Goal: Communication & Community: Answer question/provide support

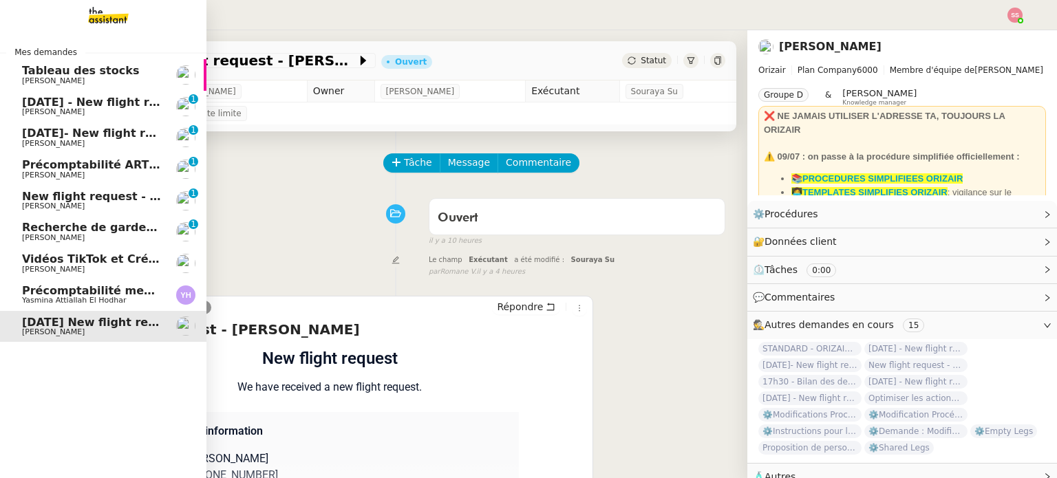
click at [49, 95] on link "[DATE] - New flight request - [PERSON_NAME] [PERSON_NAME] 0 1 2 3 4 5 6 7 8 9" at bounding box center [103, 107] width 206 height 32
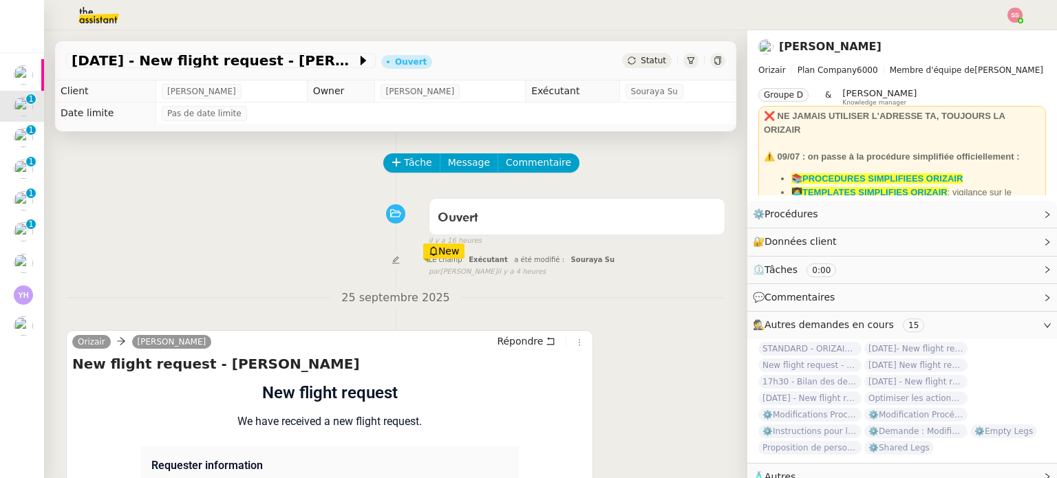
scroll to position [116, 0]
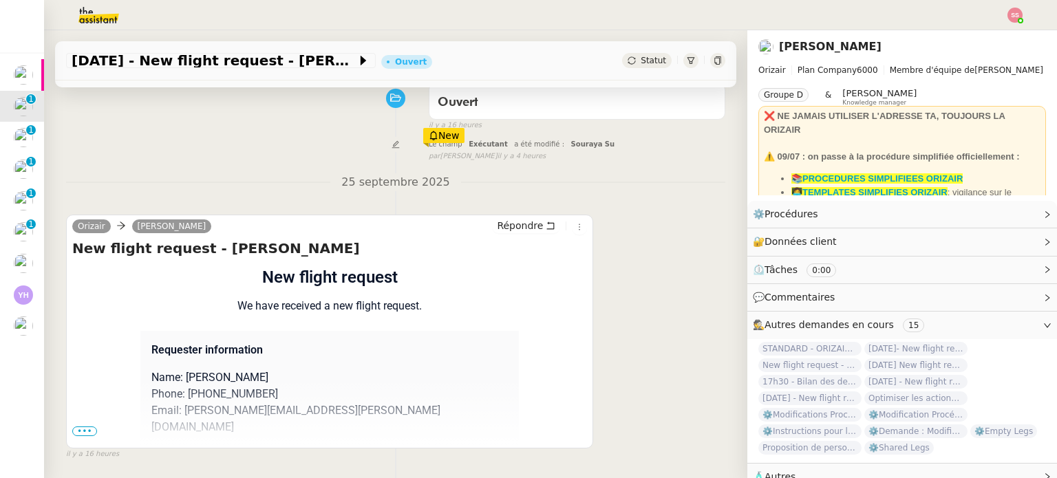
click at [87, 436] on span "•••" at bounding box center [84, 432] width 25 height 10
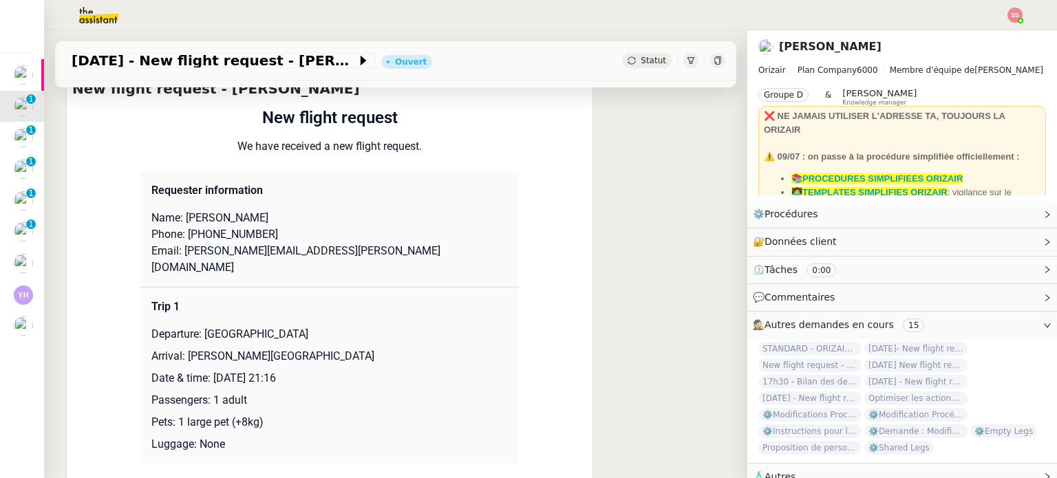
scroll to position [273, 0]
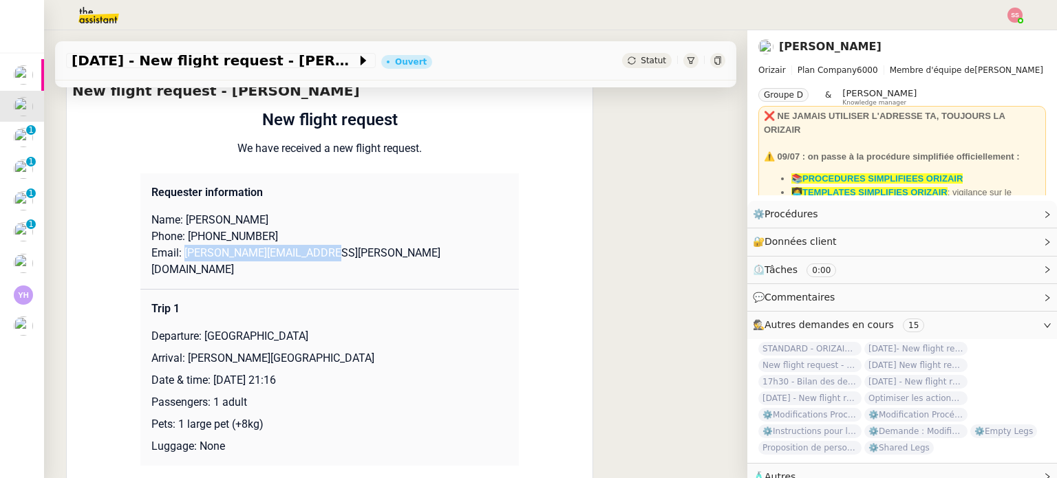
drag, startPoint x: 314, startPoint y: 249, endPoint x: 176, endPoint y: 255, distance: 138.5
click at [176, 255] on p "Email: [PERSON_NAME][EMAIL_ADDRESS][PERSON_NAME][DOMAIN_NAME]" at bounding box center [329, 261] width 356 height 33
copy p "[PERSON_NAME][EMAIL_ADDRESS][PERSON_NAME][DOMAIN_NAME]"
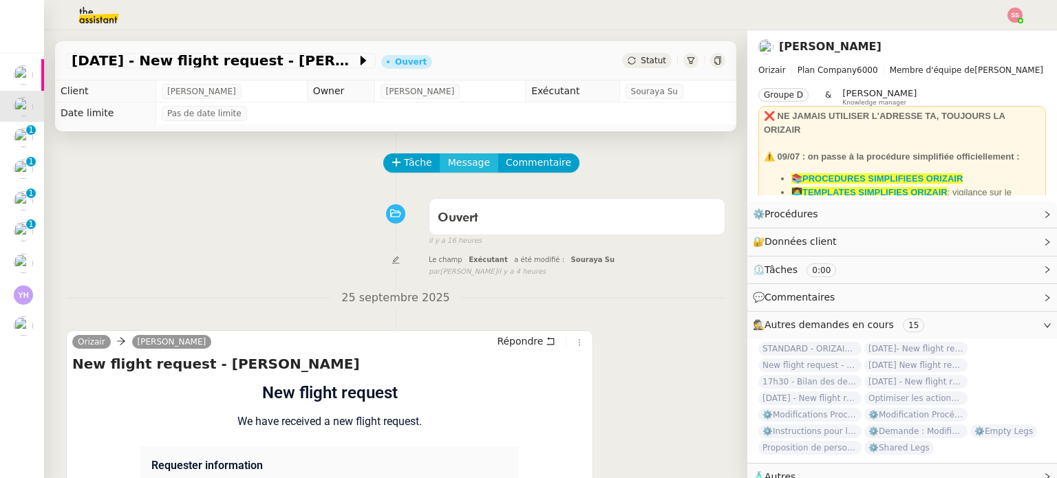
click at [448, 171] on span "Message" at bounding box center [469, 163] width 42 height 16
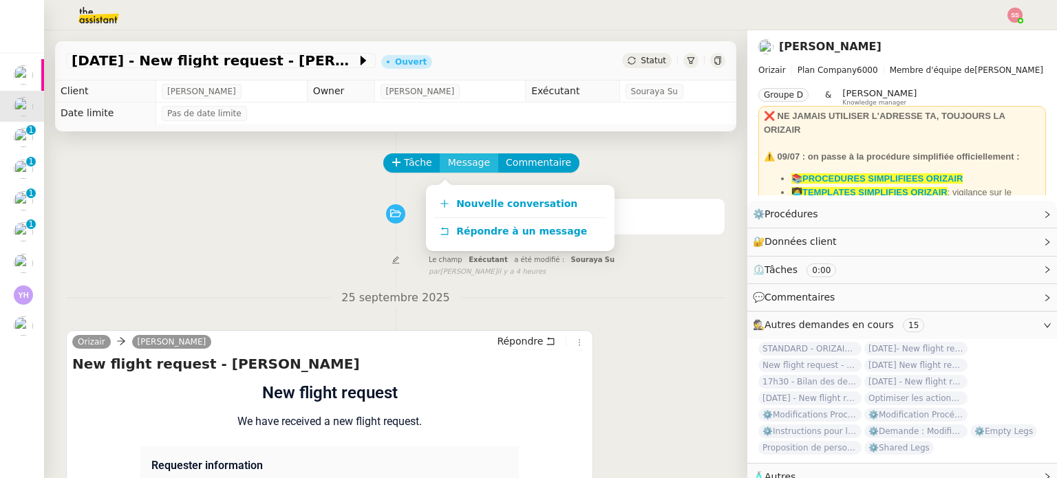
click at [449, 163] on span "Message" at bounding box center [469, 163] width 42 height 16
click at [383, 164] on button "Tâche" at bounding box center [411, 162] width 57 height 19
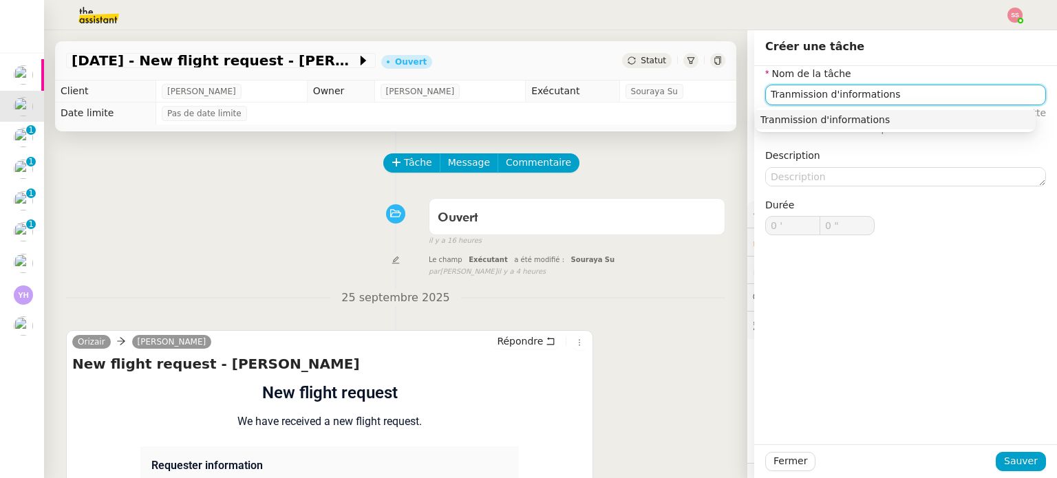
click at [815, 115] on div "Tranmission d'informations" at bounding box center [895, 120] width 270 height 12
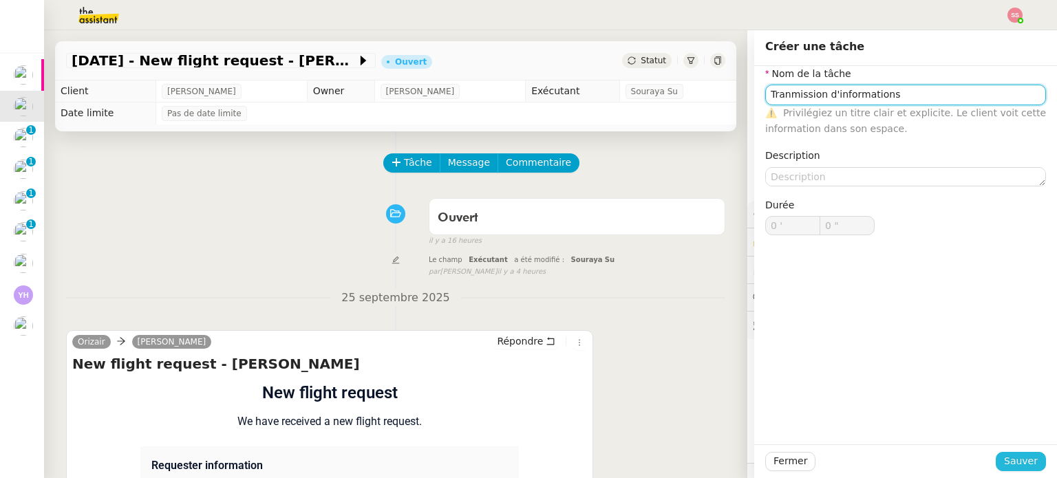
type input "Tranmission d'informations"
click at [1018, 453] on button "Sauver" at bounding box center [1021, 461] width 50 height 19
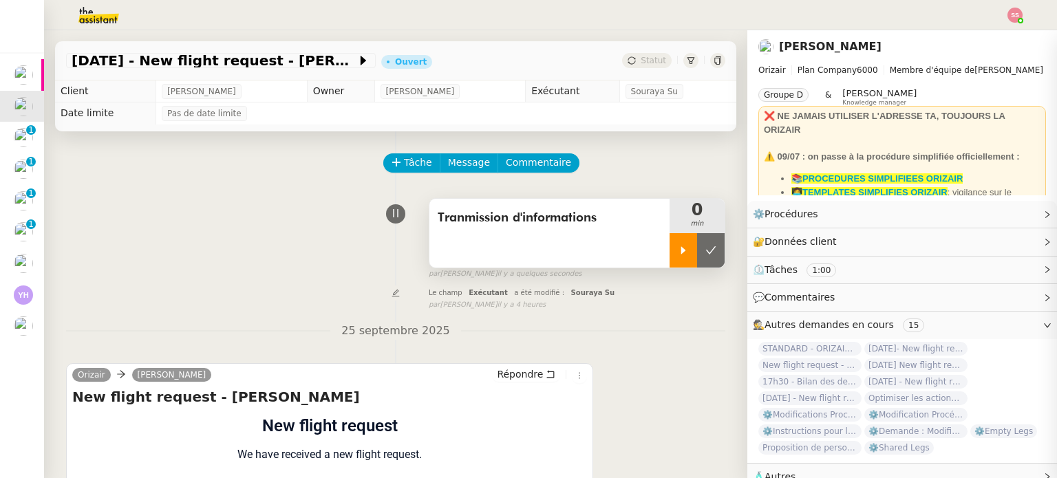
click at [681, 253] on icon at bounding box center [683, 250] width 5 height 8
click at [463, 171] on span "Message" at bounding box center [469, 163] width 42 height 16
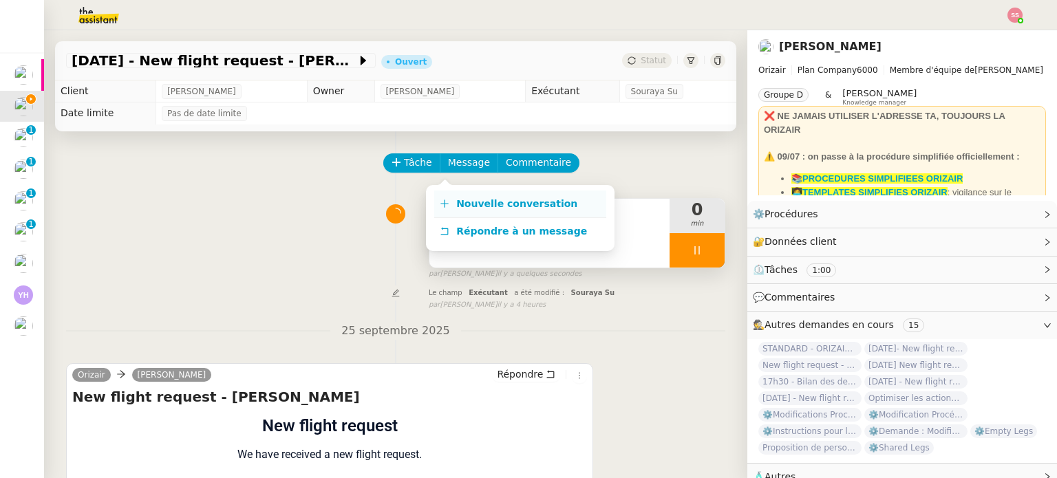
click at [480, 198] on span "Nouvelle conversation" at bounding box center [516, 203] width 121 height 11
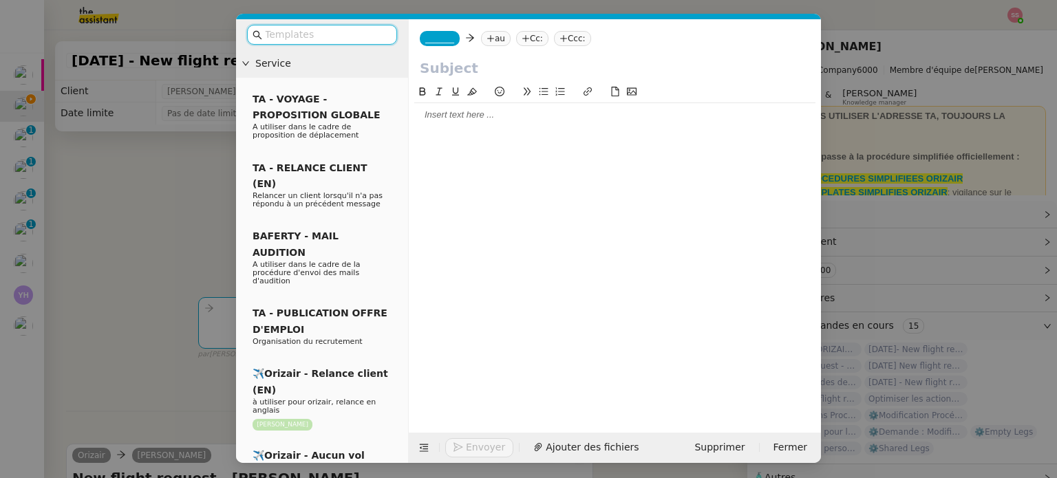
click at [493, 41] on nz-tag "au" at bounding box center [496, 38] width 30 height 15
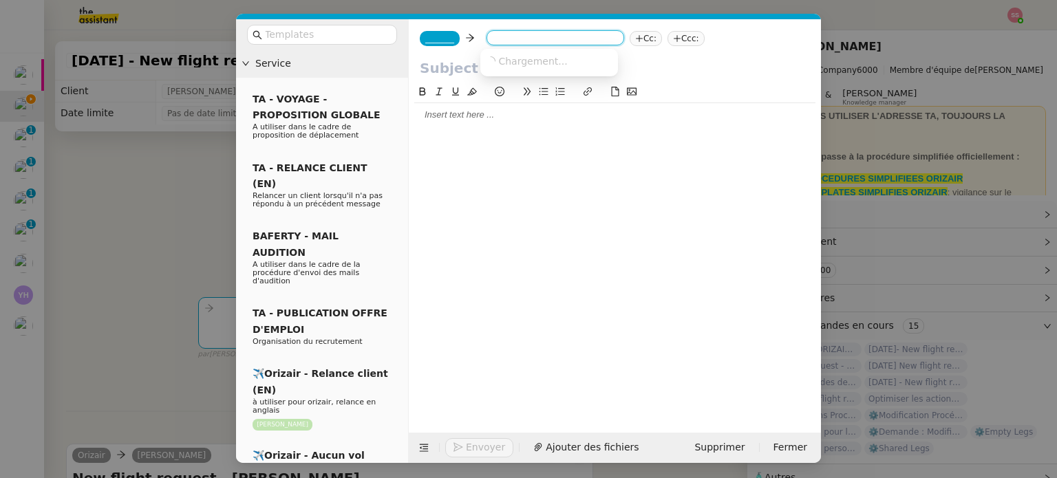
paste input "[PERSON_NAME][EMAIL_ADDRESS][PERSON_NAME][DOMAIN_NAME]"
type input "[PERSON_NAME][EMAIL_ADDRESS][PERSON_NAME][DOMAIN_NAME]"
click at [510, 68] on nz-option-item "[PERSON_NAME][EMAIL_ADDRESS][PERSON_NAME][DOMAIN_NAME]" at bounding box center [549, 61] width 138 height 19
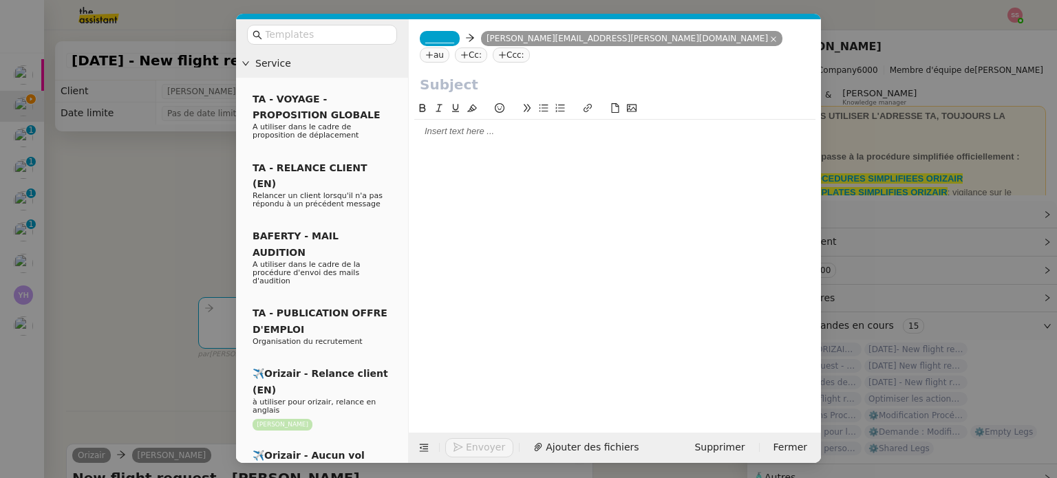
click at [418, 35] on div "_______ [PERSON_NAME][EMAIL_ADDRESS][PERSON_NAME][DOMAIN_NAME] [PERSON_NAME][DO…" at bounding box center [615, 46] width 412 height 55
click at [432, 39] on span "_______" at bounding box center [439, 39] width 29 height 10
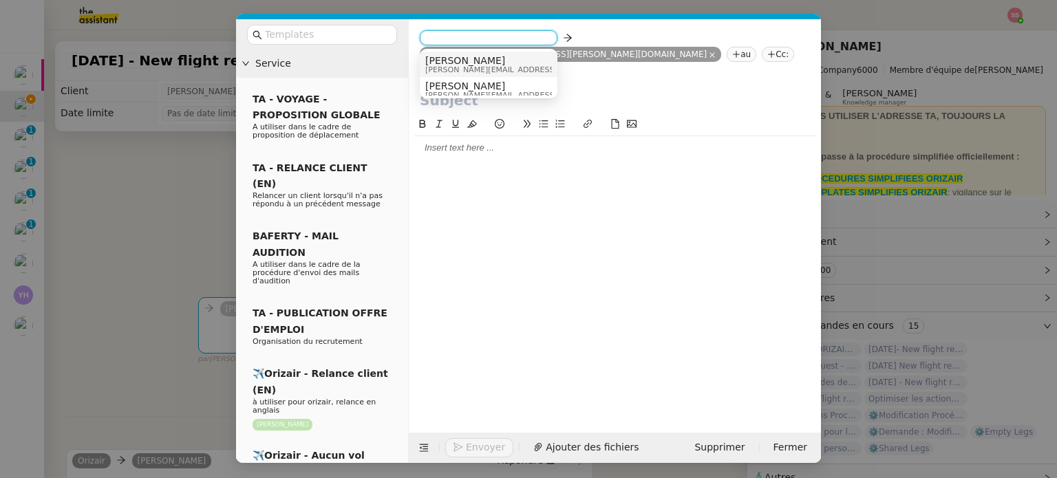
click at [464, 60] on span "[PERSON_NAME]" at bounding box center [522, 60] width 195 height 11
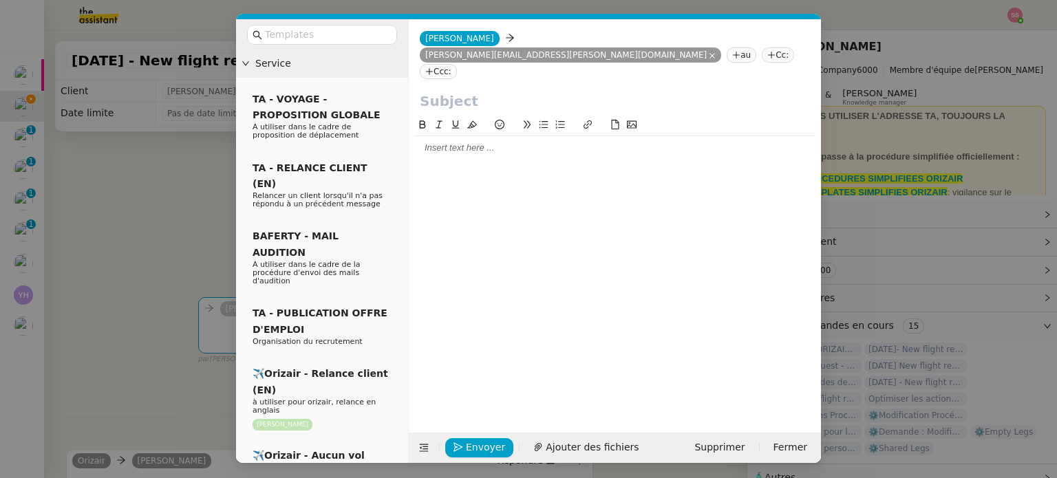
click at [762, 47] on nz-tag "Cc:" at bounding box center [778, 54] width 32 height 15
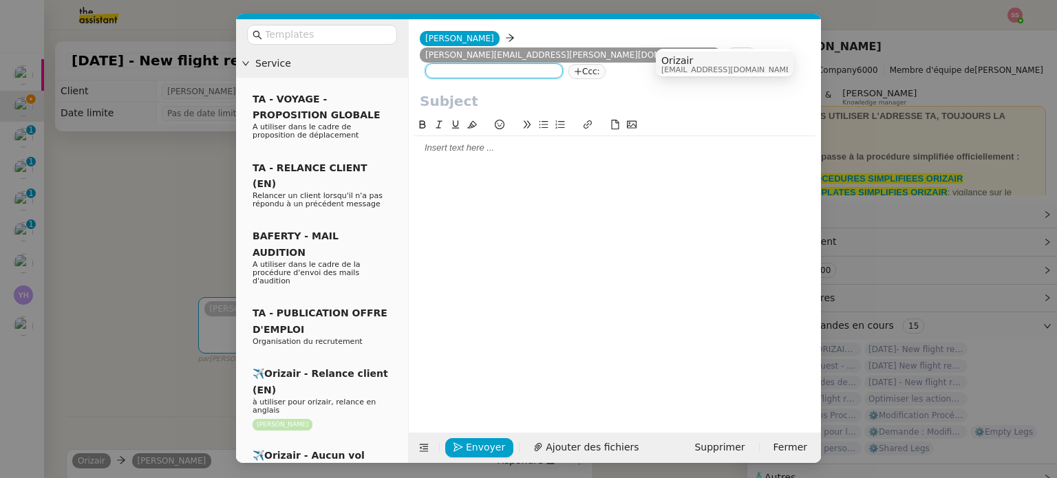
click at [540, 100] on div at bounding box center [615, 104] width 412 height 26
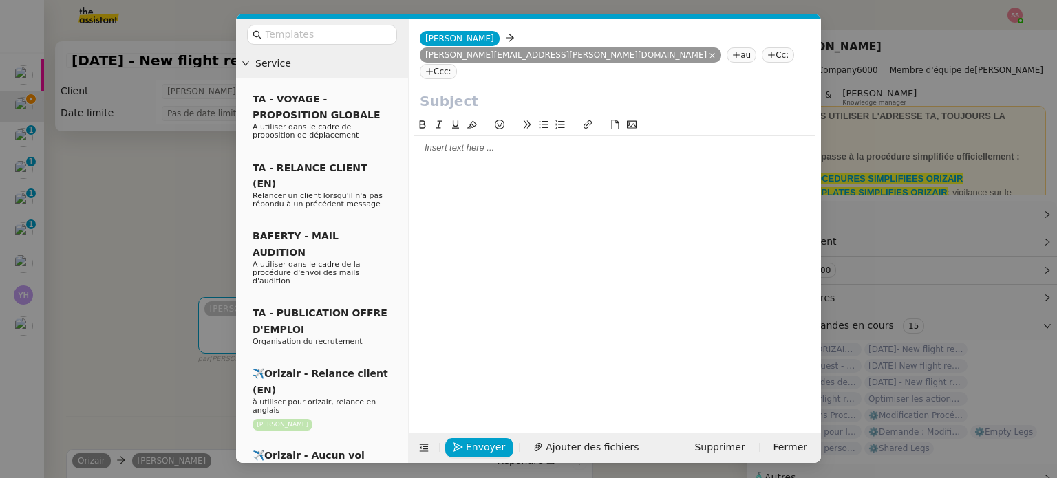
click at [729, 42] on div "Josephine Josephine [EMAIL_ADDRESS][PERSON_NAME][DOMAIN_NAME] [PERSON_NAME][DOM…" at bounding box center [615, 55] width 412 height 72
click at [457, 64] on nz-tag "Ccc:" at bounding box center [438, 71] width 37 height 15
type input "[PERSON_NAME]"
click at [519, 83] on div "[PERSON_NAME] [PERSON_NAME][EMAIL_ADDRESS][DOMAIN_NAME]" at bounding box center [494, 81] width 127 height 19
click at [350, 35] on input "text" at bounding box center [327, 35] width 124 height 16
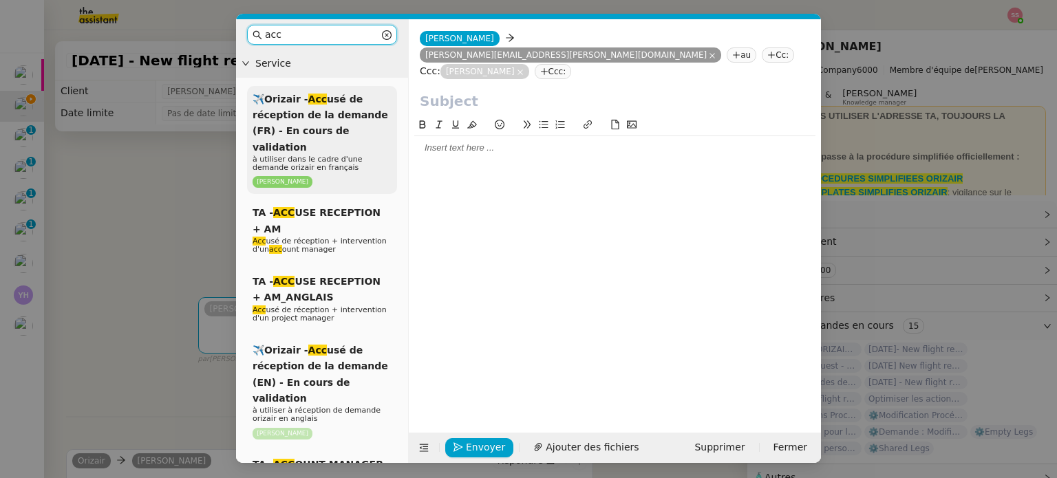
type input "acc"
click at [366, 125] on div "✈️Orizair - Acc usé de réception de la demande (FR) - En cours de validation à …" at bounding box center [322, 140] width 150 height 109
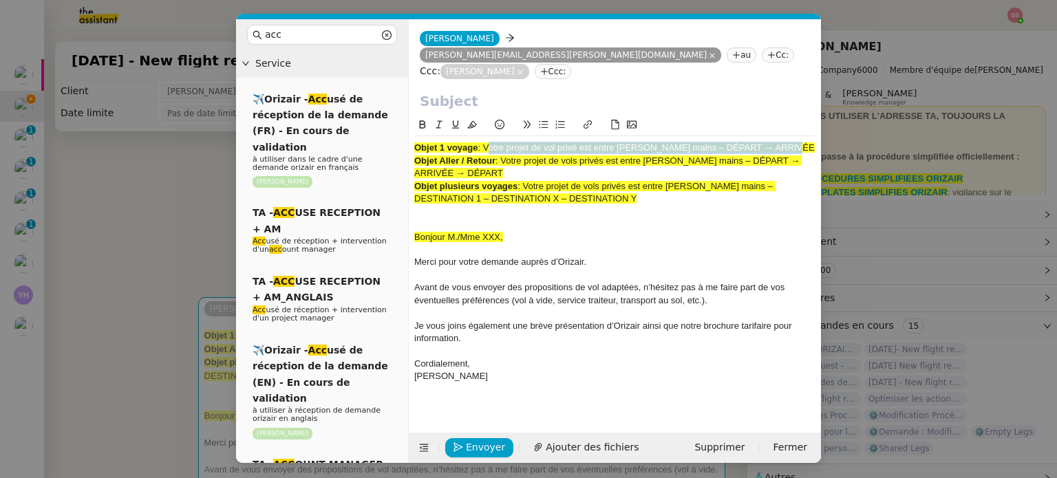
drag, startPoint x: 484, startPoint y: 111, endPoint x: 862, endPoint y: 101, distance: 377.2
click at [862, 101] on nz-modal-container "acc Service ✈️Orizair - Acc usé de réception de la demande (FR) - En cours de v…" at bounding box center [528, 239] width 1057 height 478
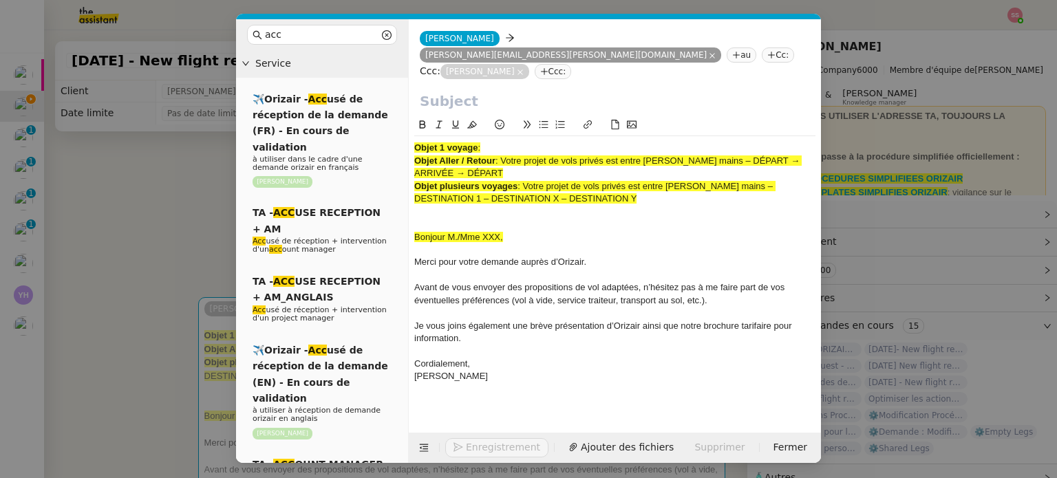
click at [548, 91] on input "text" at bounding box center [615, 101] width 390 height 21
paste input "Votre projet de vol privé est entre [PERSON_NAME] mains – DÉPART → ARRIVÉE"
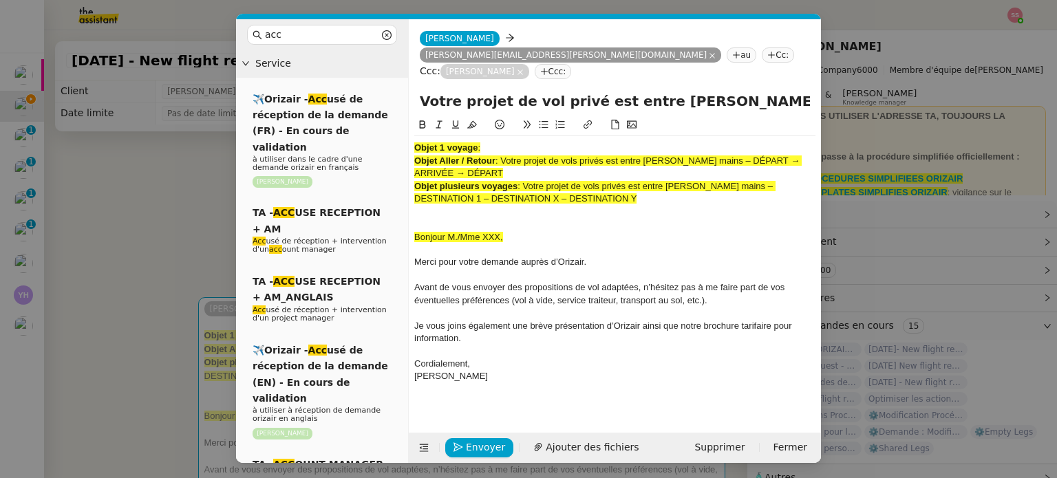
scroll to position [0, 85]
type input "Votre projet de vol privé est entre [PERSON_NAME] mains – DÉPART → ARRIVÉE"
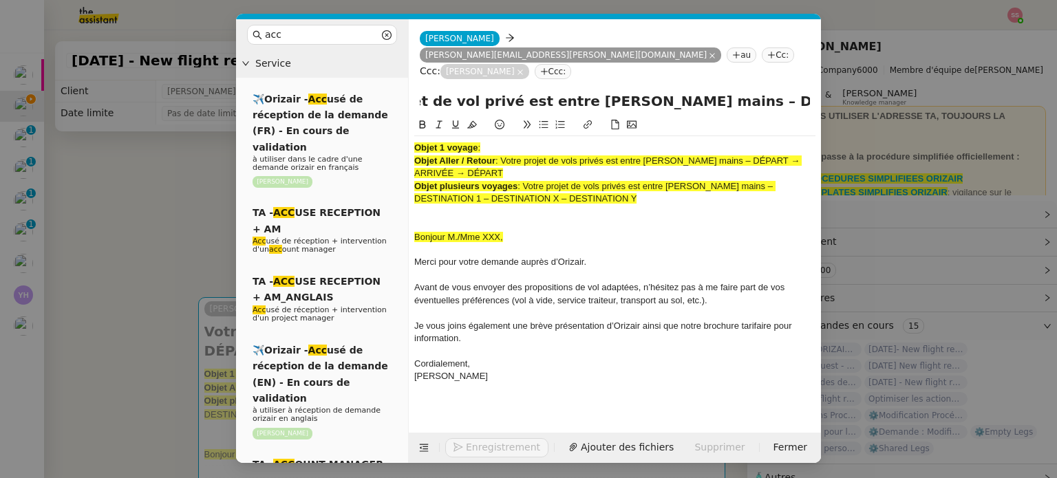
scroll to position [0, 0]
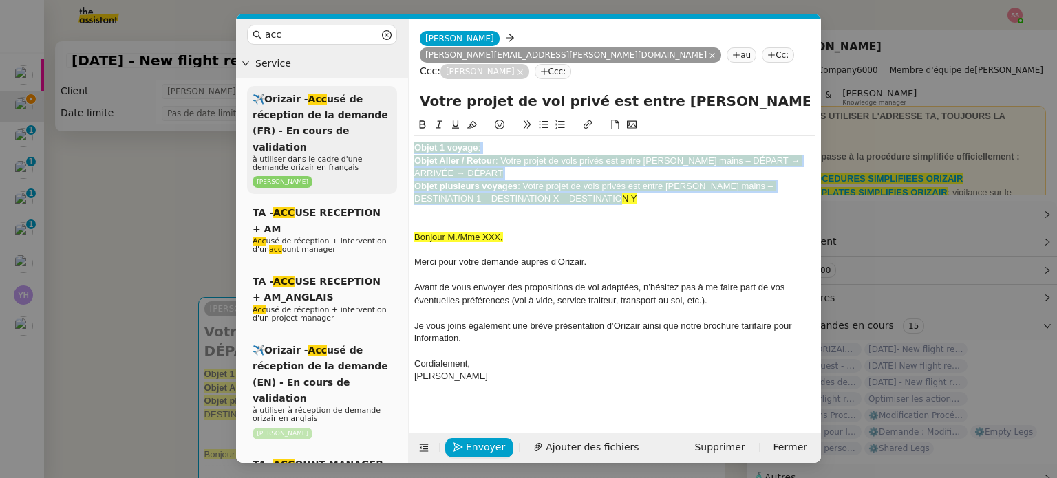
drag, startPoint x: 578, startPoint y: 164, endPoint x: 394, endPoint y: 115, distance: 190.3
click at [395, 115] on nz-layout "acc Service ✈️Orizair - Acc usé de réception de la demande (FR) - En cours de v…" at bounding box center [528, 241] width 585 height 444
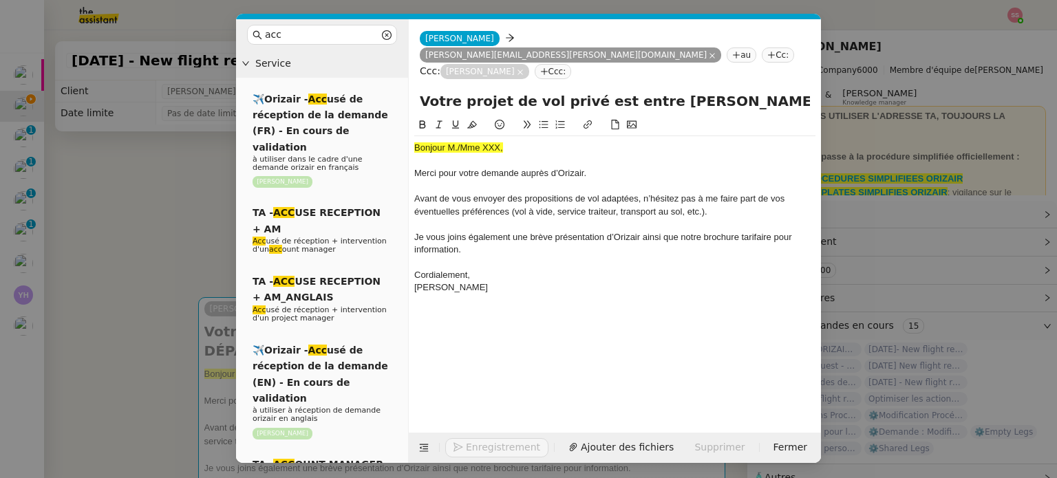
click at [129, 226] on nz-modal-container "acc Service ✈️Orizair - Acc usé de réception de la demande (FR) - En cours de v…" at bounding box center [528, 239] width 1057 height 478
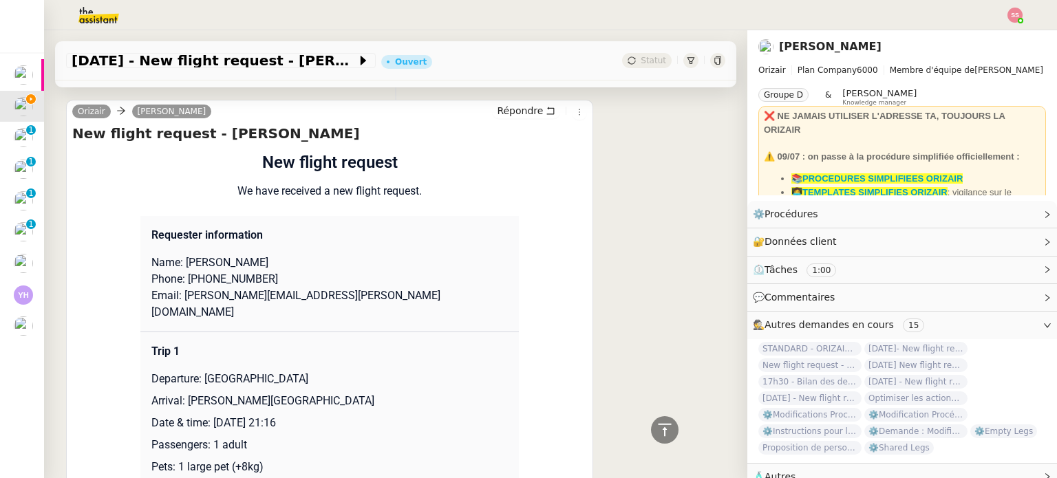
scroll to position [619, 0]
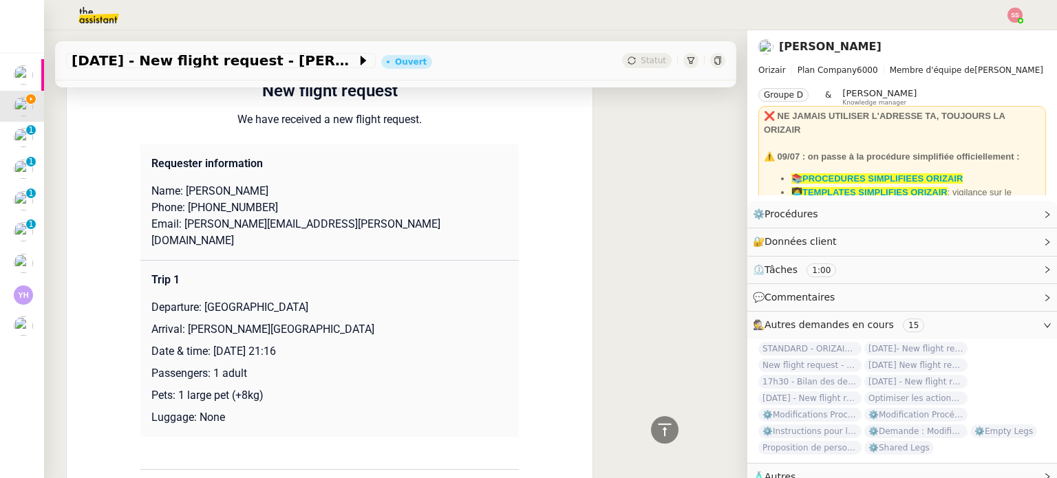
drag, startPoint x: 217, startPoint y: 174, endPoint x: 281, endPoint y: 175, distance: 64.7
click at [281, 183] on p "Name: [PERSON_NAME]" at bounding box center [329, 191] width 356 height 17
copy p "[PERSON_NAME]"
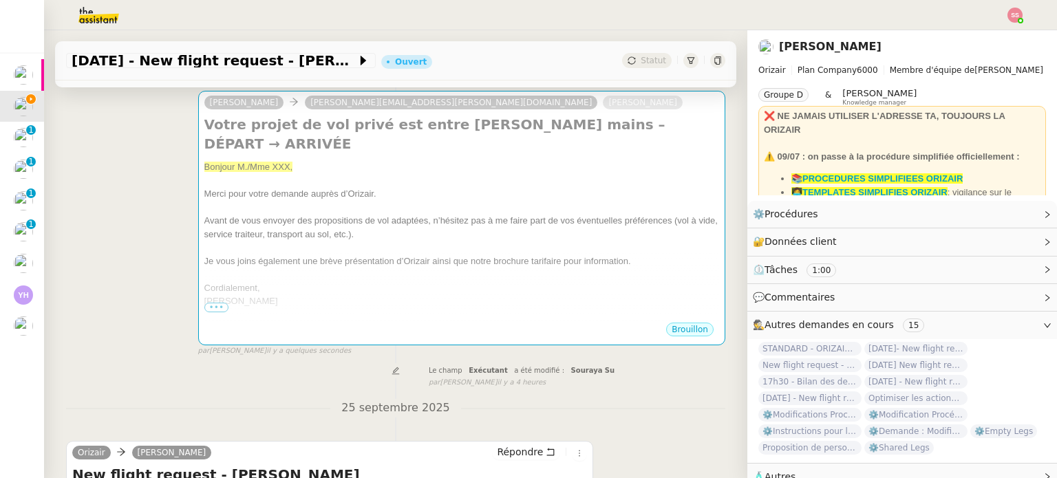
scroll to position [0, 0]
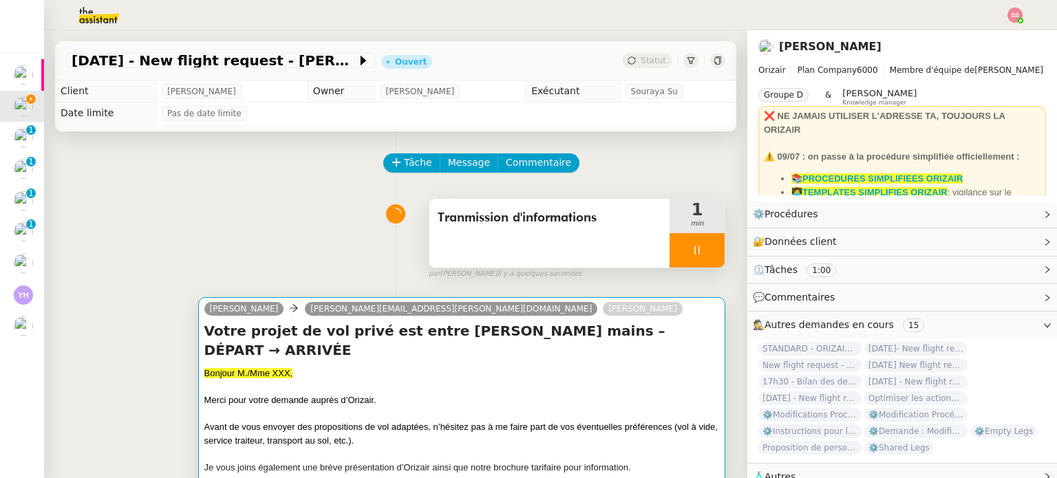
click at [318, 367] on div "Bonjour M./Mme XXX," at bounding box center [461, 374] width 515 height 14
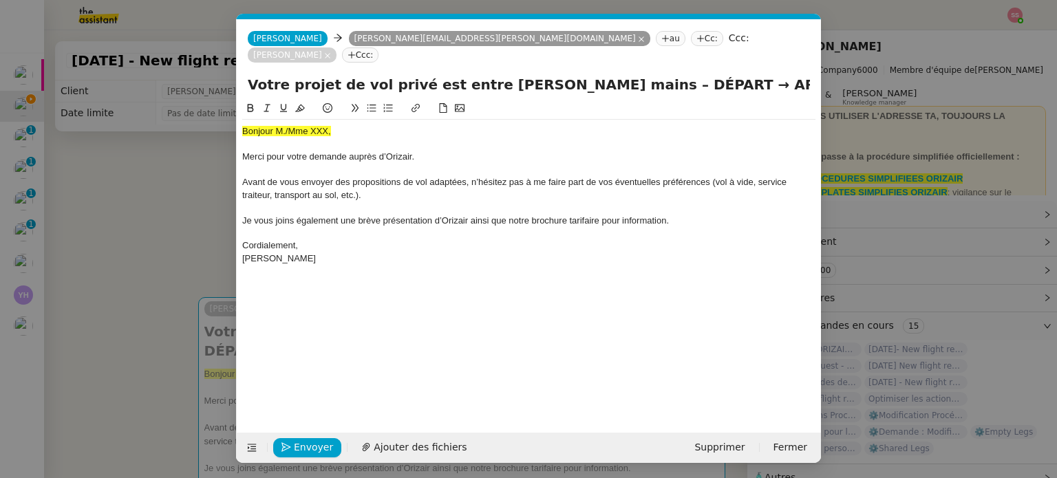
scroll to position [0, 42]
drag, startPoint x: 341, startPoint y: 111, endPoint x: 226, endPoint y: 113, distance: 114.9
click at [226, 113] on nz-modal-container "acc Service ✈️Orizair - Acc usé de réception de la demande (FR) - En cours de v…" at bounding box center [528, 239] width 1057 height 478
click at [308, 100] on button at bounding box center [300, 108] width 17 height 16
click at [282, 125] on div "Bonjour M./Mme XXX," at bounding box center [528, 131] width 573 height 12
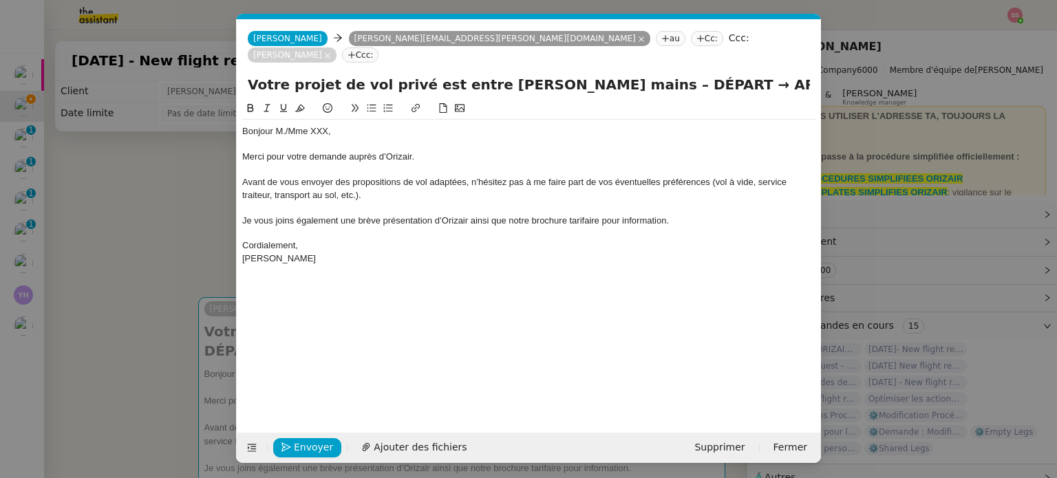
click at [281, 125] on div "Bonjour M./Mme XXX," at bounding box center [528, 131] width 573 height 12
drag, startPoint x: 328, startPoint y: 116, endPoint x: 298, endPoint y: 114, distance: 30.3
click at [298, 125] on div "Bonjour Mme XXX," at bounding box center [528, 131] width 573 height 12
drag, startPoint x: 72, startPoint y: 194, endPoint x: 102, endPoint y: 189, distance: 30.7
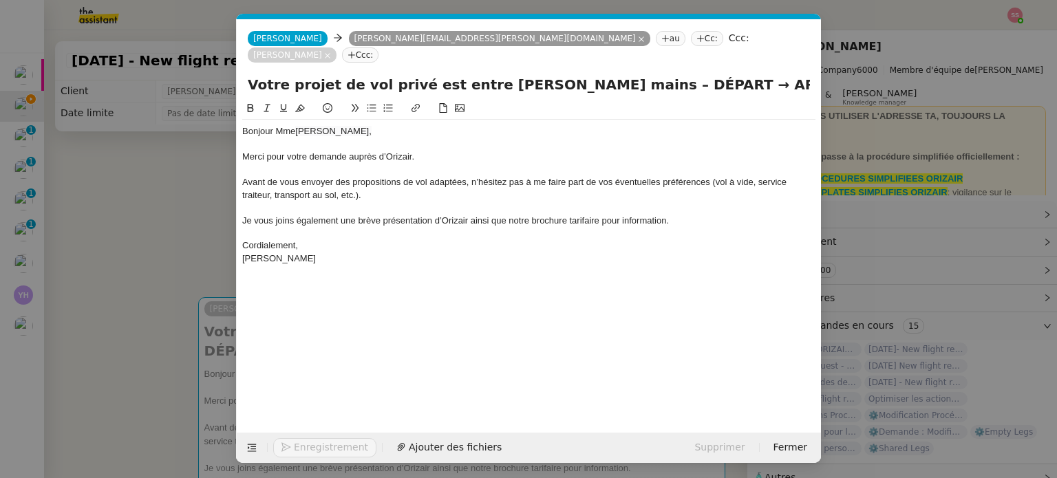
click at [74, 194] on nz-modal-container "acc Service ✈️Orizair - Acc usé de réception de la demande (FR) - En cours de v…" at bounding box center [528, 239] width 1057 height 478
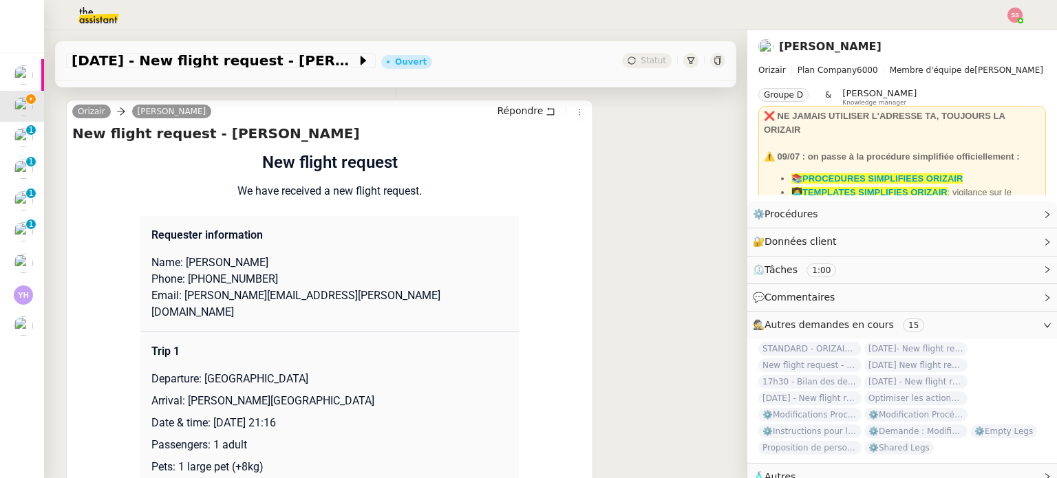
scroll to position [619, 0]
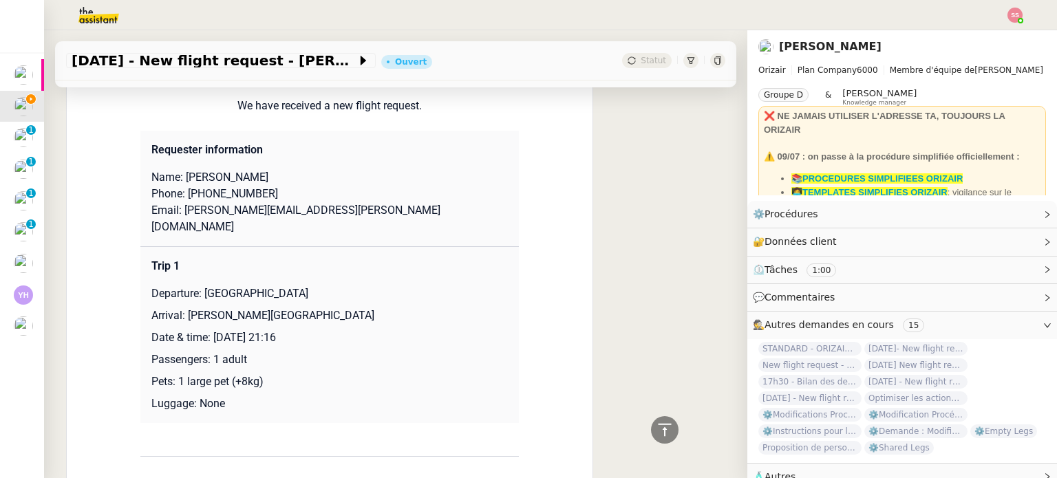
drag, startPoint x: 200, startPoint y: 263, endPoint x: 376, endPoint y: 253, distance: 176.5
click at [376, 286] on p "Departure: [GEOGRAPHIC_DATA]" at bounding box center [329, 294] width 356 height 17
copy p "[GEOGRAPHIC_DATA]"
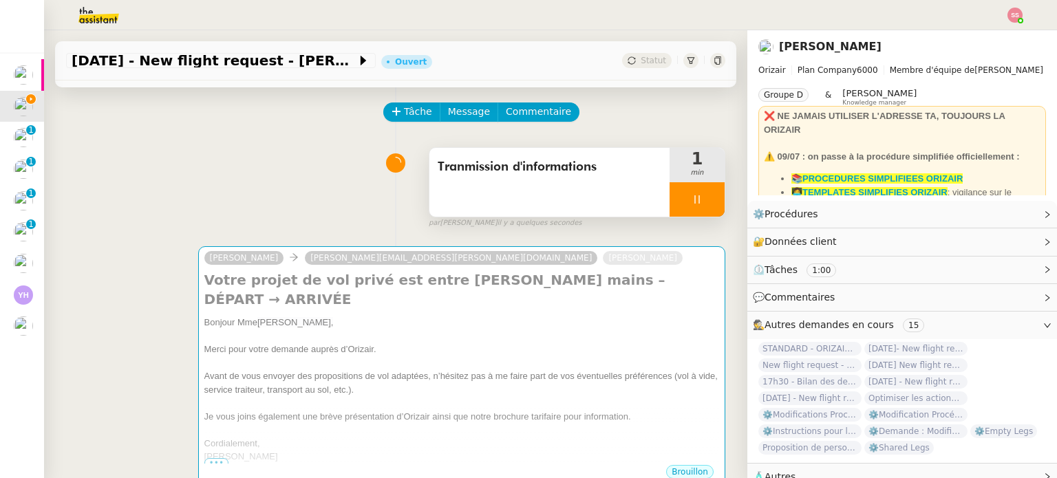
scroll to position [0, 0]
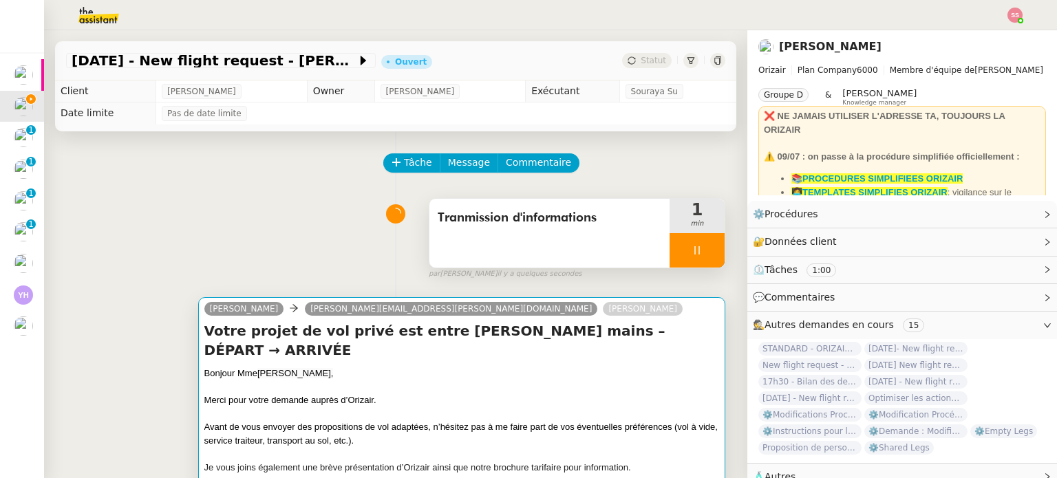
click at [383, 381] on div at bounding box center [461, 388] width 515 height 14
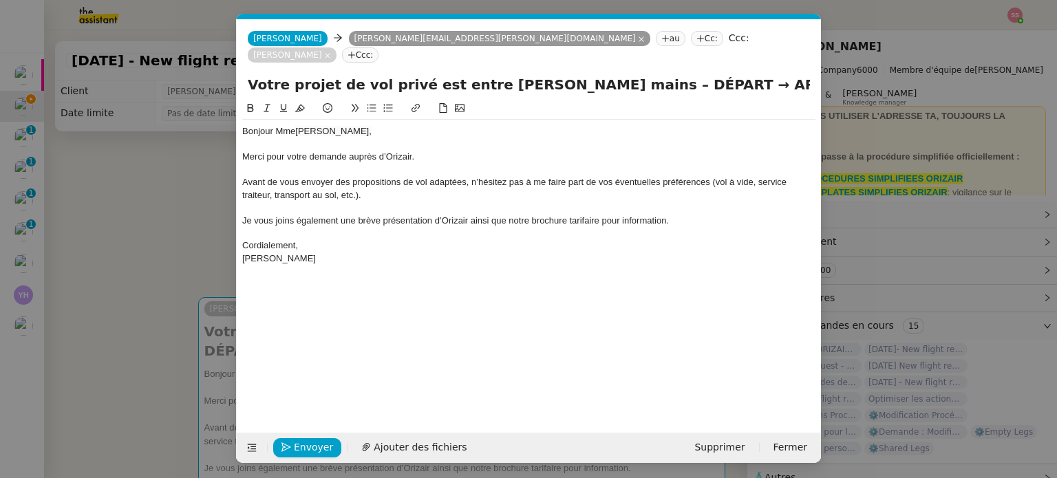
scroll to position [0, 42]
click at [652, 74] on input "Votre projet de vol privé est entre [PERSON_NAME] mains – DÉPART → ARRIVÉE" at bounding box center [529, 84] width 562 height 21
drag, startPoint x: 646, startPoint y: 68, endPoint x: 592, endPoint y: 72, distance: 53.8
click at [592, 74] on input "Votre projet de vol privé est entre [PERSON_NAME] mains – DÉPART → ARRIVÉE" at bounding box center [529, 84] width 562 height 21
paste input "[GEOGRAPHIC_DATA]"
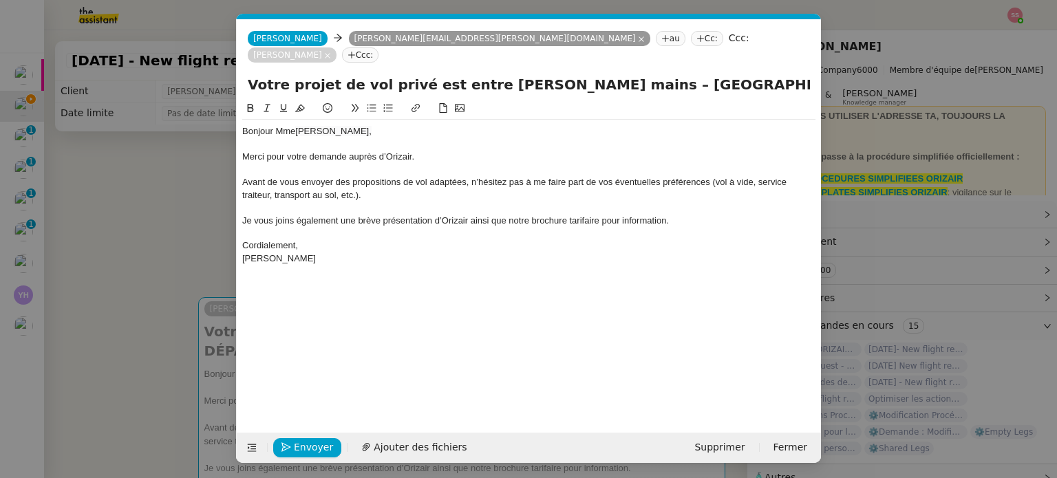
type input "Votre projet de vol privé est entre [PERSON_NAME] mains – [GEOGRAPHIC_DATA]→ AR…"
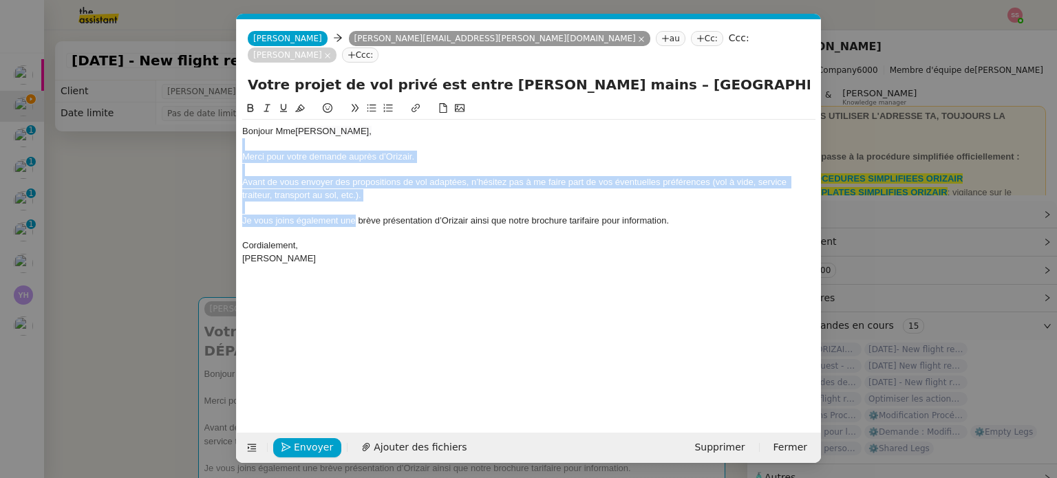
drag, startPoint x: 410, startPoint y: 182, endPoint x: 246, endPoint y: 245, distance: 176.0
click at [253, 242] on div "Bonjour Mme [PERSON_NAME], [PERSON_NAME] pour votre demande auprès d’Orizair. A…" at bounding box center [528, 195] width 573 height 151
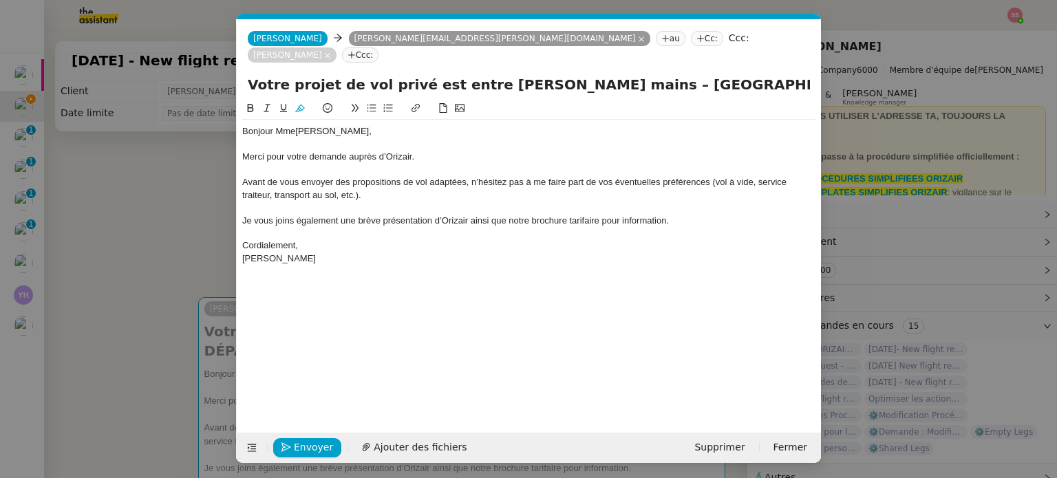
click at [172, 258] on nz-modal-container "acc Service ✈️Orizair - Acc usé de réception de la demande (FR) - En cours de v…" at bounding box center [528, 239] width 1057 height 478
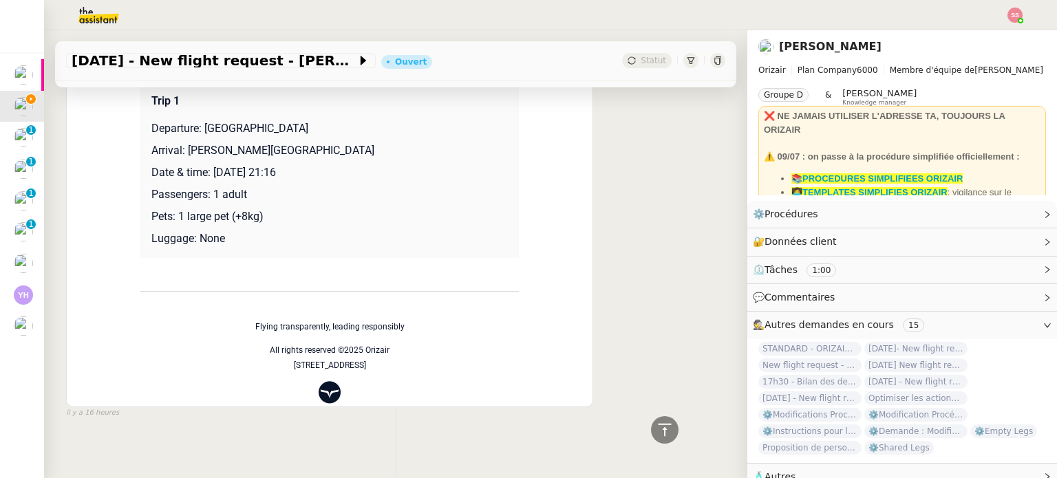
scroll to position [647, 0]
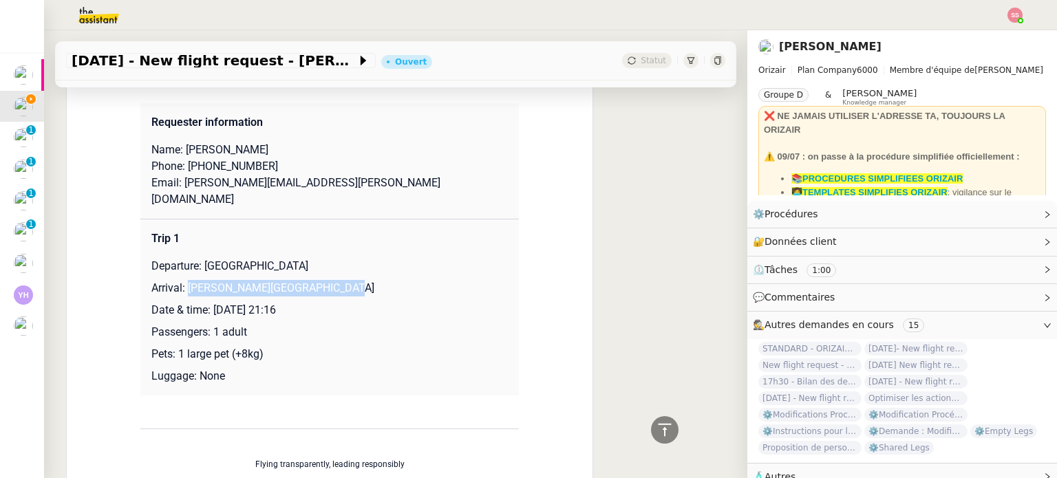
drag, startPoint x: 182, startPoint y: 271, endPoint x: 352, endPoint y: 275, distance: 170.7
click at [352, 280] on p "Arrival: [PERSON_NAME][GEOGRAPHIC_DATA]" at bounding box center [329, 288] width 356 height 17
copy p "[PERSON_NAME][GEOGRAPHIC_DATA]"
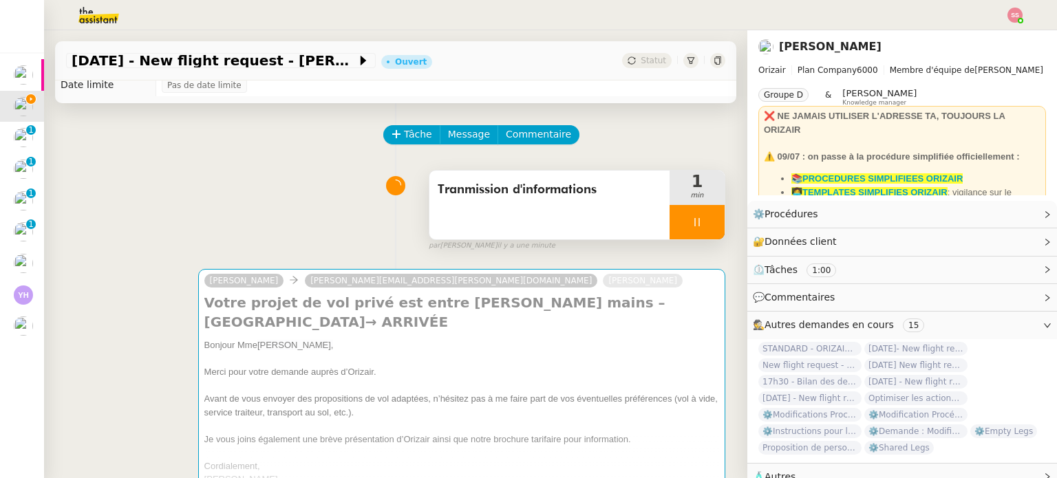
scroll to position [28, 0]
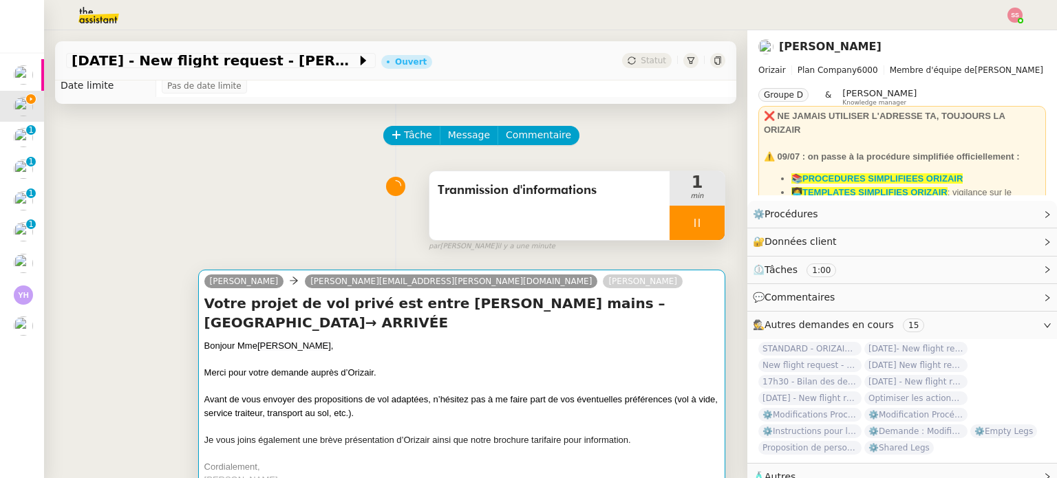
click at [407, 327] on h4 "Votre projet de vol privé est entre [PERSON_NAME] mains – [GEOGRAPHIC_DATA]→ AR…" at bounding box center [461, 313] width 515 height 39
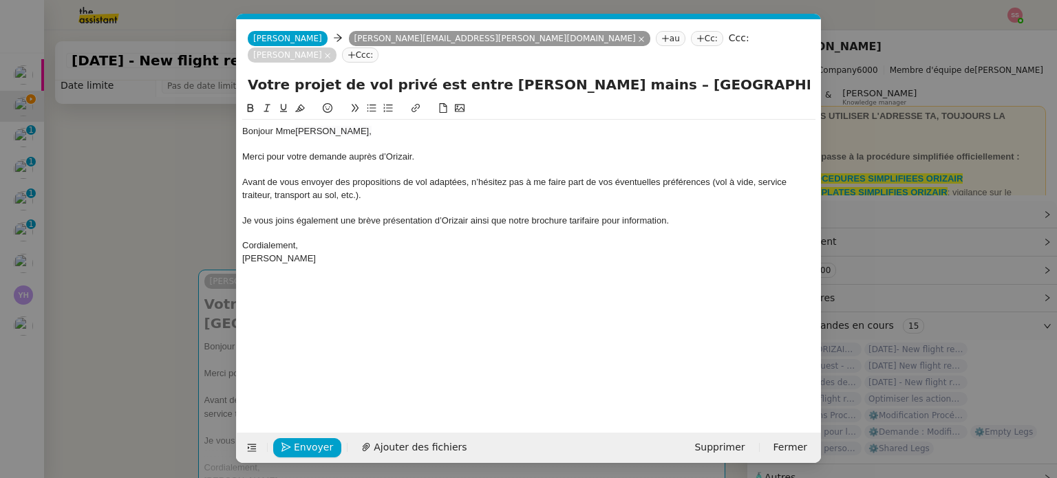
scroll to position [0, 72]
drag, startPoint x: 740, startPoint y: 61, endPoint x: 848, endPoint y: 69, distance: 108.4
click at [848, 69] on nz-modal-container "acc Service ✈️Orizair - Acc usé de réception de la demande (FR) - En cours de v…" at bounding box center [528, 239] width 1057 height 478
click at [798, 74] on input "Votre projet de vol privé est entre [PERSON_NAME] mains – [GEOGRAPHIC_DATA]→ AR…" at bounding box center [529, 84] width 562 height 21
drag, startPoint x: 751, startPoint y: 67, endPoint x: 831, endPoint y: 73, distance: 80.0
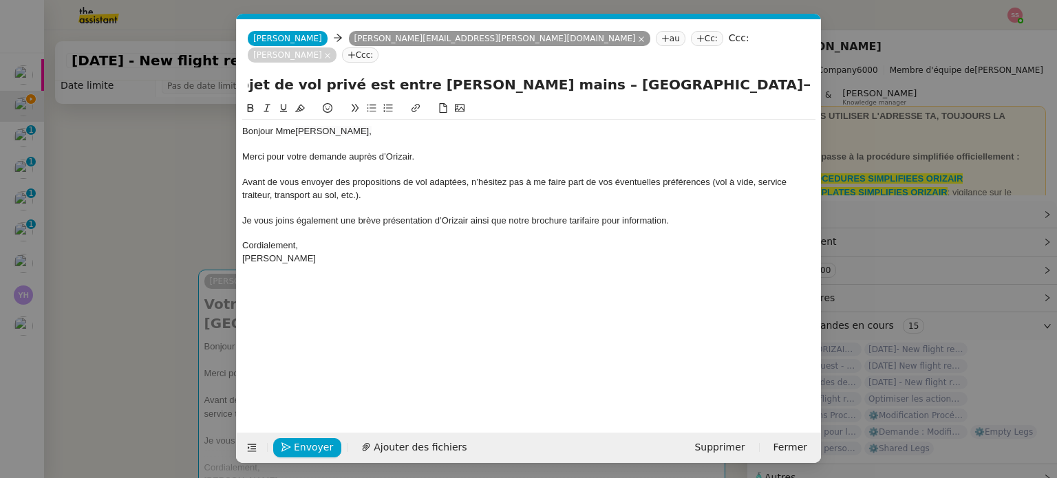
click at [831, 73] on nz-modal-container "acc Service ✈️Orizair - Acc usé de réception de la demande (FR) - En cours de v…" at bounding box center [528, 239] width 1057 height 478
paste input "[PERSON_NAME][GEOGRAPHIC_DATA]"
type input "Votre projet de vol privé est entre [PERSON_NAME] mains – [GEOGRAPHIC_DATA]→ [P…"
click at [628, 215] on span "Je vous joins également une brève présentation d’Orizair ainsi que notre brochu…" at bounding box center [455, 220] width 427 height 10
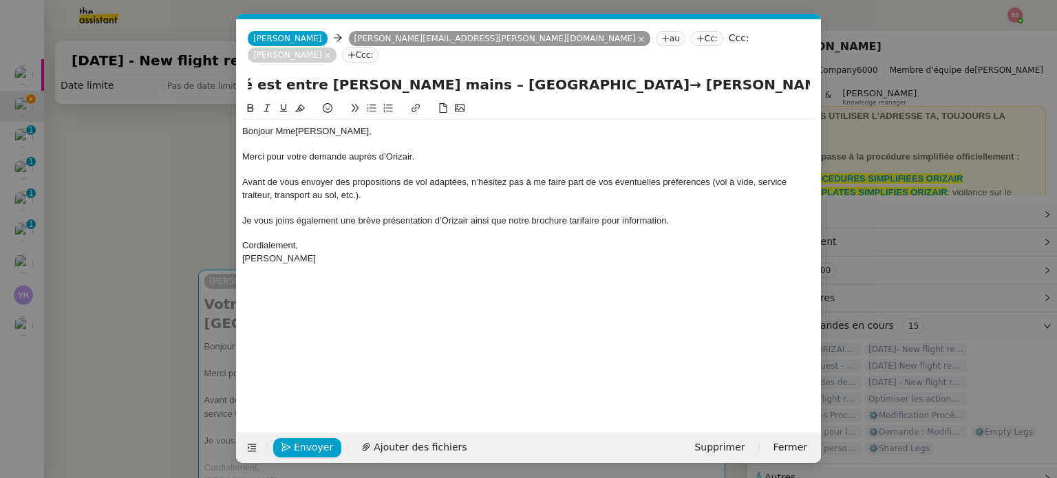
scroll to position [0, 0]
click at [416, 449] on span "Ajouter des fichiers" at bounding box center [420, 448] width 93 height 16
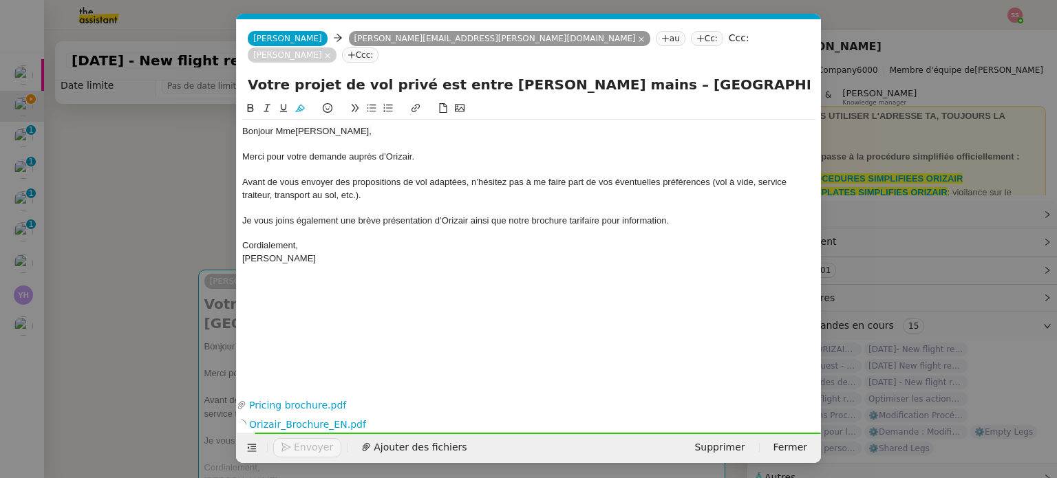
click at [671, 74] on input "Votre projet de vol privé est entre [PERSON_NAME] mains – [GEOGRAPHIC_DATA]→ [P…" at bounding box center [529, 84] width 562 height 21
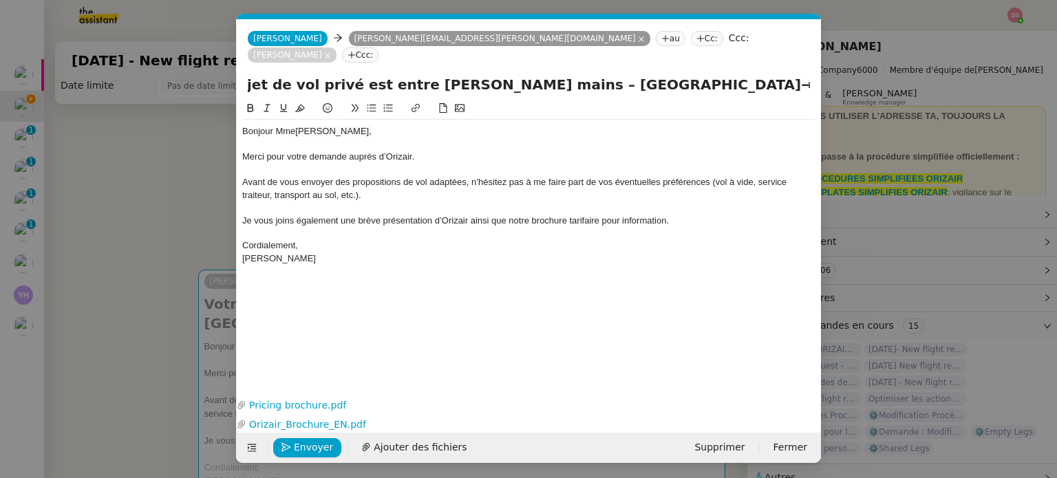
scroll to position [0, 185]
drag, startPoint x: 699, startPoint y: 68, endPoint x: 841, endPoint y: 93, distance: 143.9
click at [841, 93] on nz-modal-container "acc Service ✈️Orizair - Acc usé de réception de la demande (FR) - En cours de v…" at bounding box center [528, 239] width 1057 height 478
click at [645, 177] on span "Avant de vous envoyer des propositions de vol adaptées, n’hésitez pas à me fair…" at bounding box center [515, 188] width 547 height 23
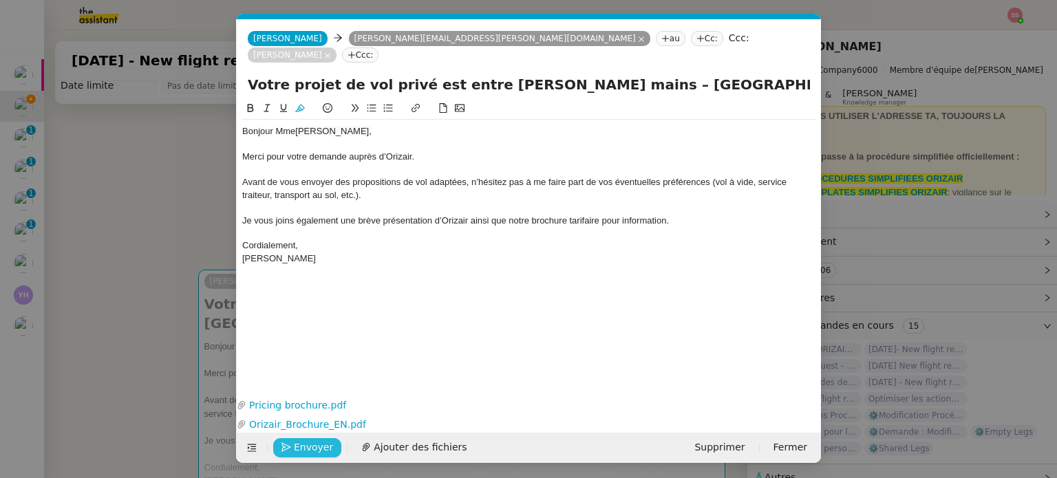
click at [298, 453] on span "Envoyer" at bounding box center [313, 448] width 39 height 16
click at [298, 453] on span "Confirmer l'envoi" at bounding box center [335, 448] width 83 height 16
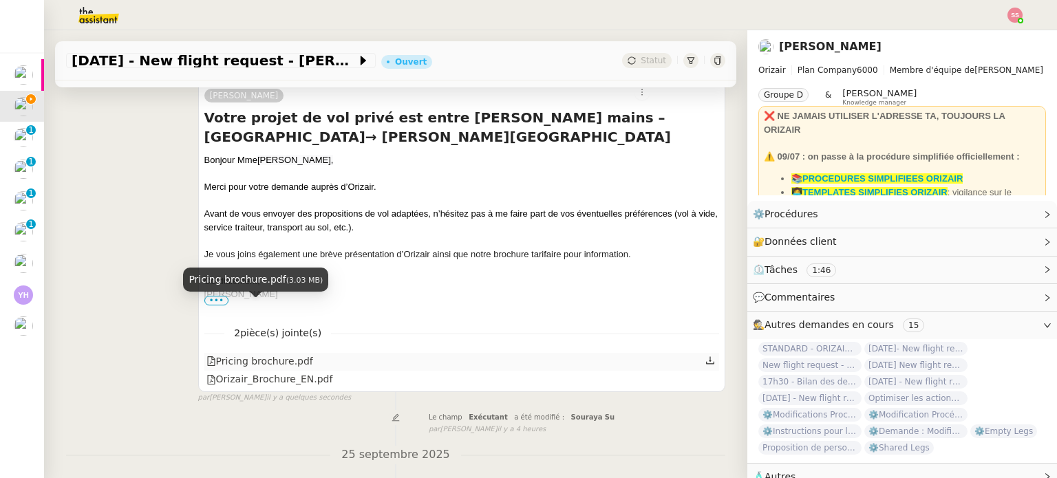
scroll to position [647, 0]
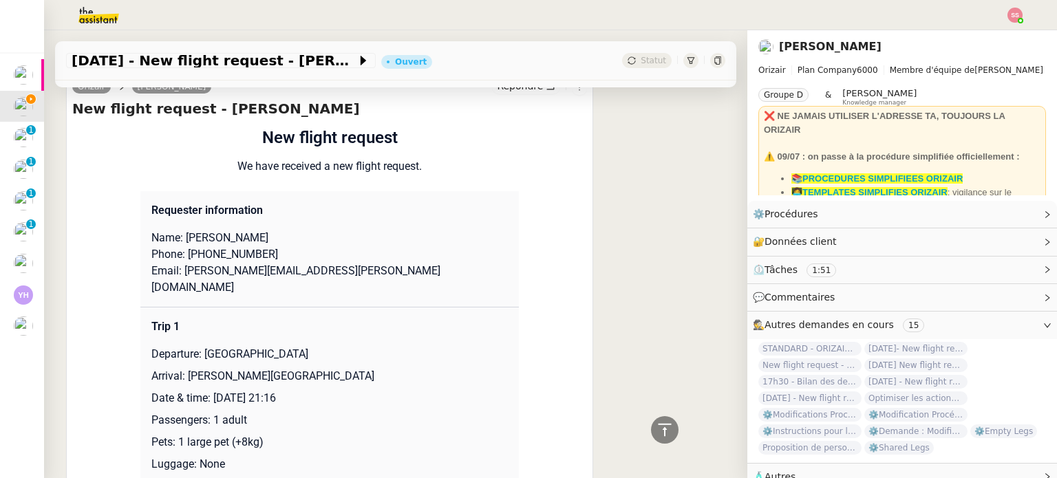
drag, startPoint x: 198, startPoint y: 316, endPoint x: 392, endPoint y: 313, distance: 193.4
click at [392, 346] on p "Departure: [GEOGRAPHIC_DATA]" at bounding box center [329, 354] width 356 height 17
copy p "[GEOGRAPHIC_DATA]"
drag, startPoint x: 181, startPoint y: 338, endPoint x: 354, endPoint y: 335, distance: 173.4
click at [354, 368] on p "Arrival: [PERSON_NAME][GEOGRAPHIC_DATA]" at bounding box center [329, 376] width 356 height 17
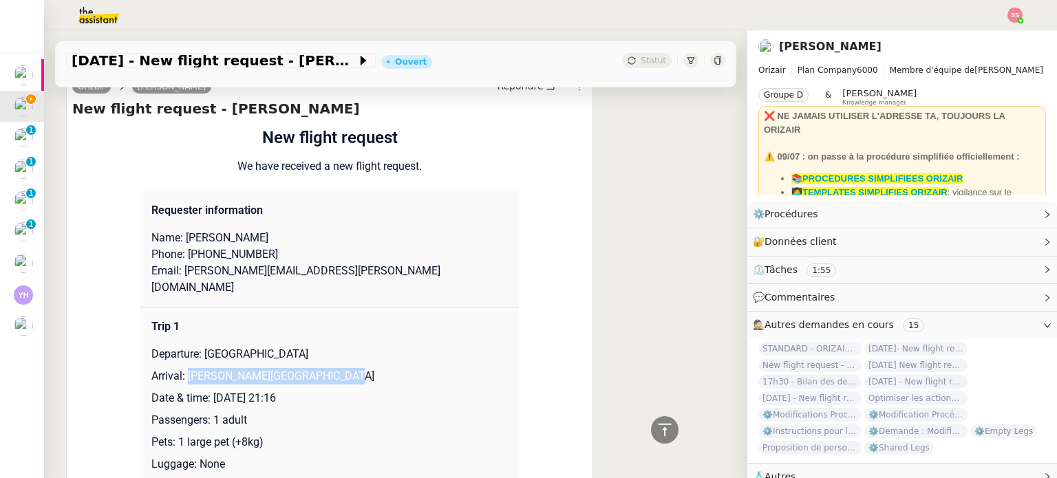
copy p "[PERSON_NAME][GEOGRAPHIC_DATA]"
drag, startPoint x: 191, startPoint y: 236, endPoint x: 266, endPoint y: 234, distance: 75.7
click at [266, 246] on p "Phone: [PHONE_NUMBER]" at bounding box center [329, 254] width 356 height 17
copy p "33775808704"
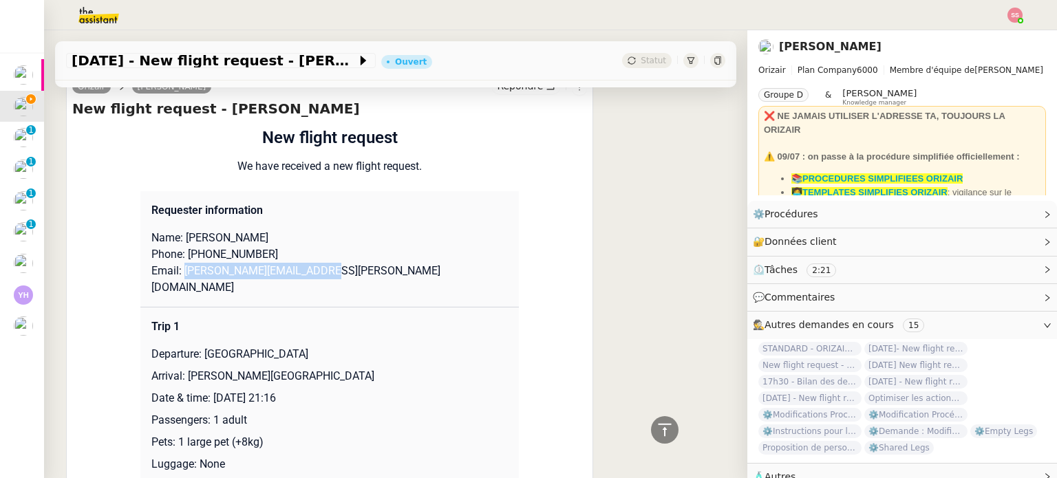
drag, startPoint x: 312, startPoint y: 256, endPoint x: 176, endPoint y: 252, distance: 136.3
click at [176, 263] on p "Email: [PERSON_NAME][EMAIL_ADDRESS][PERSON_NAME][DOMAIN_NAME]" at bounding box center [329, 279] width 356 height 33
copy p "[PERSON_NAME][EMAIL_ADDRESS][PERSON_NAME][DOMAIN_NAME]"
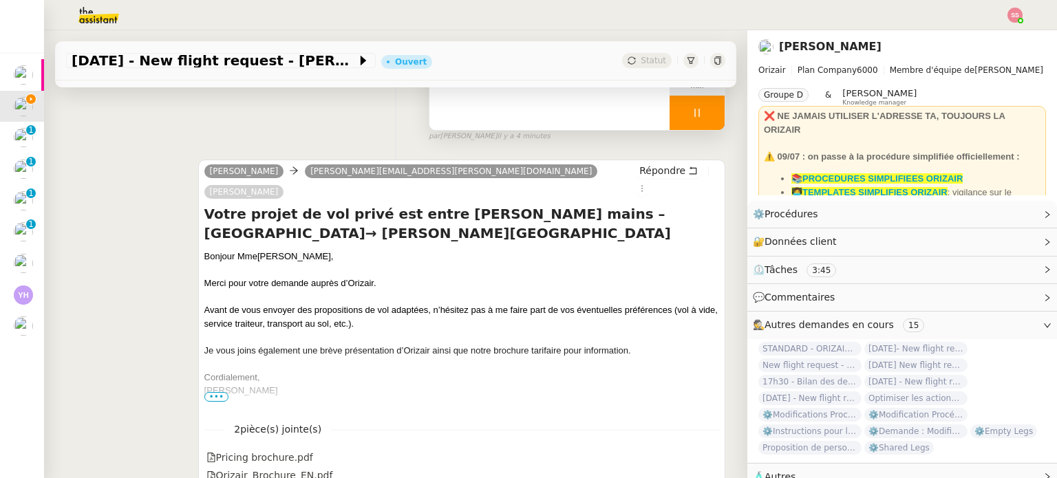
scroll to position [0, 0]
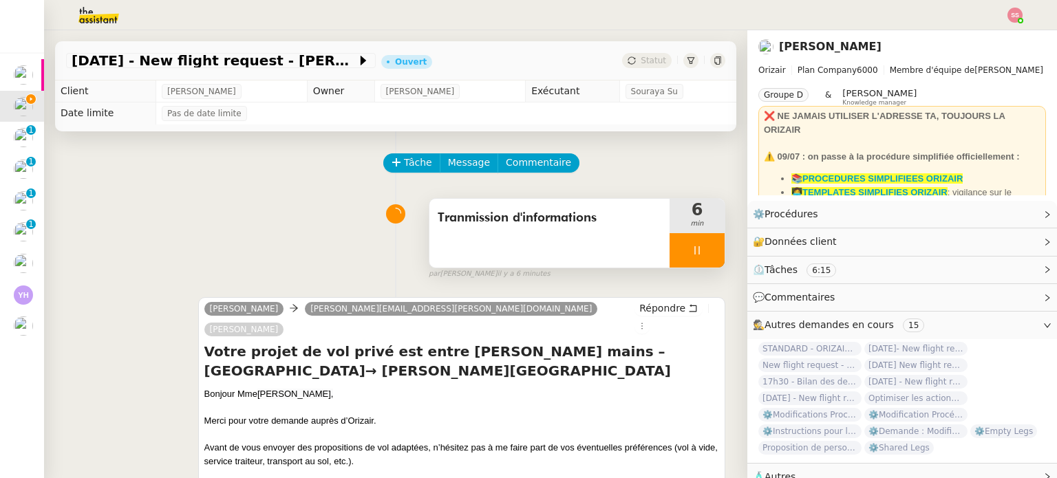
click at [696, 244] on div at bounding box center [697, 250] width 55 height 34
click at [697, 244] on button at bounding box center [711, 250] width 28 height 34
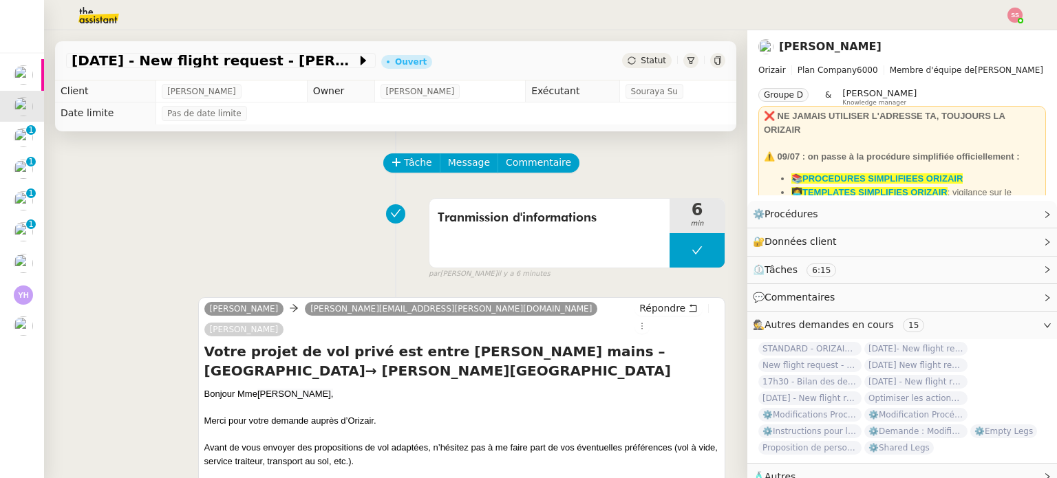
click at [641, 58] on span "Statut" at bounding box center [653, 61] width 25 height 10
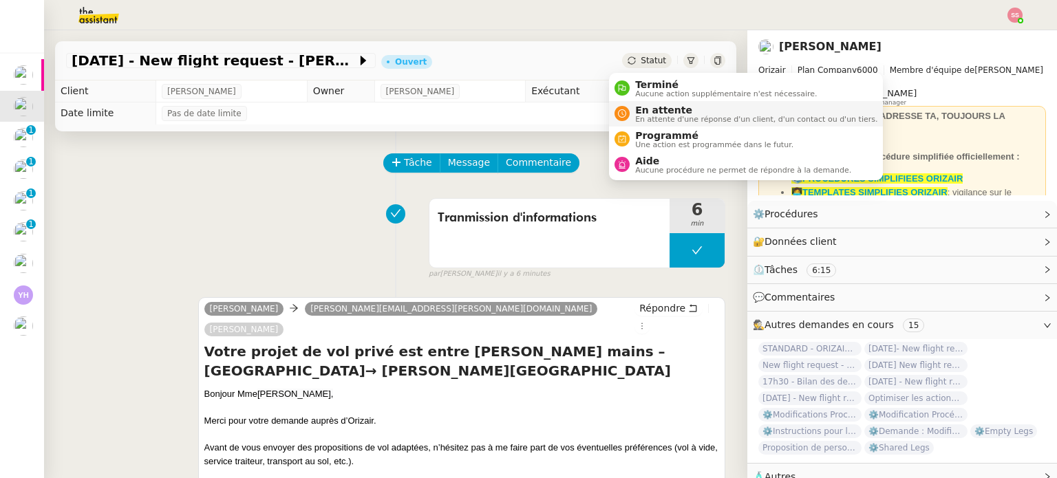
click at [659, 109] on span "En attente" at bounding box center [756, 110] width 242 height 11
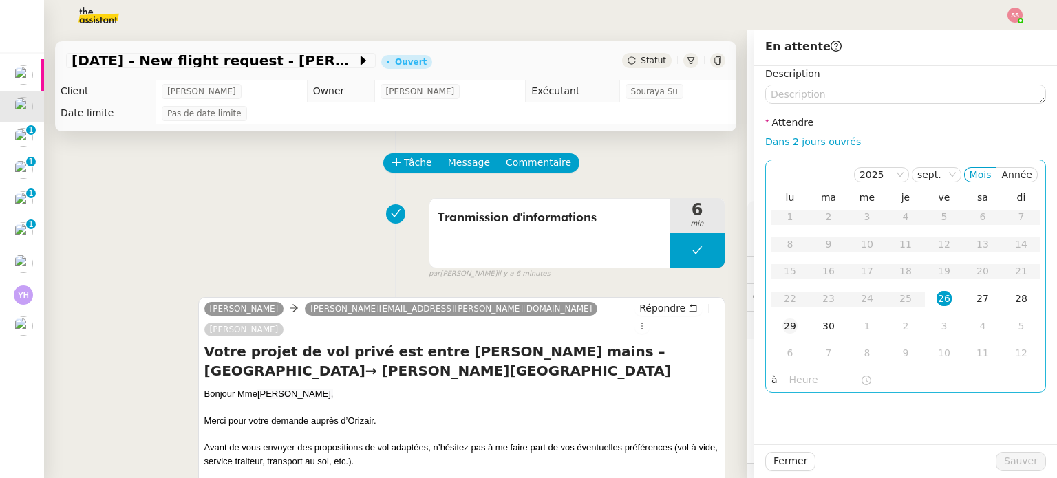
click at [787, 324] on div "29" at bounding box center [789, 326] width 15 height 15
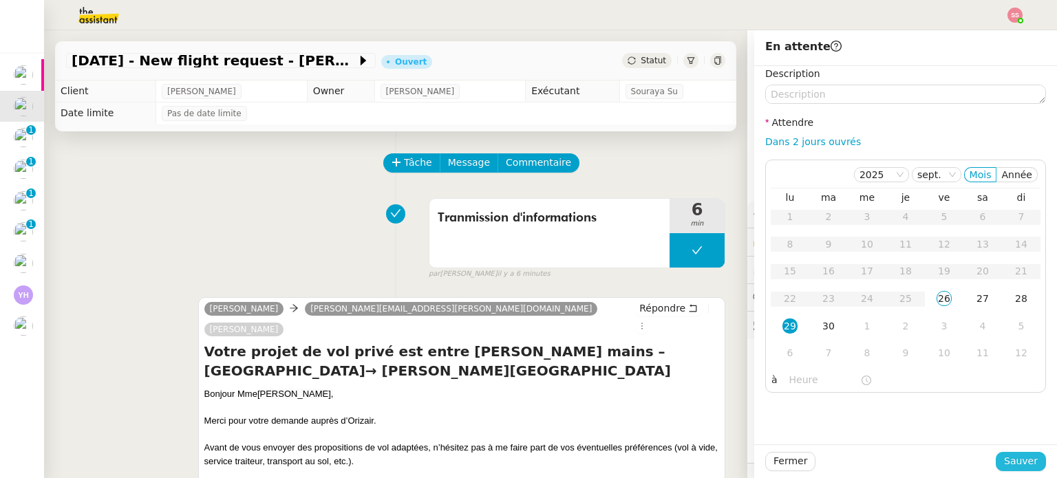
click at [1012, 456] on span "Sauver" at bounding box center [1021, 461] width 34 height 16
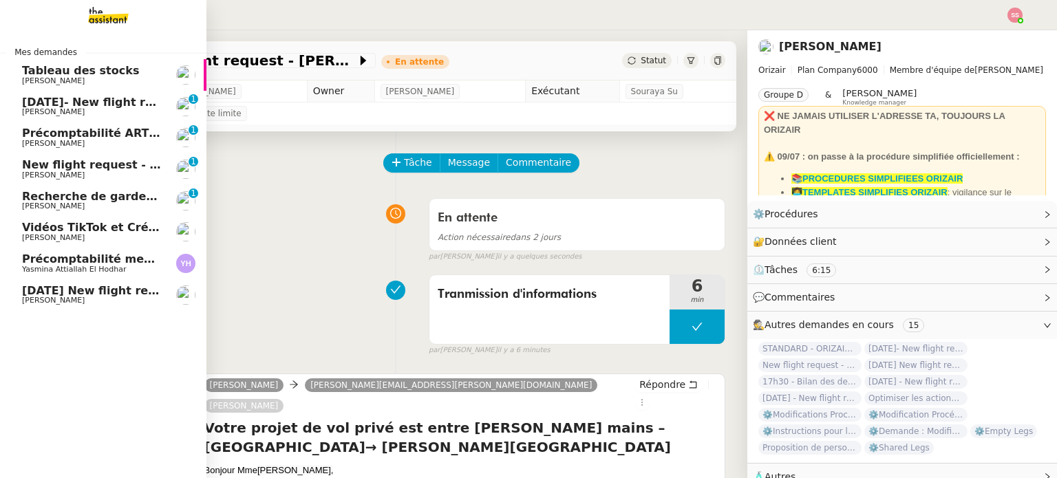
click at [101, 108] on span "[PERSON_NAME]" at bounding box center [91, 112] width 139 height 8
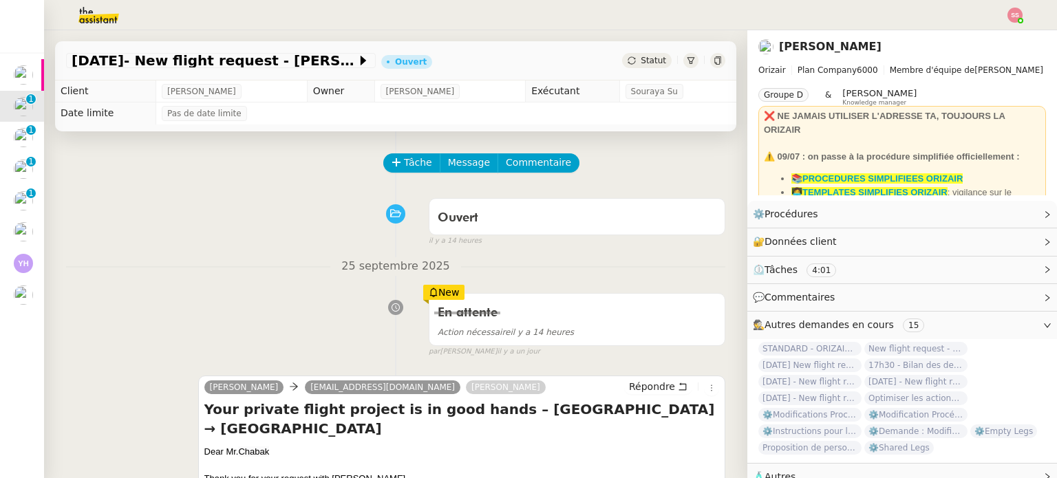
scroll to position [344, 0]
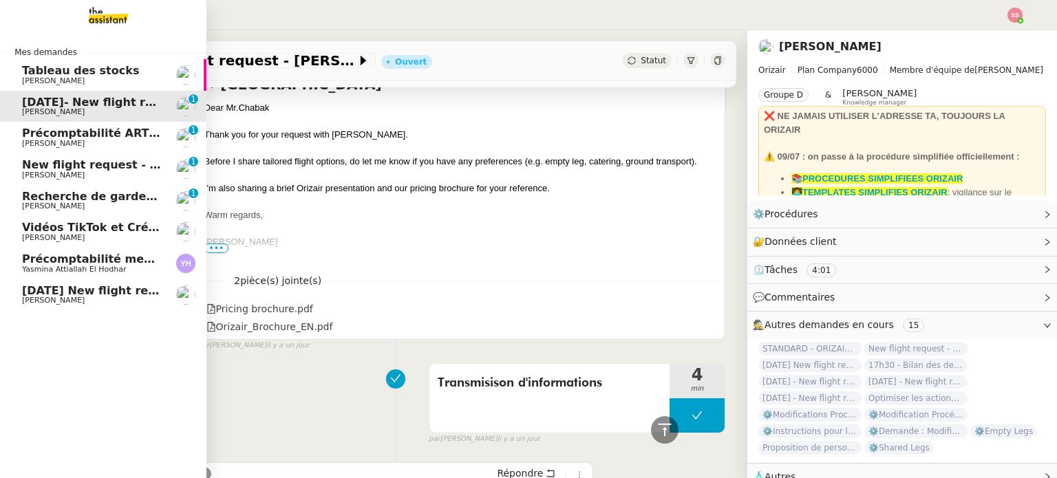
click at [104, 288] on span "[DATE] New flight request - [PERSON_NAME]" at bounding box center [160, 290] width 276 height 13
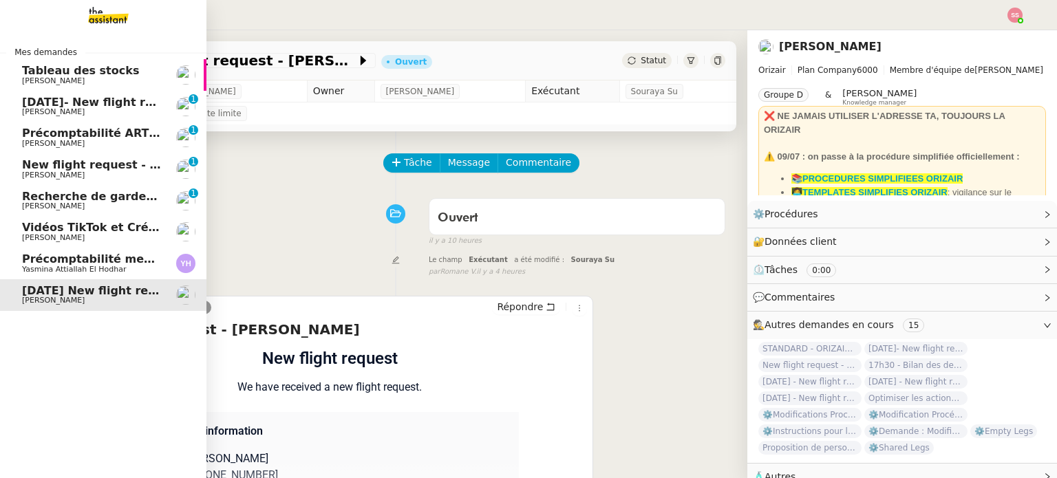
click at [112, 163] on span "New flight request - [PERSON_NAME]" at bounding box center [137, 164] width 230 height 13
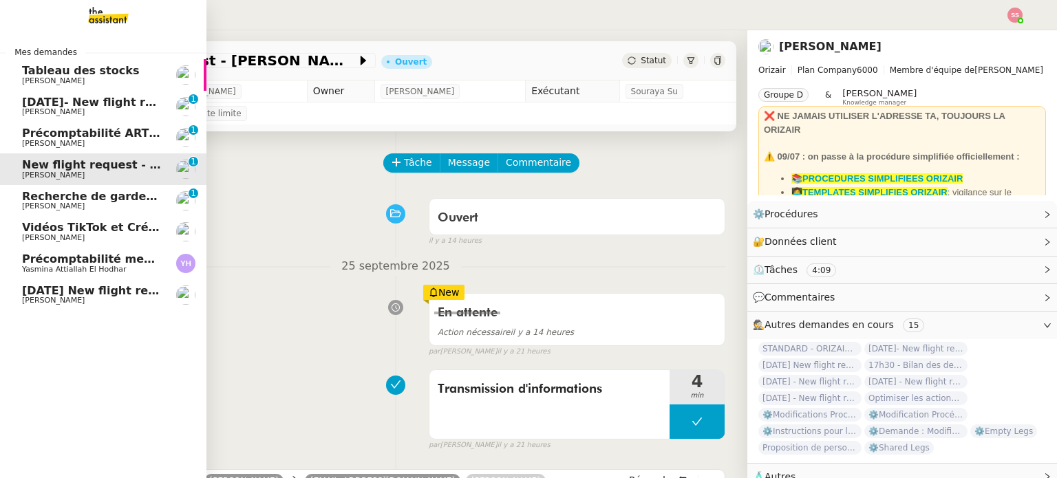
click at [126, 95] on link "[DATE]- New flight request - [PERSON_NAME] [PERSON_NAME] 0 1 2 3 4 5 6 7 8 9" at bounding box center [103, 107] width 206 height 32
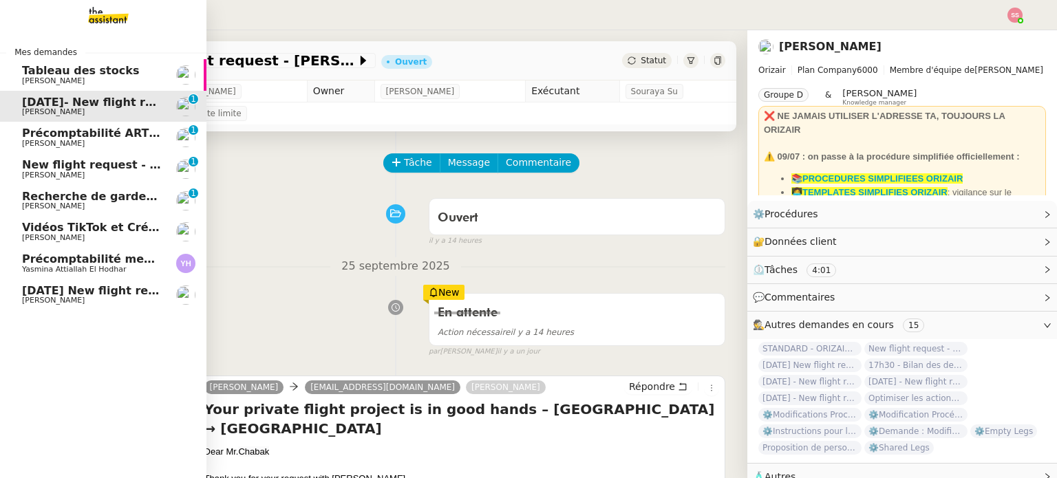
click at [132, 297] on span "[PERSON_NAME]" at bounding box center [91, 301] width 139 height 8
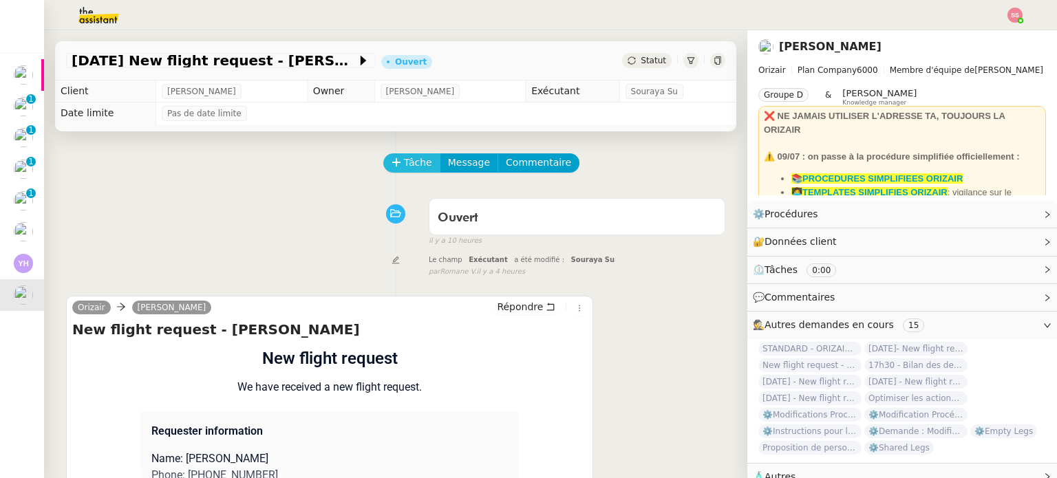
click at [421, 159] on button "Tâche" at bounding box center [411, 162] width 57 height 19
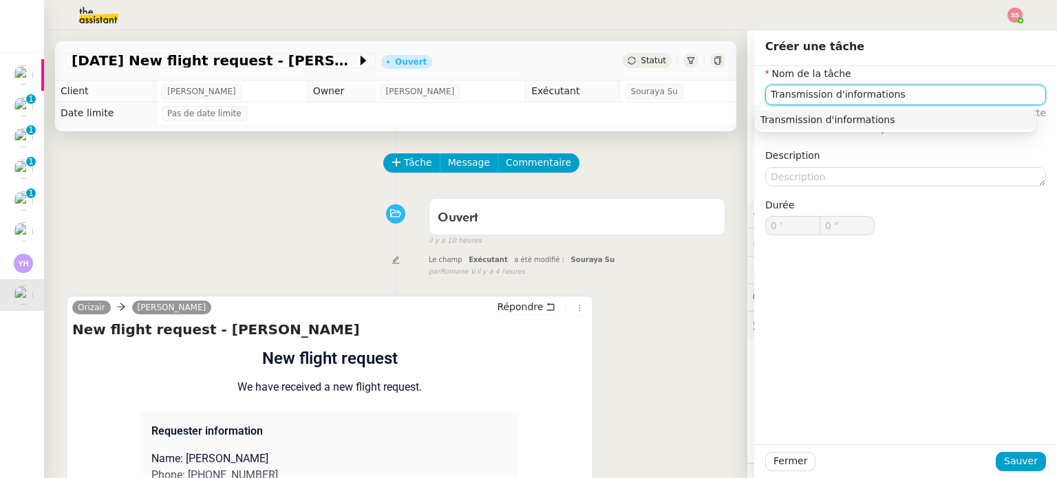
click at [784, 117] on div "Transmission d'informations" at bounding box center [895, 120] width 270 height 12
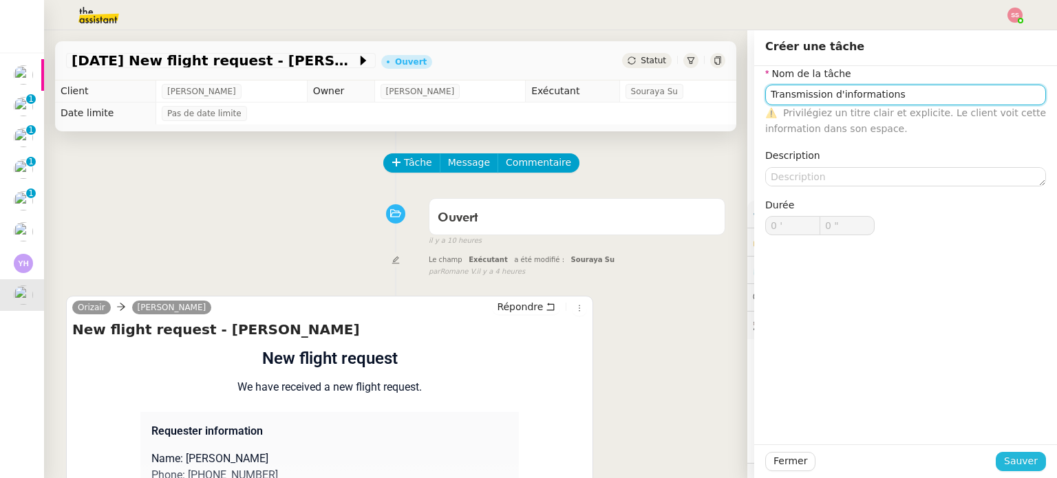
type input "Transmission d'informations"
click at [1012, 456] on span "Sauver" at bounding box center [1021, 461] width 34 height 16
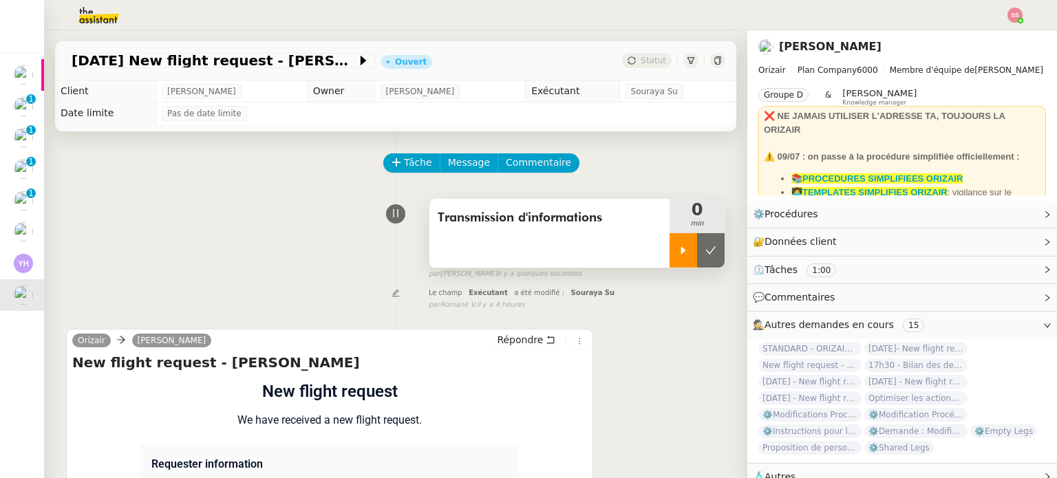
click at [678, 252] on icon at bounding box center [683, 250] width 11 height 11
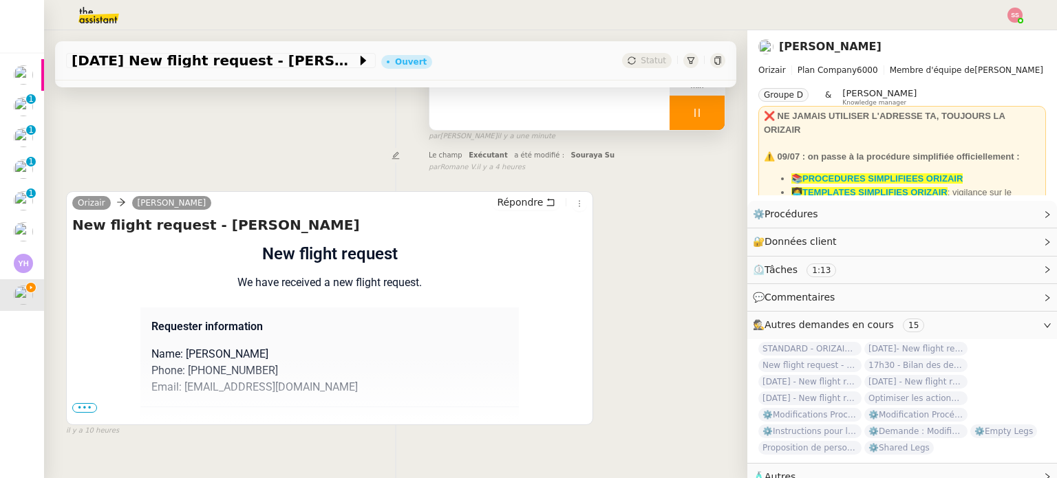
scroll to position [184, 0]
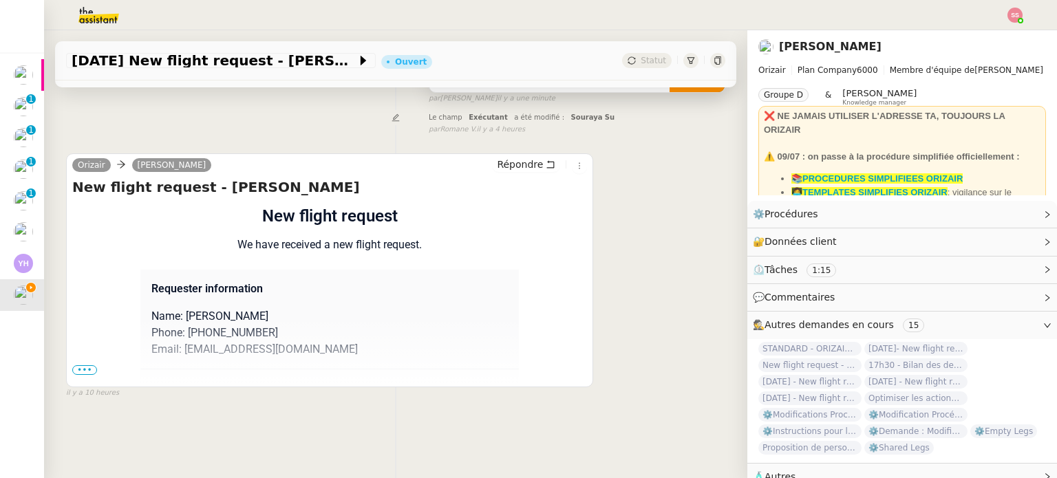
click at [90, 365] on span "•••" at bounding box center [84, 370] width 25 height 10
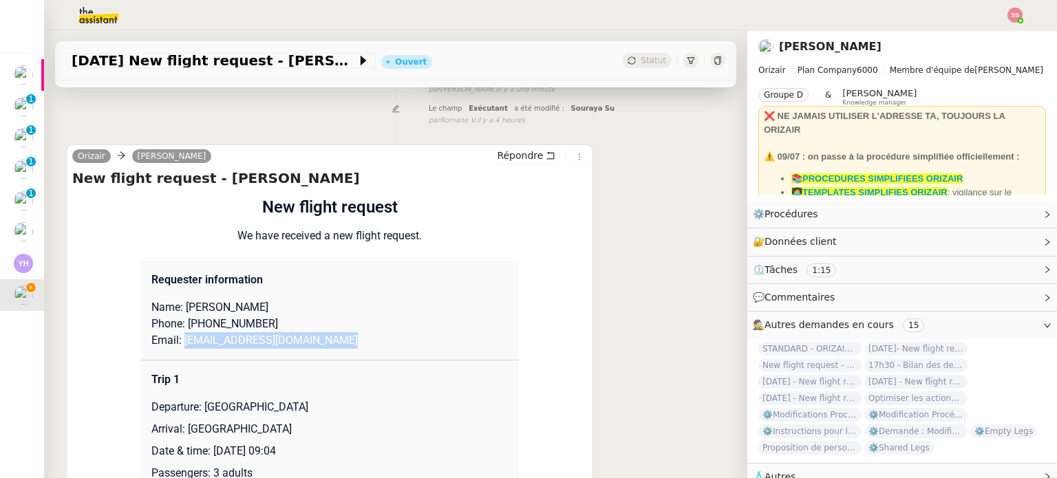
drag, startPoint x: 177, startPoint y: 343, endPoint x: 359, endPoint y: 337, distance: 181.8
click at [359, 337] on p "Email: [EMAIL_ADDRESS][DOMAIN_NAME]" at bounding box center [329, 340] width 356 height 17
copy p "[EMAIL_ADDRESS][DOMAIN_NAME]"
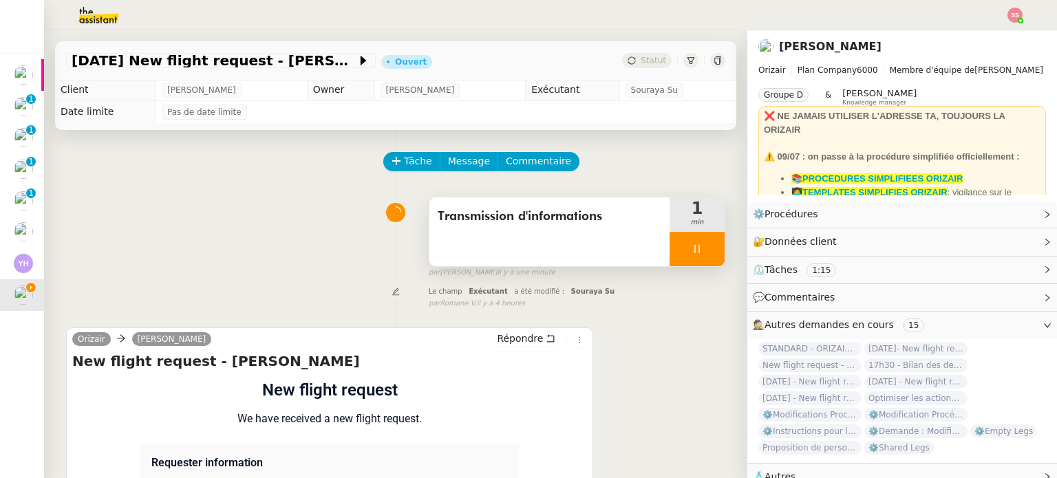
scroll to position [0, 0]
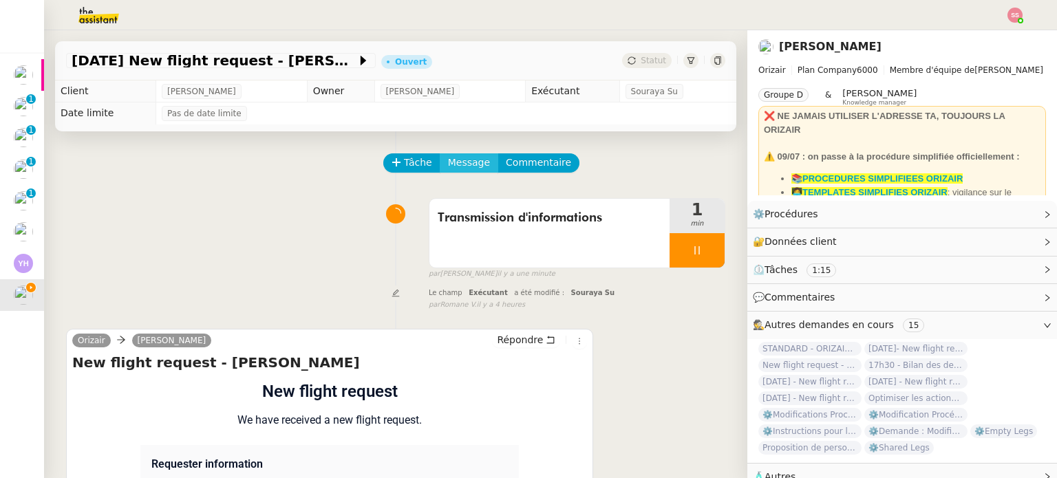
click at [453, 161] on span "Message" at bounding box center [469, 163] width 42 height 16
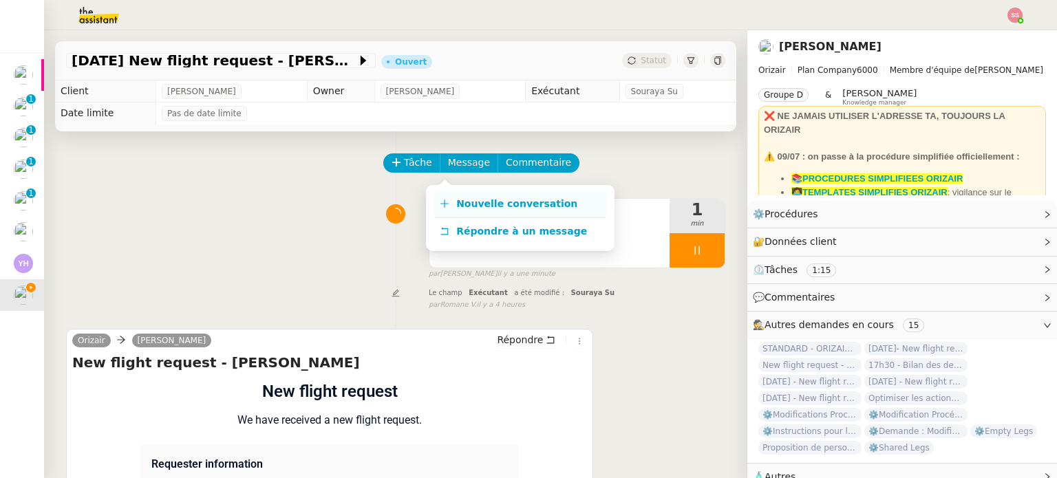
click at [469, 198] on span "Nouvelle conversation" at bounding box center [516, 203] width 121 height 11
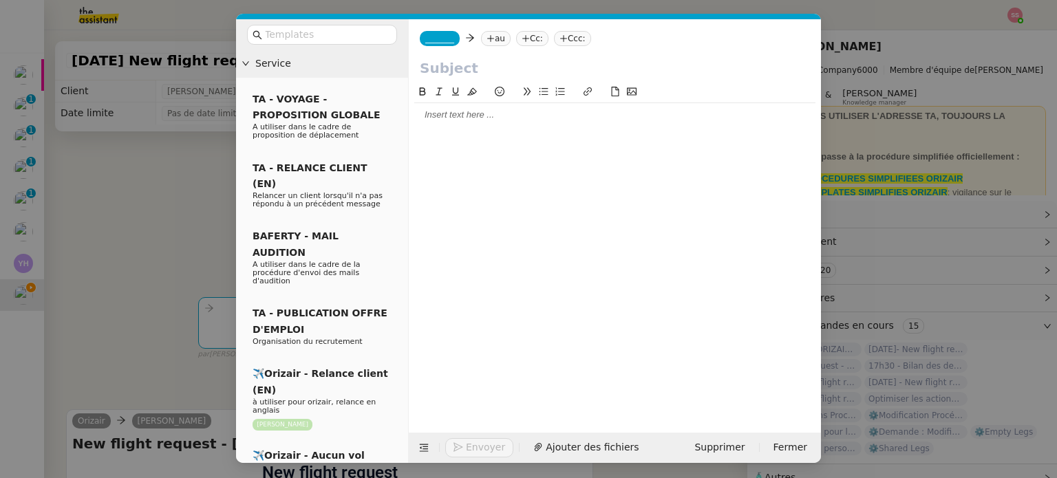
click at [491, 40] on nz-tag "au" at bounding box center [496, 38] width 30 height 15
paste input "[EMAIL_ADDRESS][DOMAIN_NAME]"
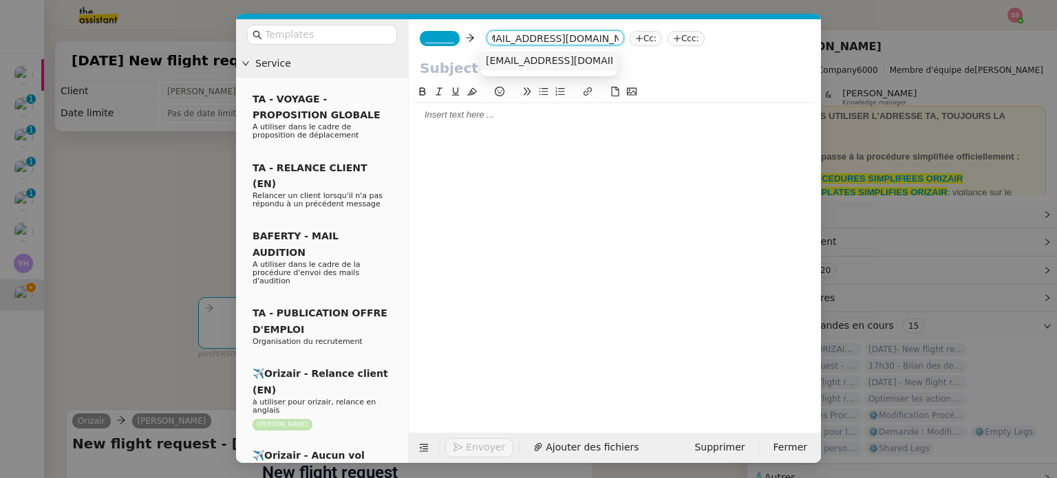
type input "[EMAIL_ADDRESS][DOMAIN_NAME]"
click at [531, 57] on span "[EMAIL_ADDRESS][DOMAIN_NAME]" at bounding box center [570, 60] width 169 height 11
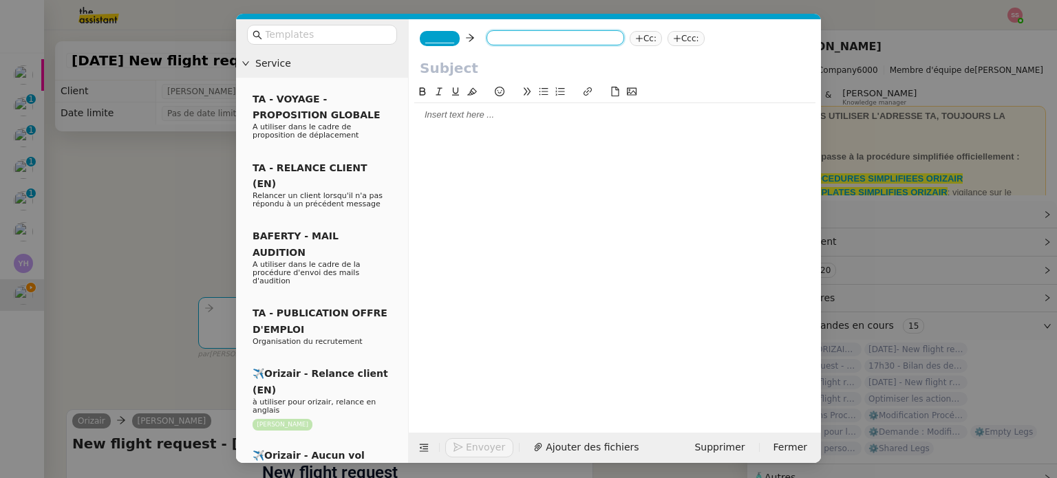
scroll to position [0, 0]
click at [440, 43] on span "_______" at bounding box center [439, 39] width 29 height 10
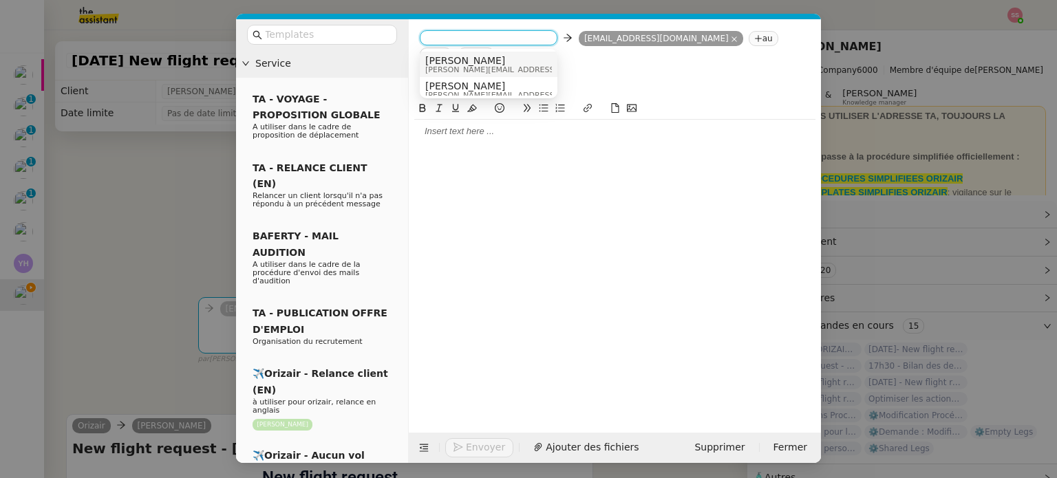
click at [497, 74] on span "[PERSON_NAME][EMAIL_ADDRESS][DOMAIN_NAME]" at bounding box center [522, 70] width 195 height 8
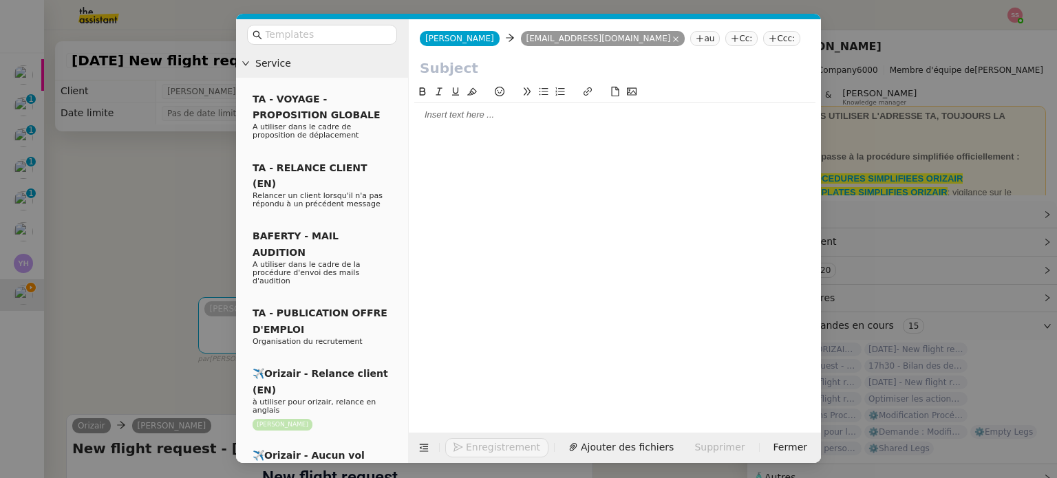
click at [763, 38] on nz-tag "Ccc:" at bounding box center [781, 38] width 37 height 15
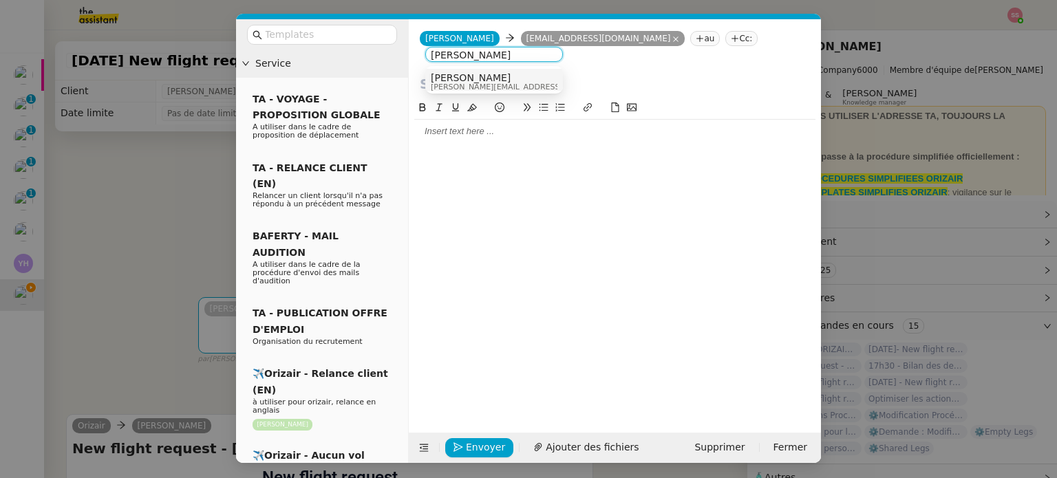
type input "[PERSON_NAME]"
click at [515, 79] on div "[PERSON_NAME] [PERSON_NAME][EMAIL_ADDRESS][DOMAIN_NAME]" at bounding box center [494, 81] width 127 height 19
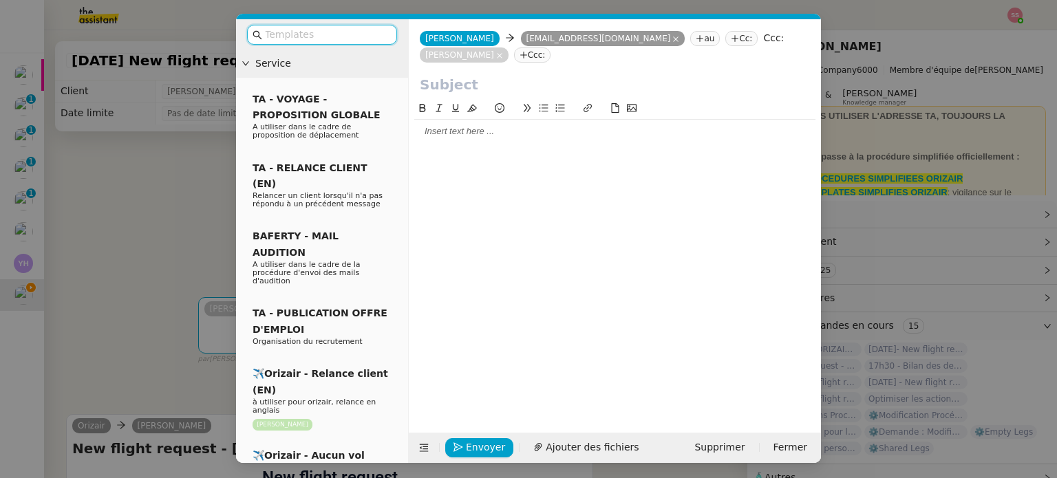
click at [351, 39] on input "text" at bounding box center [327, 35] width 124 height 16
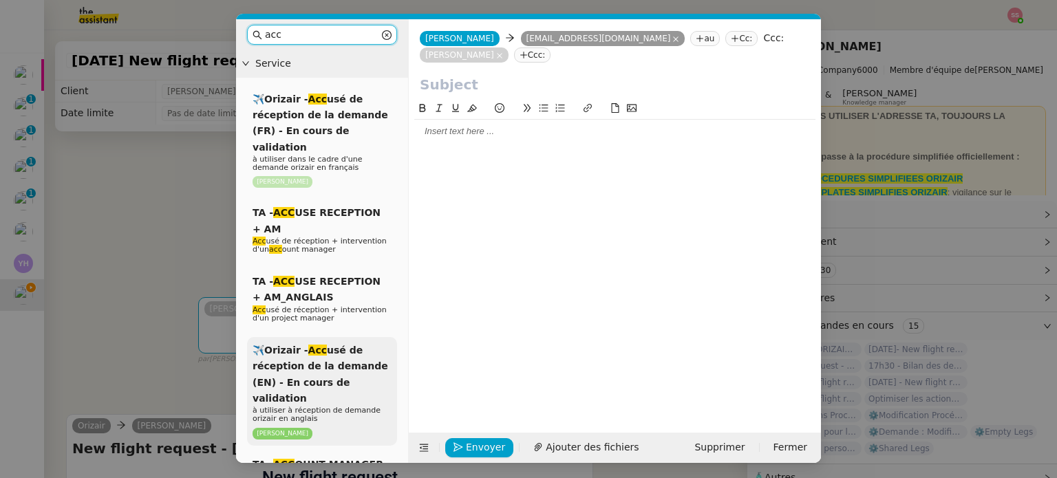
type input "acc"
click at [367, 337] on div "✈️Orizair - Acc usé de réception de la demande (EN) - En cours de validation à …" at bounding box center [322, 391] width 150 height 109
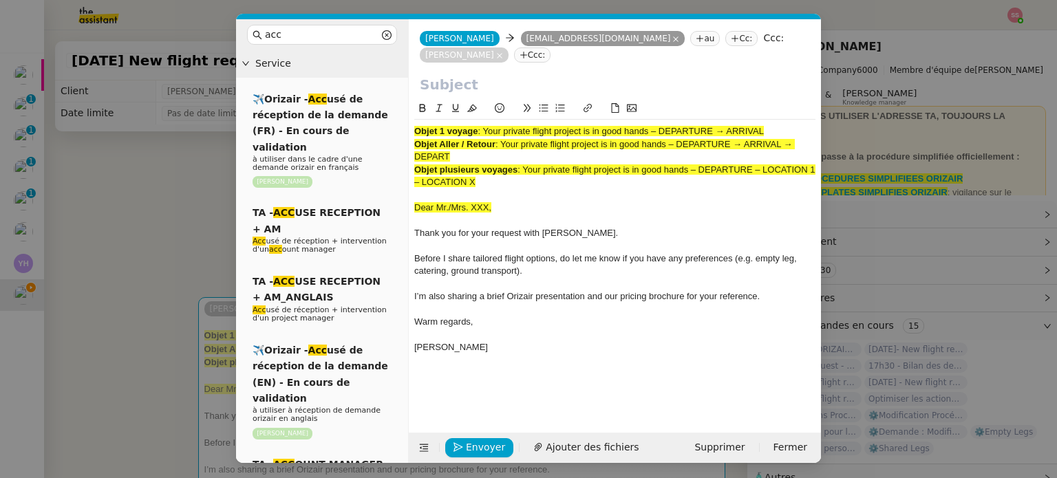
drag, startPoint x: 486, startPoint y: 132, endPoint x: 771, endPoint y: 125, distance: 285.0
click at [771, 125] on div "Objet 1 voyage : Your private flight project is in good hands – DEPARTURE → ARR…" at bounding box center [614, 246] width 401 height 253
click at [526, 82] on input "text" at bounding box center [615, 84] width 390 height 21
paste input "Your private flight project is in good hands – DEPARTURE → ARRIVAL"
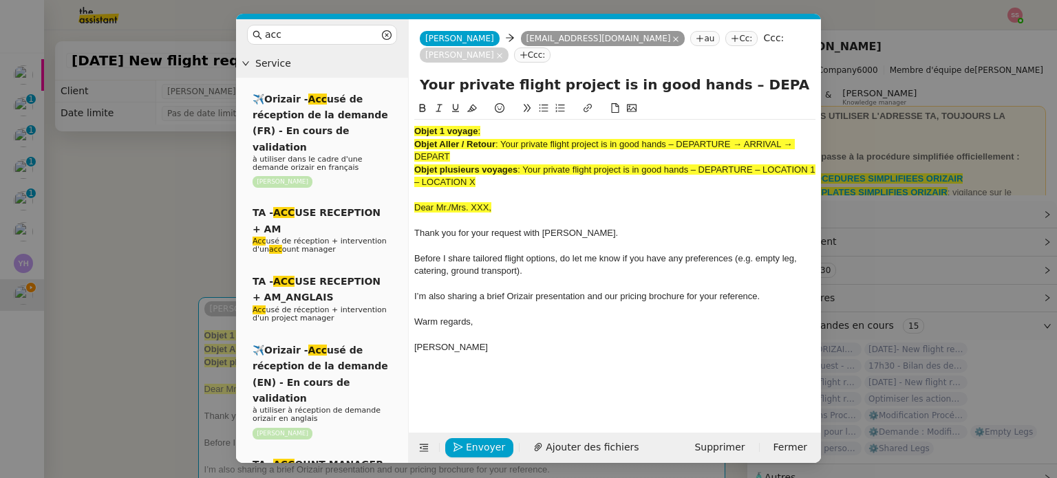
scroll to position [0, 59]
type input "Your private flight project is in good hands – DEPARTURE → ARRIVAL"
drag, startPoint x: 487, startPoint y: 188, endPoint x: 408, endPoint y: 121, distance: 103.5
click at [409, 121] on nz-spin "Objet 1 voyage : Objet Aller / Retour : Your private flight project is in good …" at bounding box center [615, 258] width 412 height 317
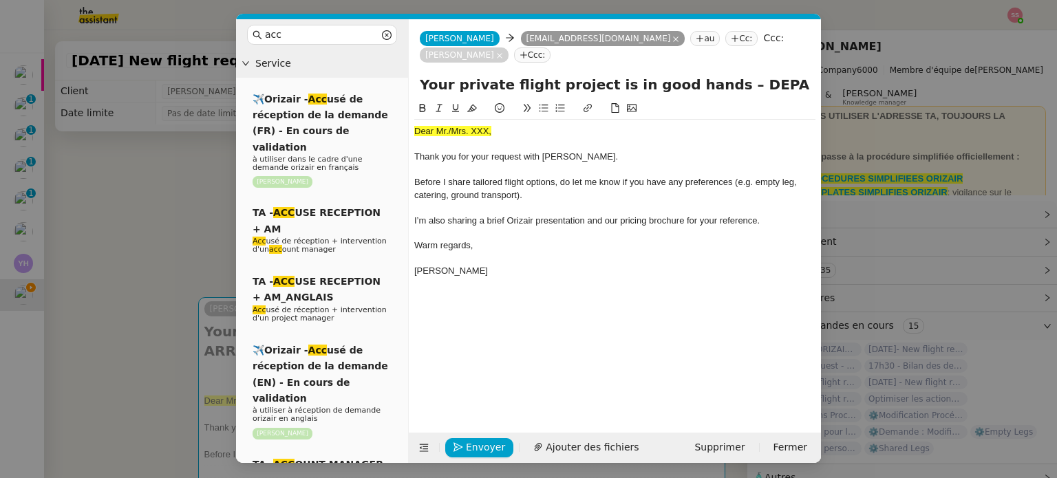
click at [156, 313] on nz-modal-container "acc Service ✈️Orizair - Acc usé de réception de la demande (FR) - En cours de v…" at bounding box center [528, 239] width 1057 height 478
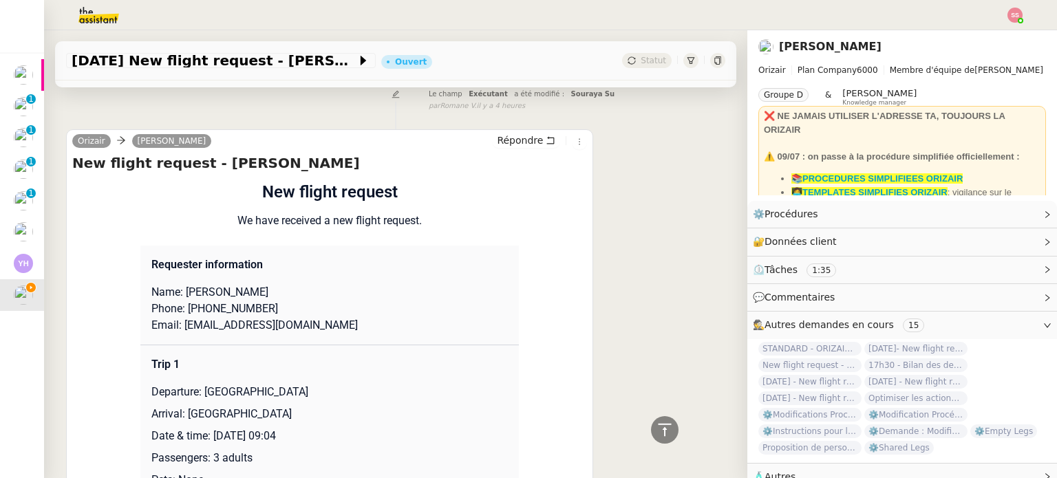
scroll to position [619, 0]
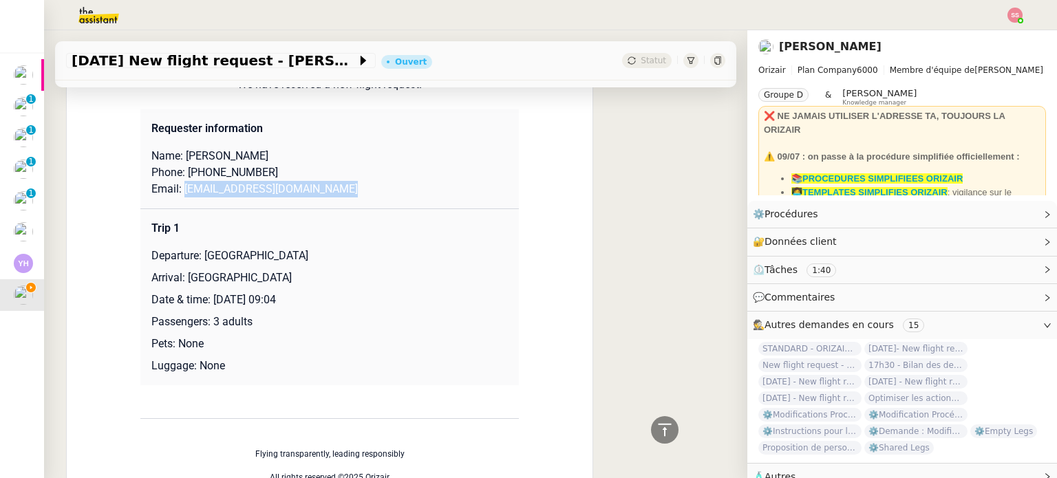
drag, startPoint x: 176, startPoint y: 177, endPoint x: 382, endPoint y: 184, distance: 205.9
click at [382, 184] on td "Requester information Name: [PERSON_NAME] Phone: [PHONE_NUMBER] Email: [EMAIL_A…" at bounding box center [329, 159] width 378 height 100
copy p "[EMAIL_ADDRESS][DOMAIN_NAME]"
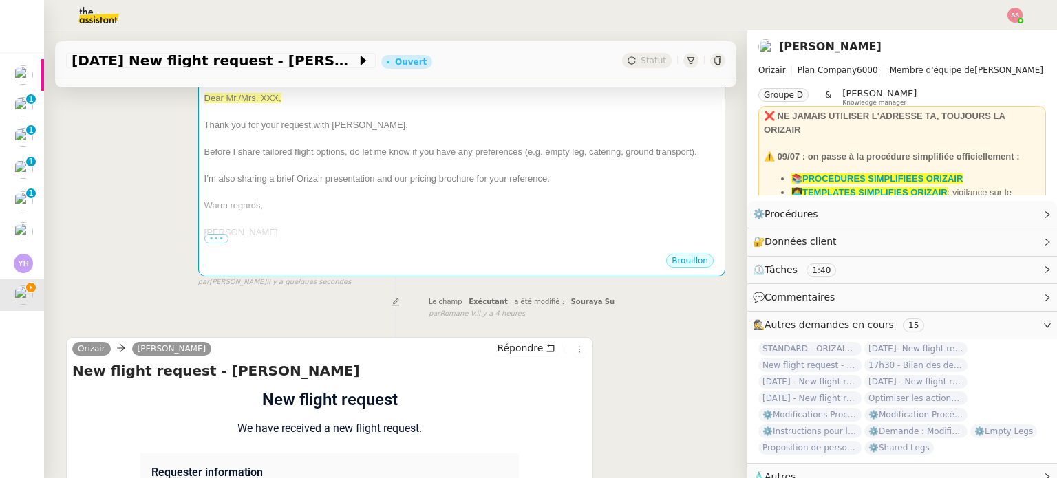
scroll to position [0, 0]
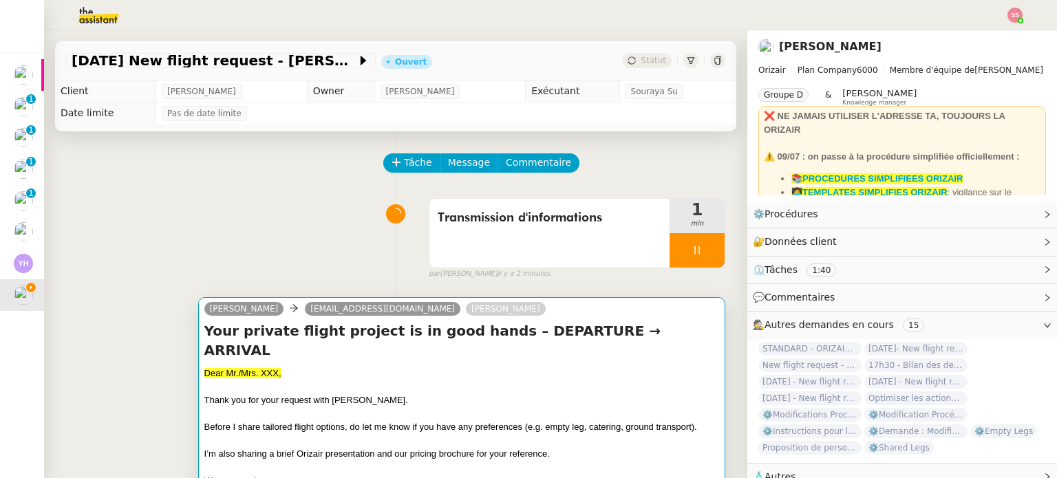
click at [361, 339] on h4 "Your private flight project is in good hands – DEPARTURE → ARRIVAL" at bounding box center [461, 340] width 515 height 39
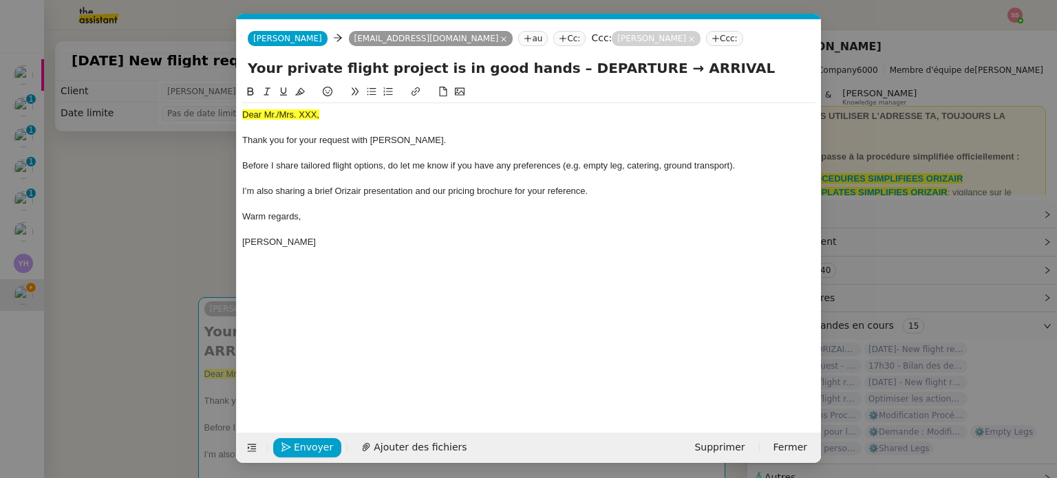
scroll to position [0, 42]
click at [175, 220] on nz-modal-container "acc Service ✈️Orizair - Acc usé de réception de la demande (FR) - En cours de v…" at bounding box center [528, 239] width 1057 height 478
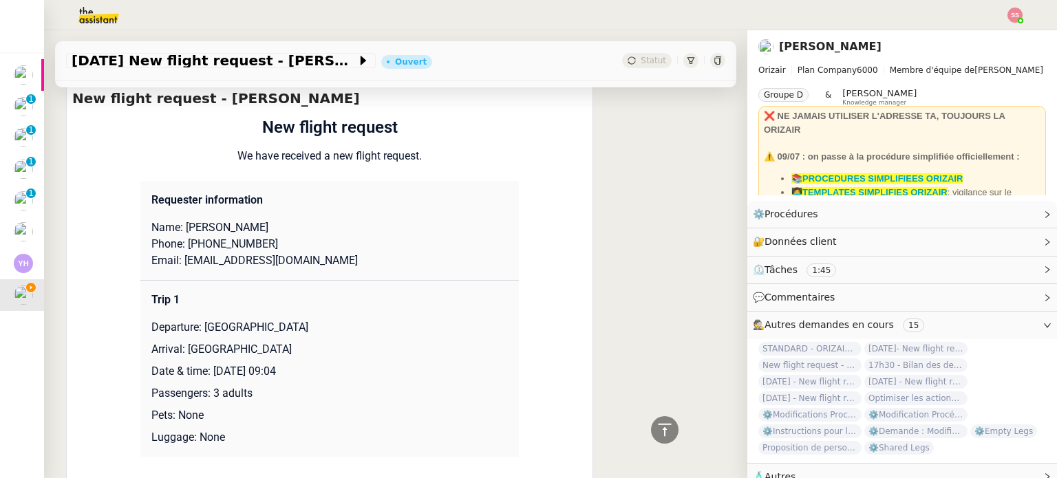
scroll to position [551, 0]
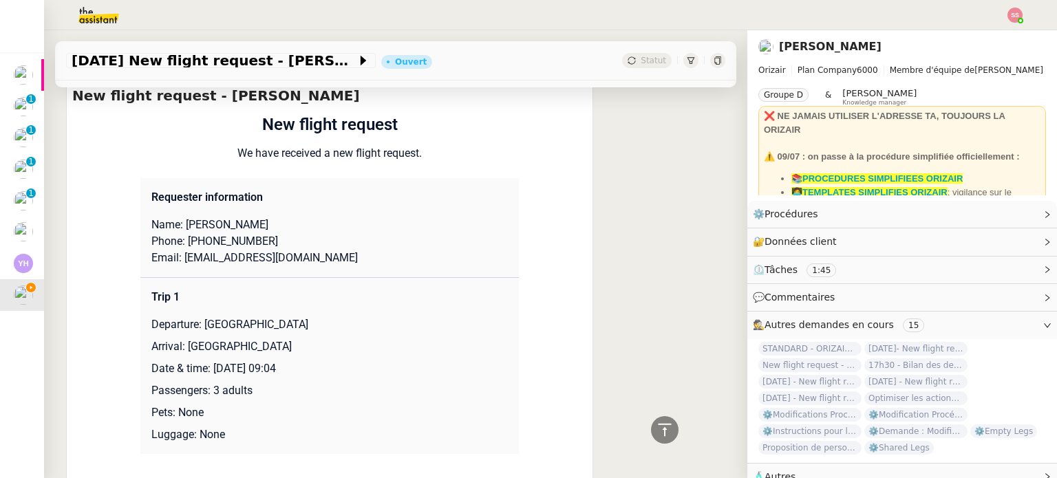
drag, startPoint x: 264, startPoint y: 210, endPoint x: 213, endPoint y: 207, distance: 51.0
click at [213, 217] on p "Name: [PERSON_NAME]" at bounding box center [329, 225] width 356 height 17
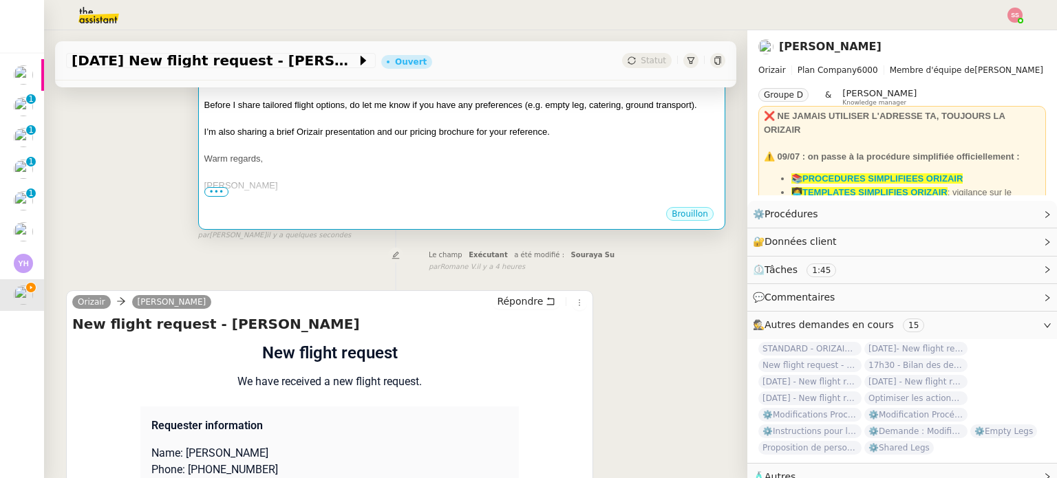
scroll to position [206, 0]
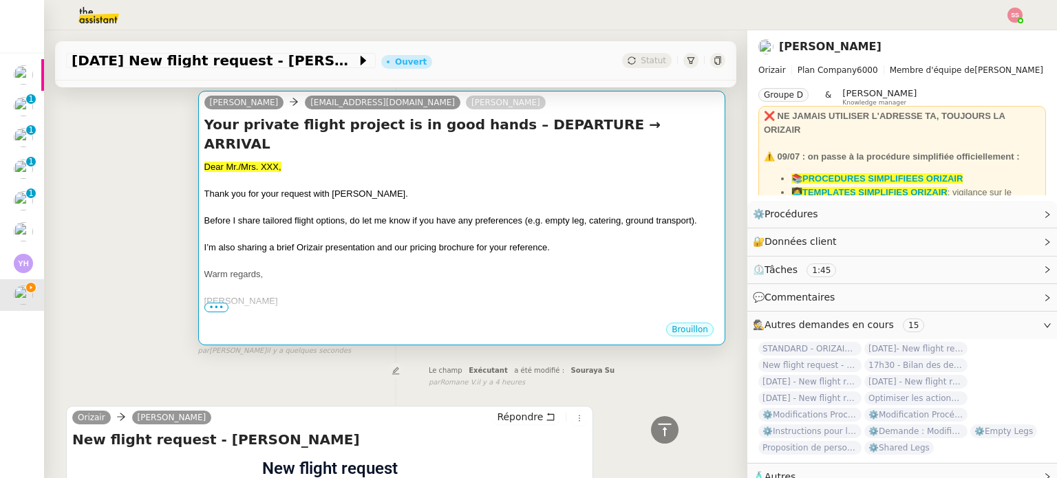
click at [360, 228] on div at bounding box center [461, 235] width 515 height 14
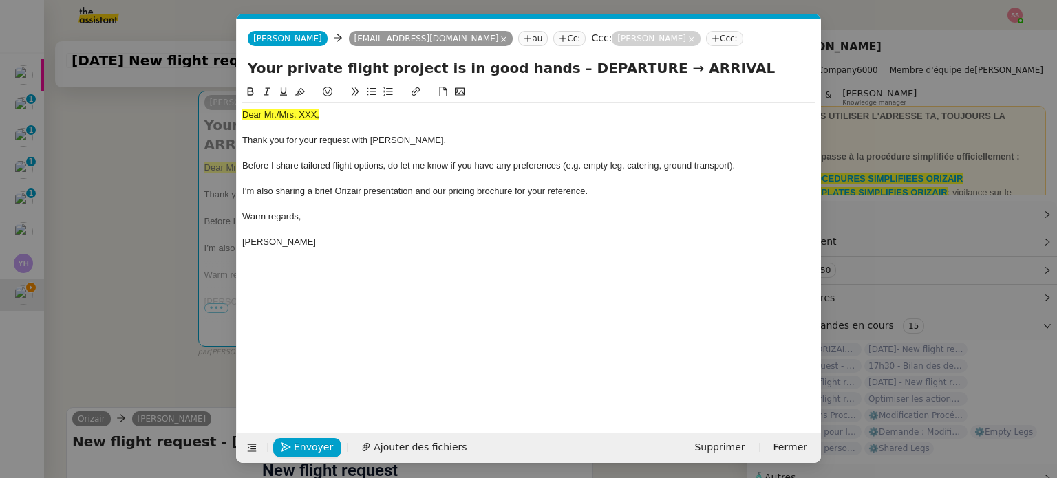
scroll to position [0, 42]
drag, startPoint x: 327, startPoint y: 119, endPoint x: 218, endPoint y: 109, distance: 109.2
click at [218, 109] on nz-modal-container "acc Service ✈️Orizair - Acc usé de réception de la demande (FR) - En cours de v…" at bounding box center [528, 239] width 1057 height 478
click at [298, 90] on icon at bounding box center [300, 92] width 10 height 10
click at [331, 117] on div "Dear Mr./Mrs. XXX," at bounding box center [528, 115] width 573 height 12
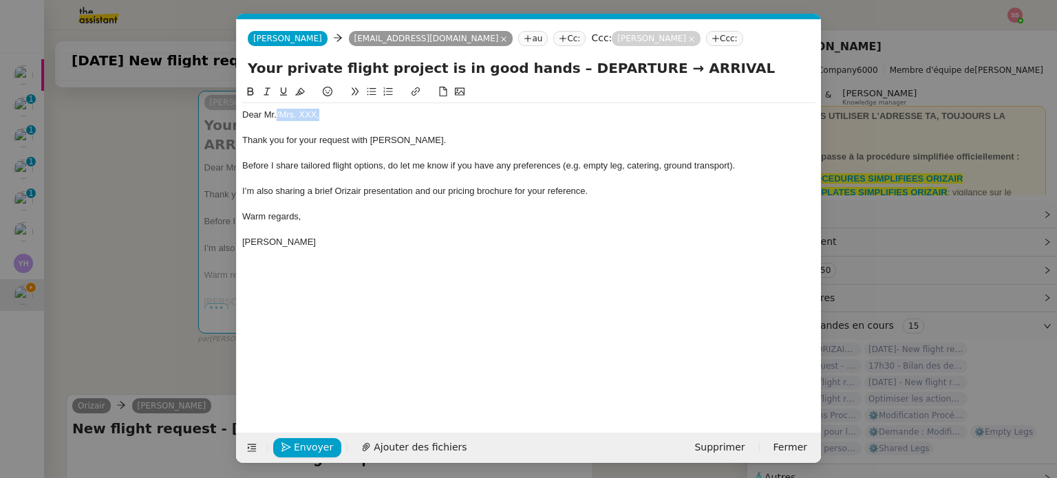
drag, startPoint x: 325, startPoint y: 116, endPoint x: 275, endPoint y: 115, distance: 49.6
click at [275, 115] on div "Dear Mr./Mrs. XXX," at bounding box center [528, 115] width 573 height 12
click at [414, 440] on span "Ajouter des fichiers" at bounding box center [420, 448] width 93 height 16
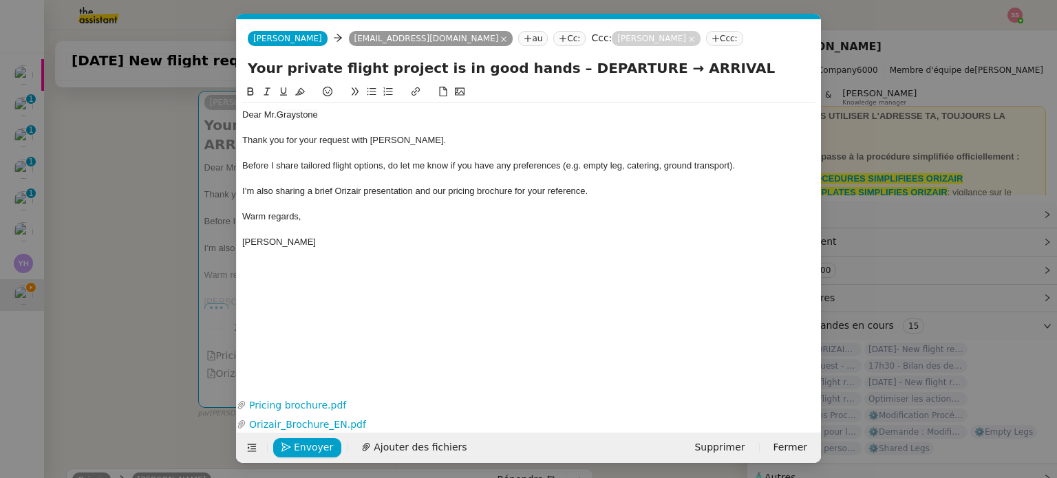
drag, startPoint x: 171, startPoint y: 327, endPoint x: 184, endPoint y: 325, distance: 12.6
click at [172, 327] on nz-modal-container "acc Service ✈️Orizair - Acc usé de réception de la demande (FR) - En cours de v…" at bounding box center [528, 239] width 1057 height 478
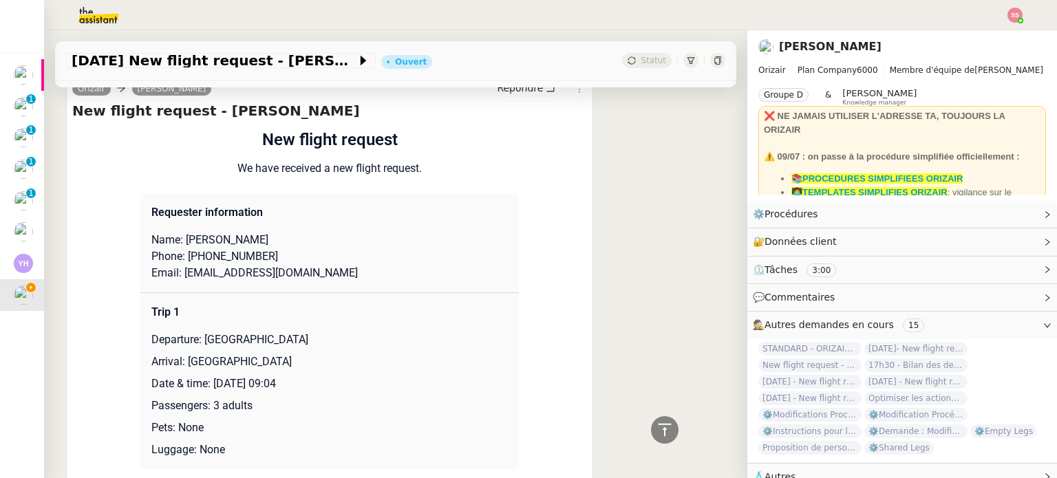
scroll to position [687, 0]
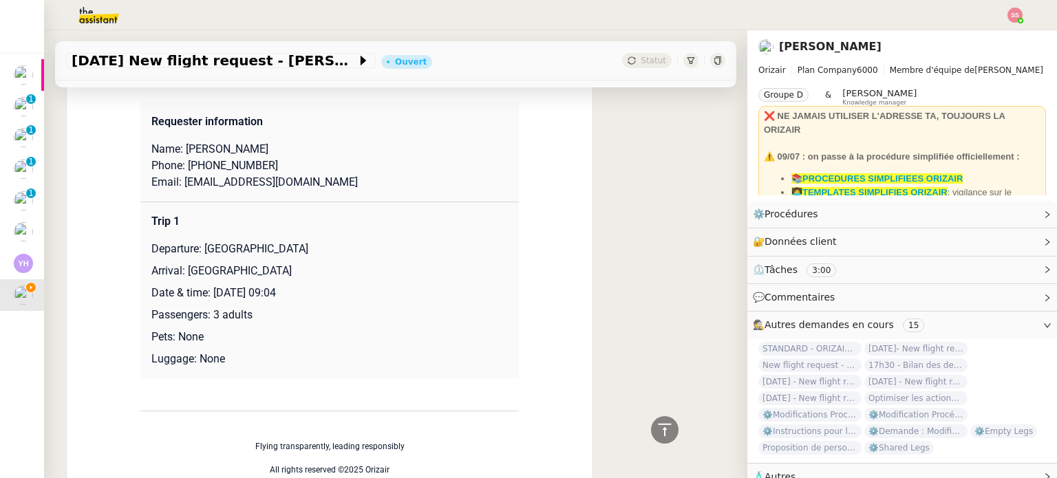
drag, startPoint x: 200, startPoint y: 235, endPoint x: 429, endPoint y: 219, distance: 229.1
click at [429, 219] on td "Trip 1 Departure: [GEOGRAPHIC_DATA] Arrival: [GEOGRAPHIC_DATA] Date & time: [DA…" at bounding box center [329, 290] width 378 height 177
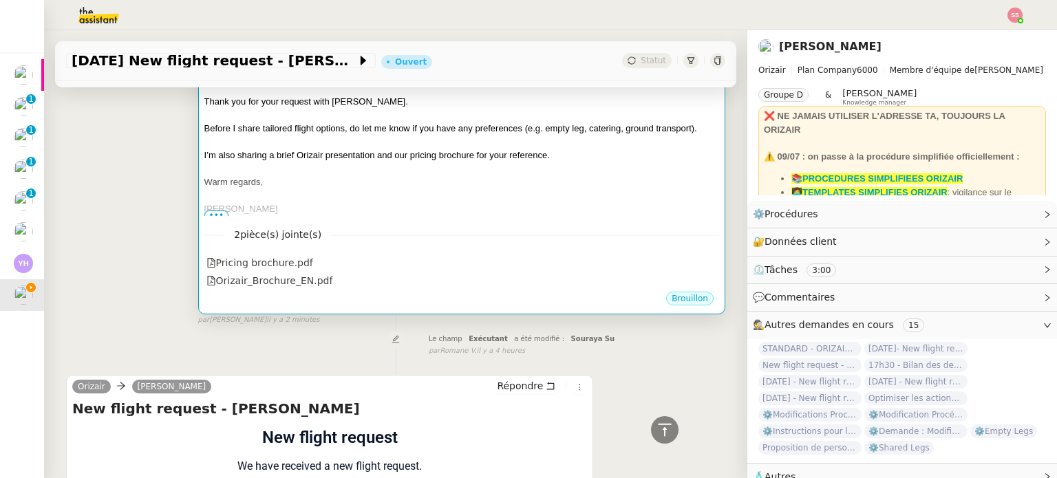
scroll to position [275, 0]
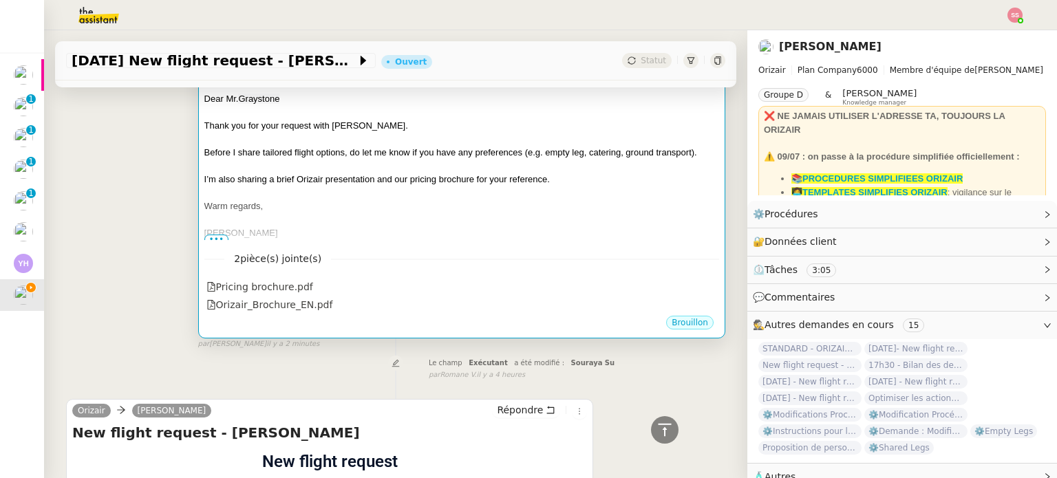
click at [446, 213] on div at bounding box center [461, 220] width 515 height 14
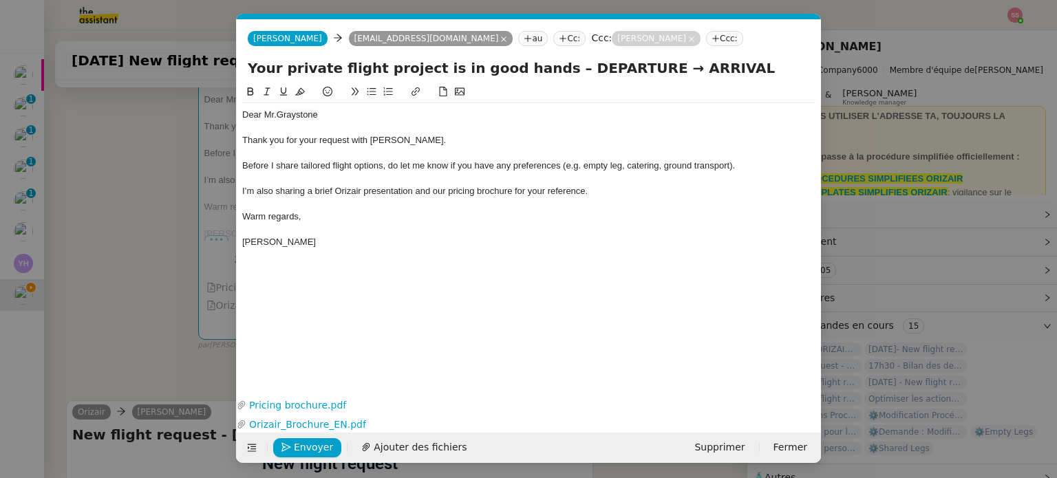
scroll to position [0, 42]
drag, startPoint x: 616, startPoint y: 68, endPoint x: 538, endPoint y: 70, distance: 77.8
click at [538, 70] on input "Your private flight project is in good hands – DEPARTURE → ARRIVAL" at bounding box center [529, 68] width 562 height 21
paste input "[GEOGRAPHIC_DATA]"
type input "Your private flight project is in good hands – [GEOGRAPHIC_DATA] → ARRIVAL"
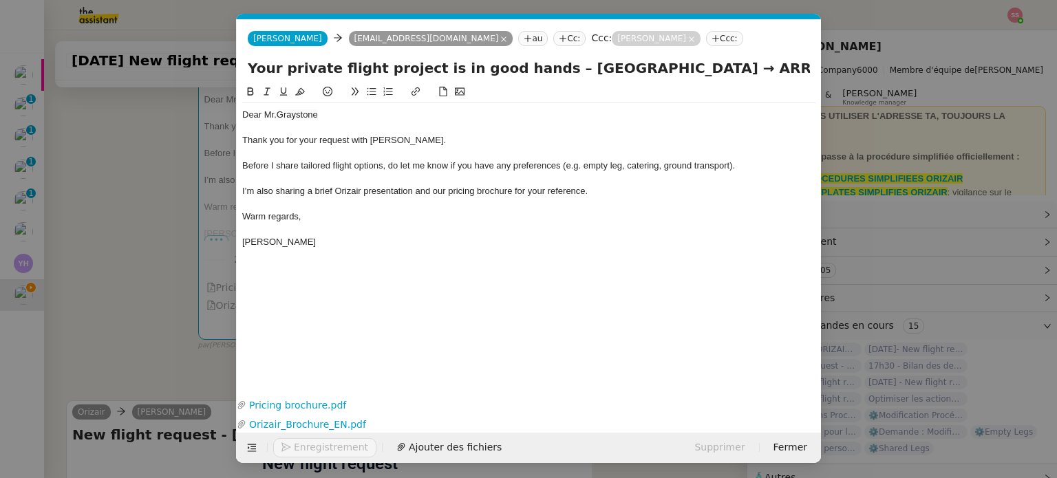
click at [200, 257] on nz-modal-container "acc Service ✈️Orizair - Acc usé de réception de la demande (FR) - En cours de v…" at bounding box center [528, 239] width 1057 height 478
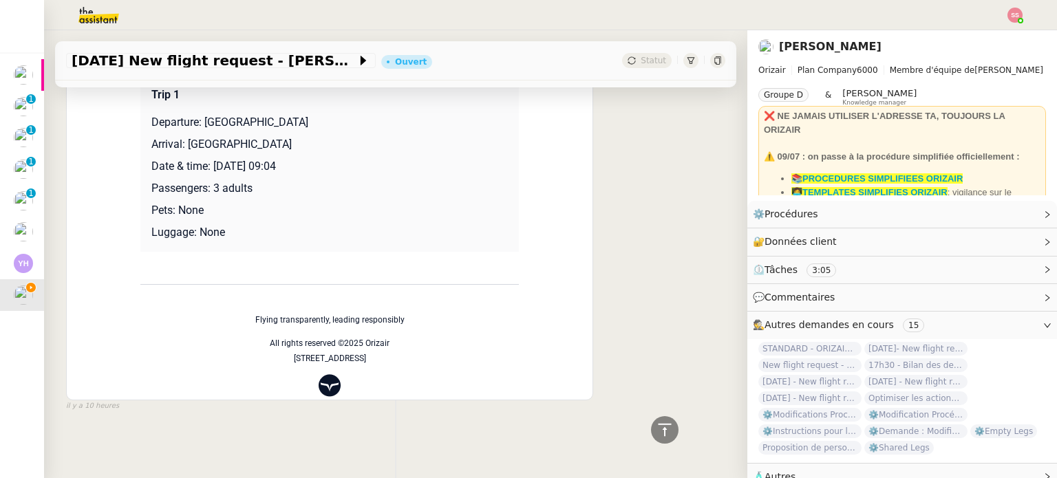
scroll to position [823, 0]
drag, startPoint x: 179, startPoint y: 137, endPoint x: 389, endPoint y: 148, distance: 210.2
click at [389, 148] on td "Trip 1 Departure: [GEOGRAPHIC_DATA] Arrival: [GEOGRAPHIC_DATA] Date & time: [DA…" at bounding box center [329, 163] width 378 height 177
click at [326, 137] on p "Arrival: [GEOGRAPHIC_DATA]" at bounding box center [329, 144] width 356 height 17
drag, startPoint x: 326, startPoint y: 137, endPoint x: 185, endPoint y: 133, distance: 141.1
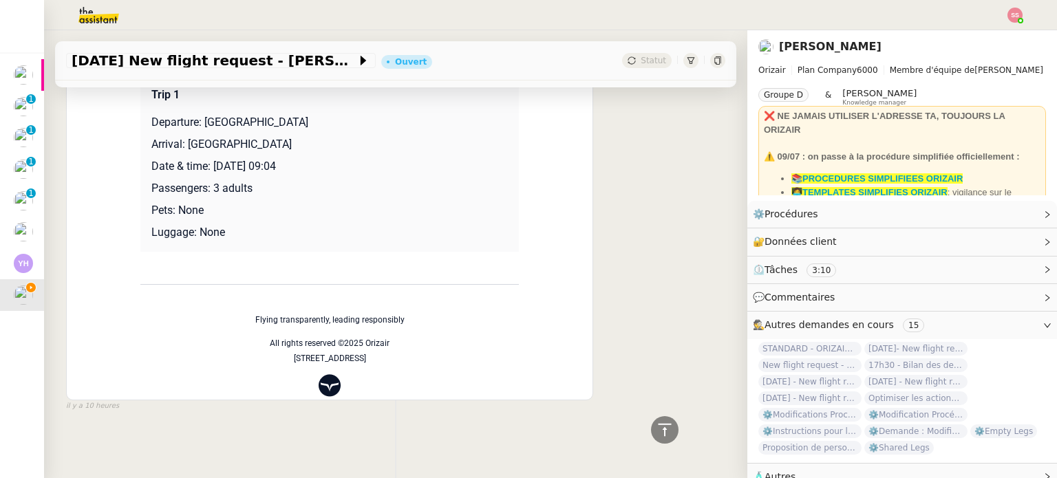
click at [185, 136] on p "Arrival: [GEOGRAPHIC_DATA]" at bounding box center [329, 144] width 356 height 17
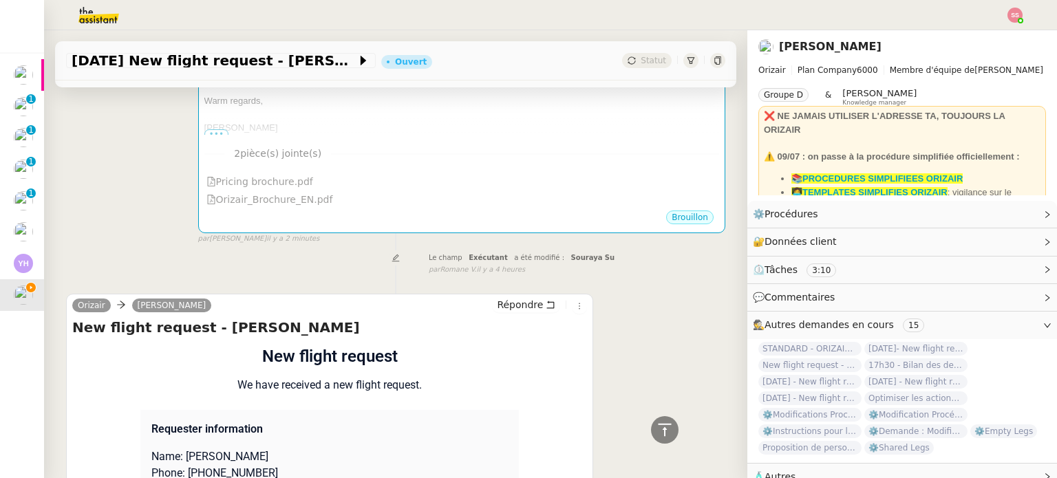
scroll to position [204, 0]
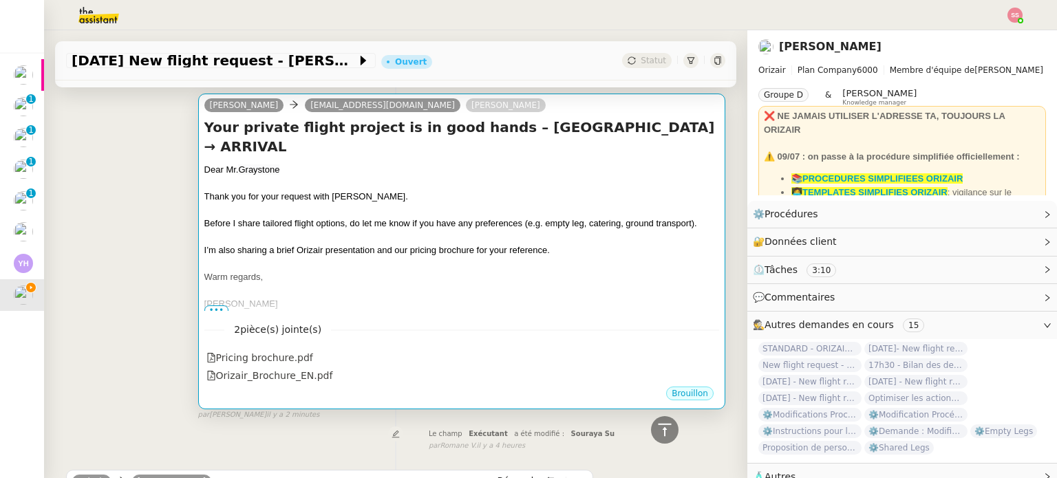
click at [488, 225] on span "Before I share tailored flight options, do let me know if you have any preferen…" at bounding box center [450, 223] width 493 height 10
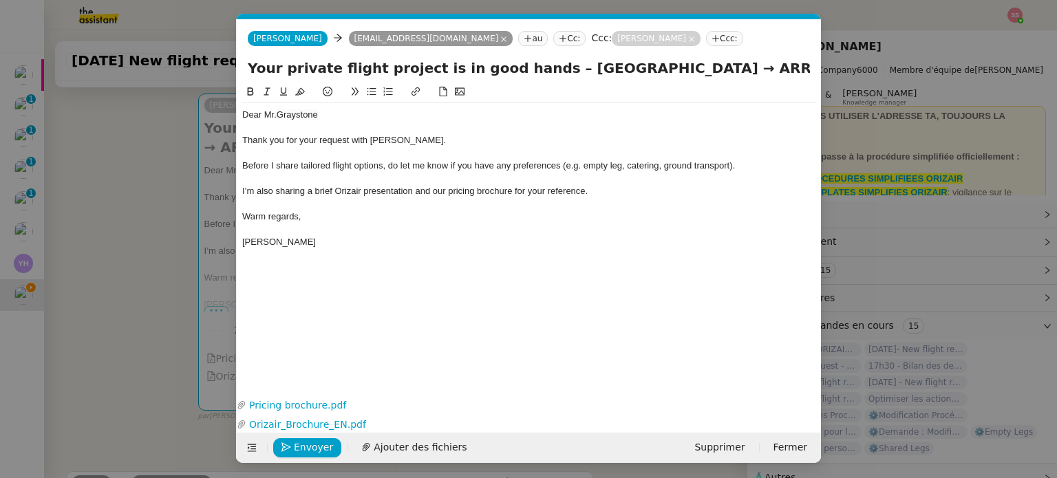
scroll to position [0, 70]
drag, startPoint x: 754, startPoint y: 72, endPoint x: 879, endPoint y: 91, distance: 125.9
click at [879, 91] on nz-modal-container "acc Service ✈️Orizair - Acc usé de réception de la demande (FR) - En cours de v…" at bounding box center [528, 239] width 1057 height 478
click at [751, 63] on input "Your private flight project is in good hands – [GEOGRAPHIC_DATA] → ARRIVAL" at bounding box center [529, 68] width 562 height 21
drag, startPoint x: 749, startPoint y: 70, endPoint x: 832, endPoint y: 81, distance: 84.1
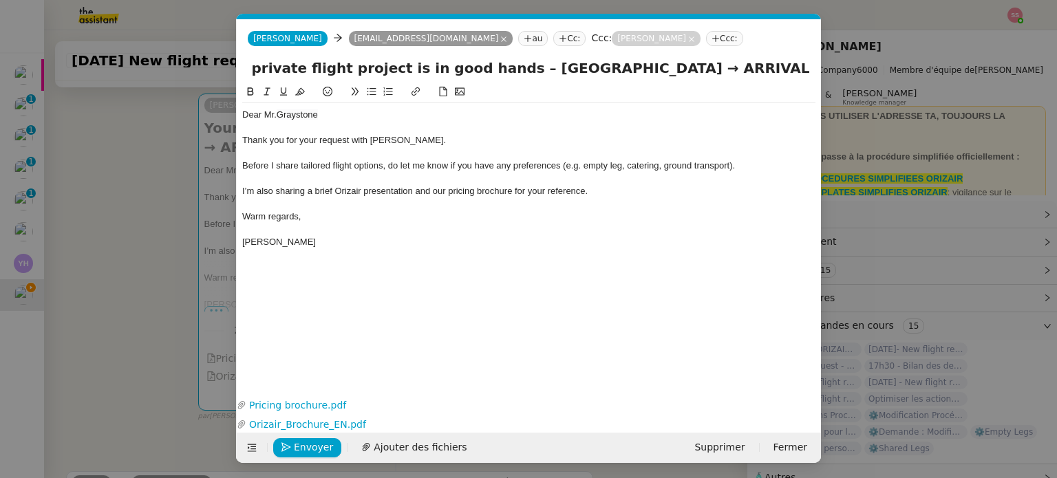
click at [832, 81] on nz-modal-container "acc Service ✈️Orizair - Acc usé de réception de la demande (FR) - En cours de v…" at bounding box center [528, 239] width 1057 height 478
paste input "[GEOGRAPHIC_DATA]"
type input "Your private flight project is in good hands – [GEOGRAPHIC_DATA] → [GEOGRAPHIC_…"
click at [536, 301] on div "Dear Mr. Graystone Thank you for your request with [PERSON_NAME]. Before I shar…" at bounding box center [528, 229] width 573 height 290
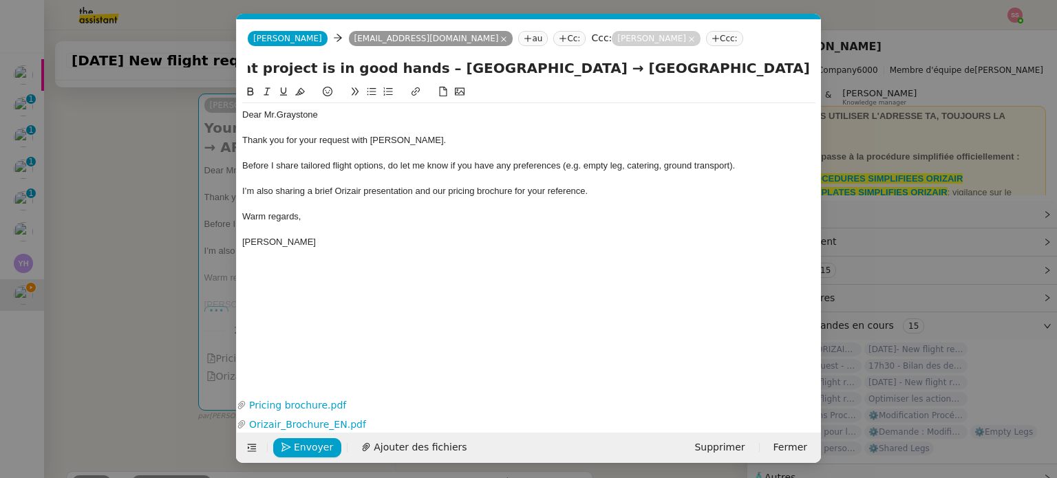
scroll to position [0, 0]
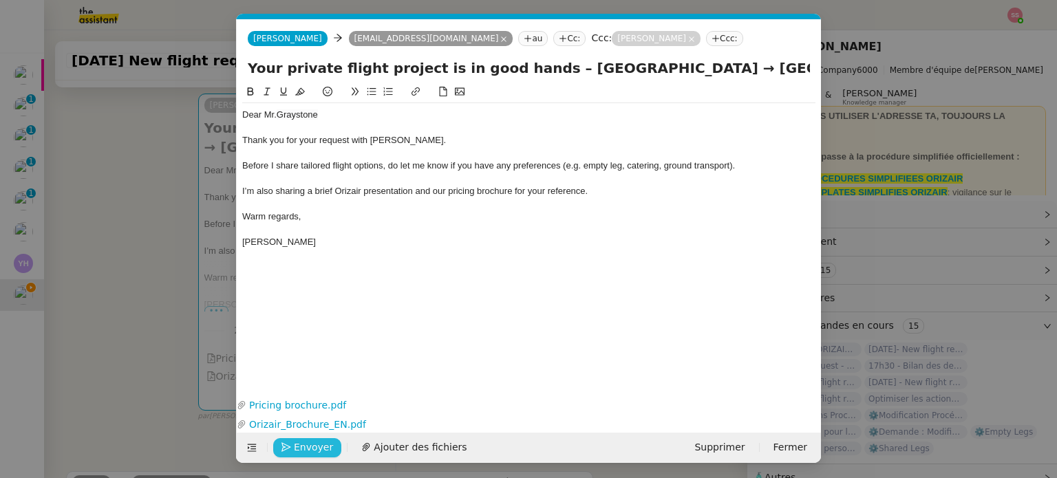
click at [328, 446] on button "Envoyer" at bounding box center [307, 447] width 68 height 19
click at [328, 446] on span "Confirmer l'envoi" at bounding box center [335, 448] width 83 height 16
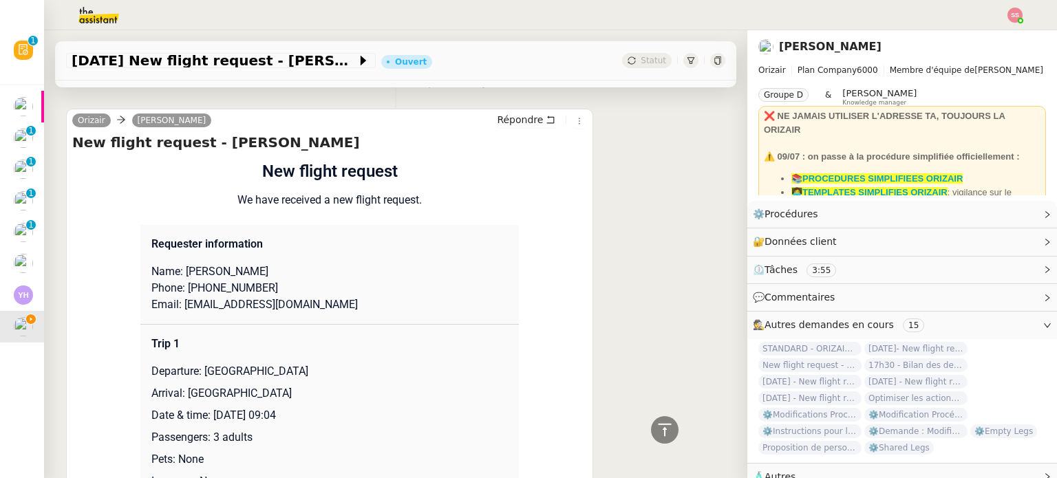
scroll to position [619, 0]
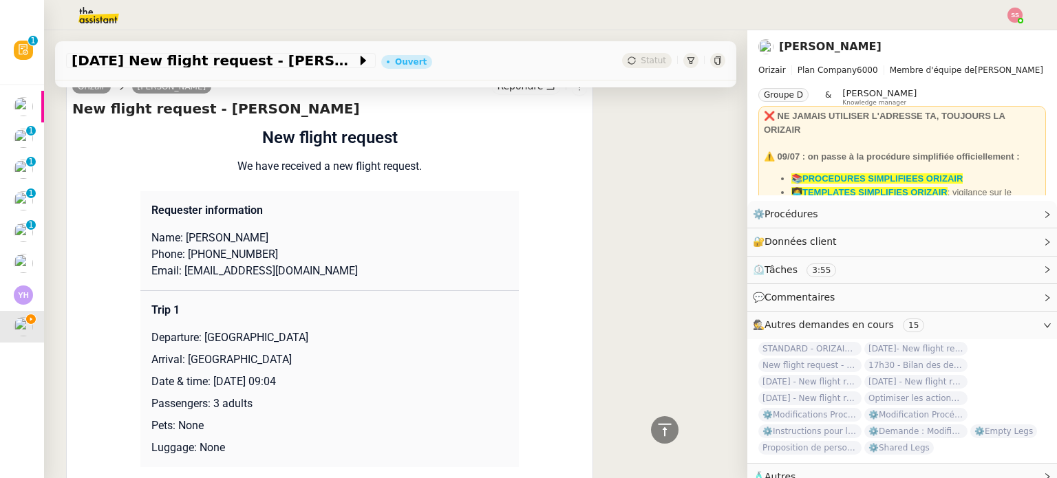
drag, startPoint x: 212, startPoint y: 241, endPoint x: 261, endPoint y: 244, distance: 49.0
click at [261, 244] on p "Name: [PERSON_NAME]" at bounding box center [329, 238] width 356 height 17
drag, startPoint x: 206, startPoint y: 240, endPoint x: 181, endPoint y: 237, distance: 25.6
click at [181, 237] on p "Name: [PERSON_NAME]" at bounding box center [329, 238] width 356 height 17
drag, startPoint x: 191, startPoint y: 255, endPoint x: 275, endPoint y: 253, distance: 84.7
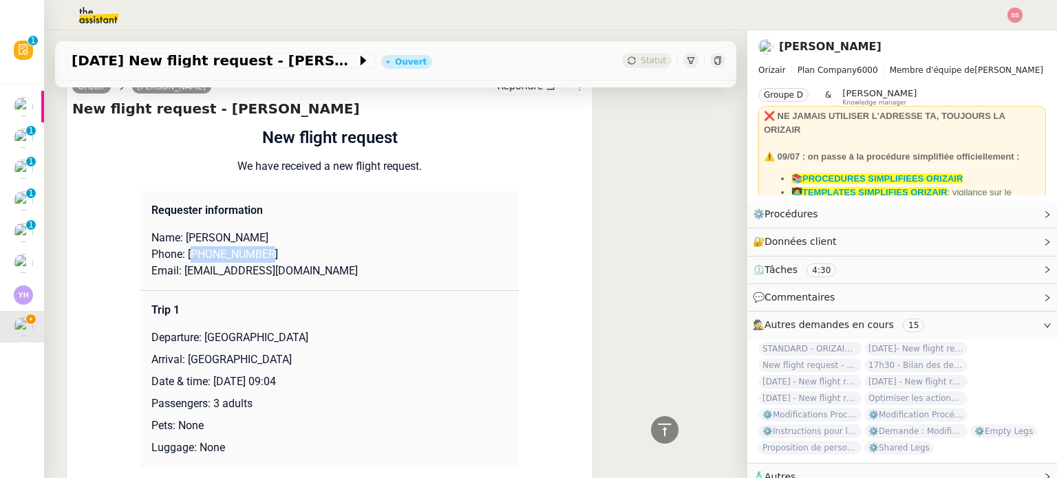
click at [275, 253] on p "Phone: [PHONE_NUMBER]" at bounding box center [329, 254] width 356 height 17
drag, startPoint x: 336, startPoint y: 277, endPoint x: 174, endPoint y: 275, distance: 161.7
click at [174, 275] on p "Email: [EMAIL_ADDRESS][DOMAIN_NAME]" at bounding box center [329, 271] width 356 height 17
drag, startPoint x: 198, startPoint y: 340, endPoint x: 412, endPoint y: 339, distance: 214.0
click at [412, 339] on p "Departure: [GEOGRAPHIC_DATA]" at bounding box center [329, 338] width 356 height 17
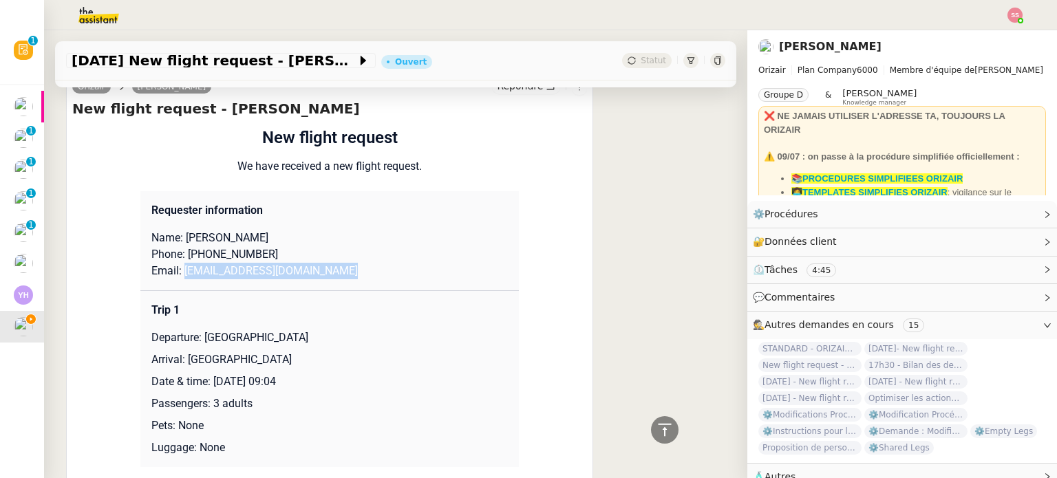
drag, startPoint x: 325, startPoint y: 367, endPoint x: 182, endPoint y: 360, distance: 143.3
click at [182, 360] on p "Arrival: [GEOGRAPHIC_DATA]" at bounding box center [329, 360] width 356 height 17
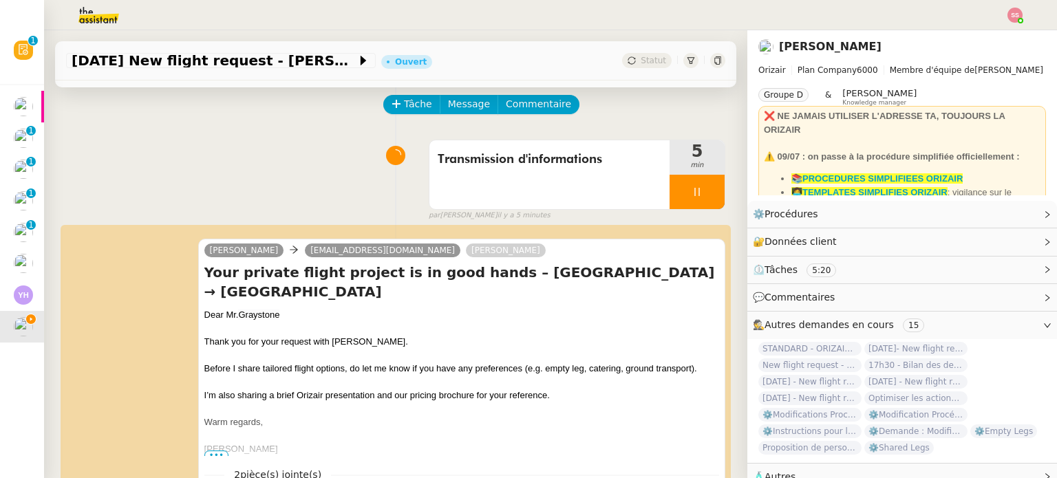
scroll to position [0, 0]
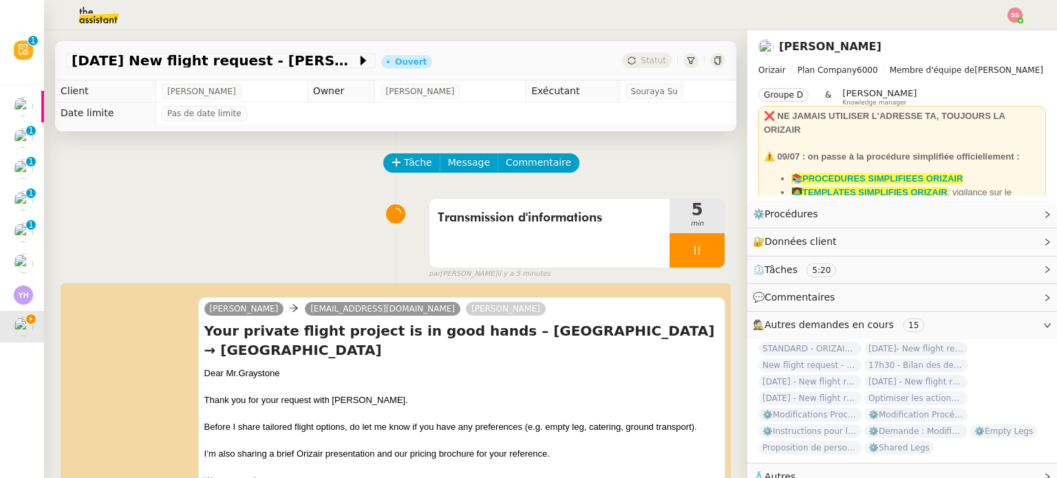
click at [694, 243] on div at bounding box center [697, 250] width 55 height 34
click at [705, 247] on icon at bounding box center [710, 250] width 11 height 11
click at [639, 69] on div "[DATE] New flight request - [PERSON_NAME] Ouvert Statut" at bounding box center [395, 60] width 681 height 39
click at [641, 63] on span "Statut" at bounding box center [653, 61] width 25 height 10
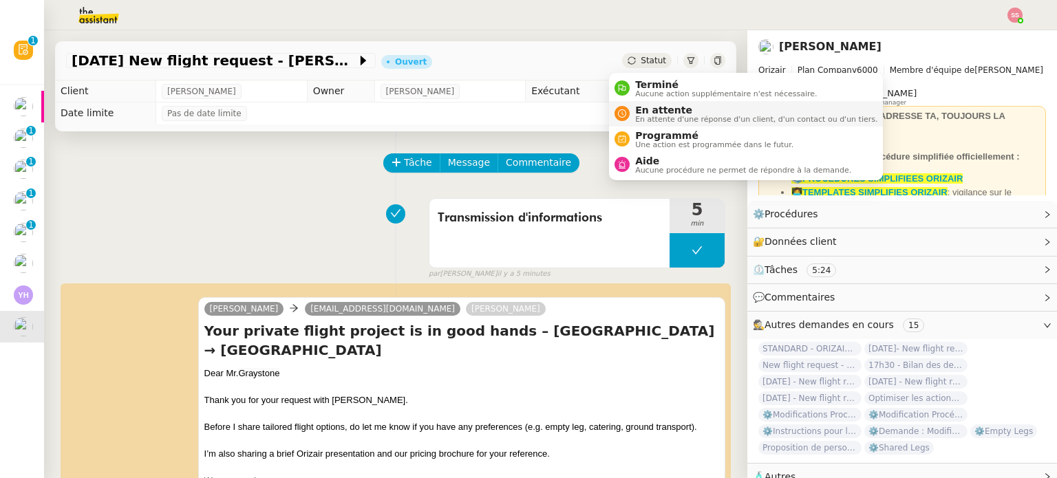
click at [652, 101] on li "En attente En attente d'une réponse d'un client, d'un contact ou d'un tiers." at bounding box center [746, 113] width 274 height 25
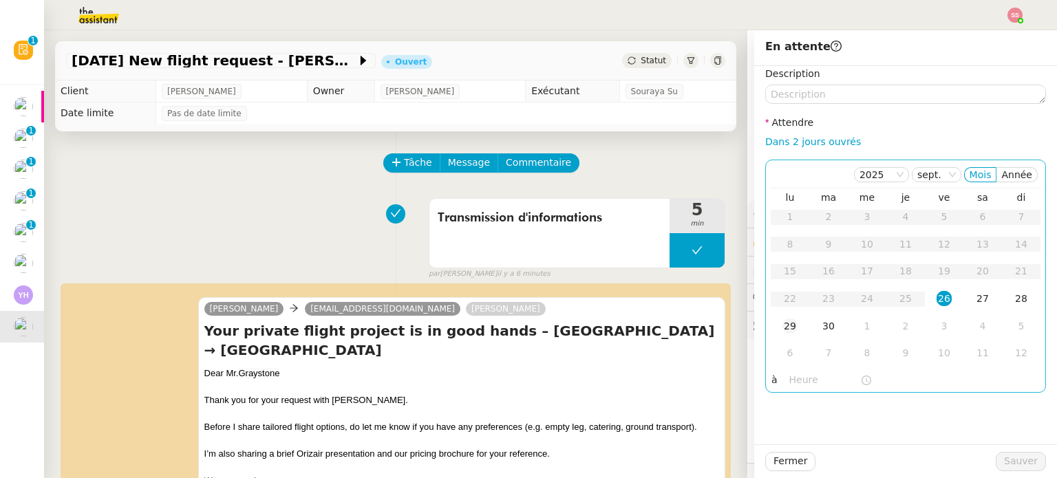
click at [782, 325] on div "29" at bounding box center [789, 326] width 15 height 15
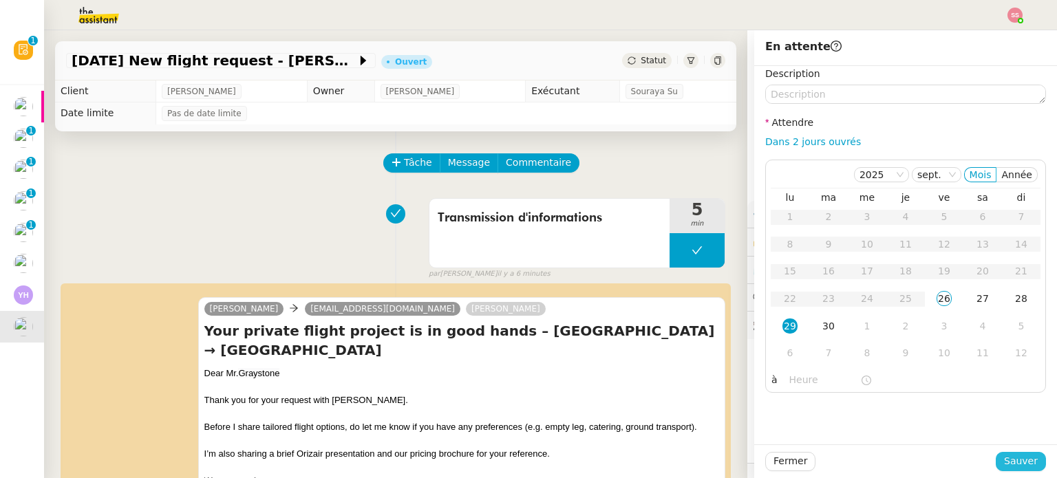
click at [1023, 463] on span "Sauver" at bounding box center [1021, 461] width 34 height 16
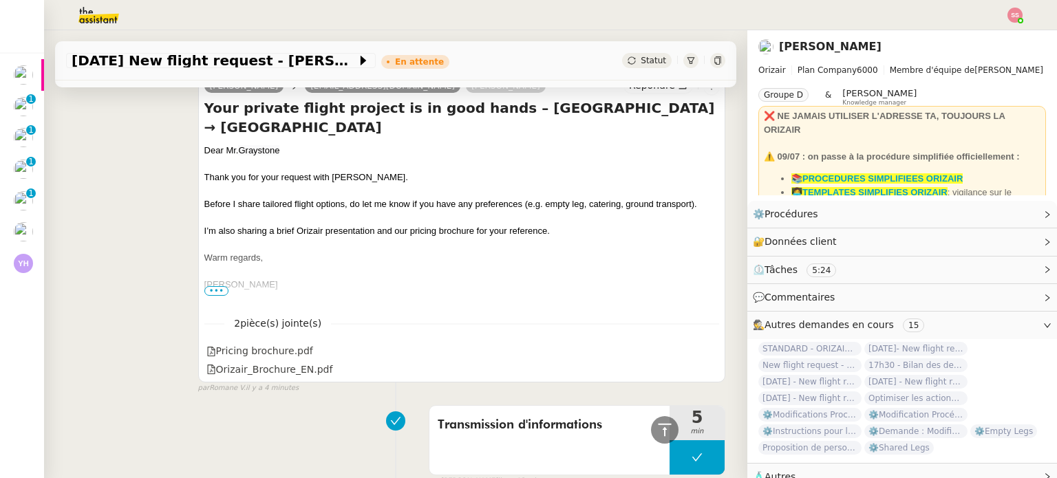
scroll to position [69, 0]
